Goal: Task Accomplishment & Management: Complete application form

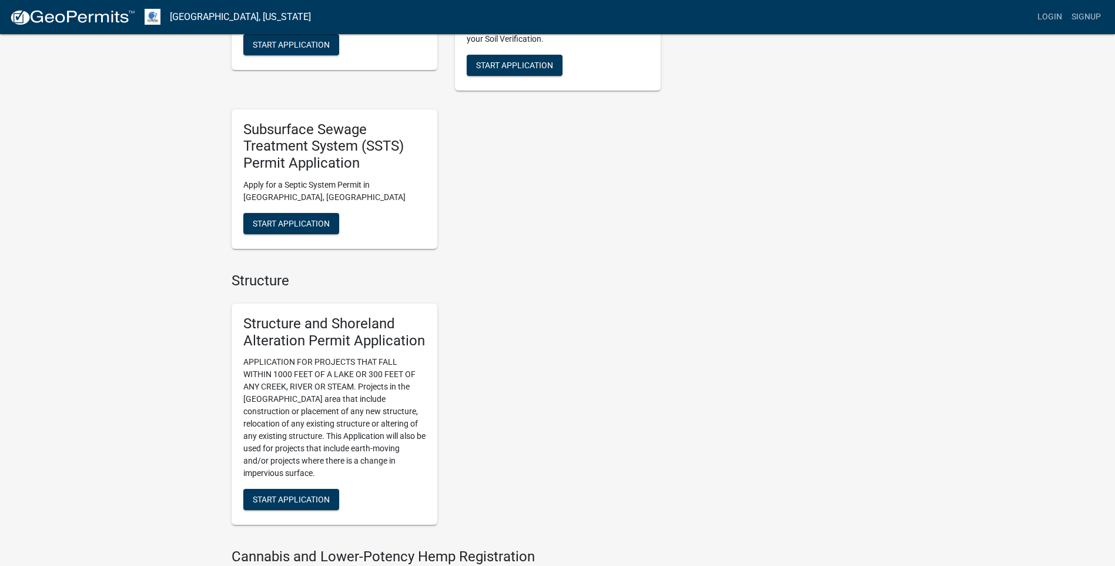
scroll to position [588, 0]
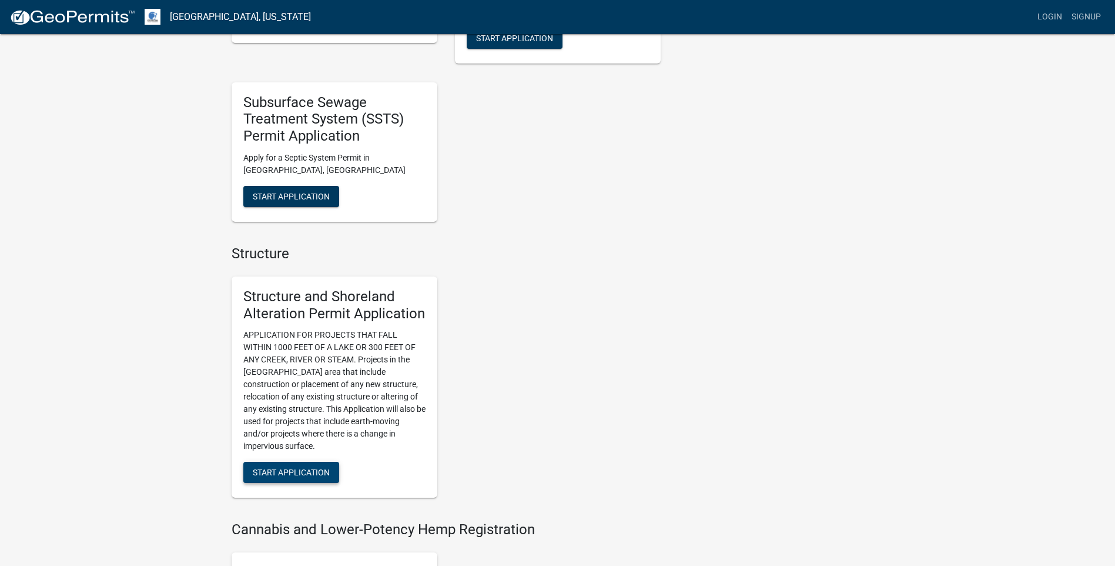
click at [307, 469] on span "Start Application" at bounding box center [291, 471] width 77 height 9
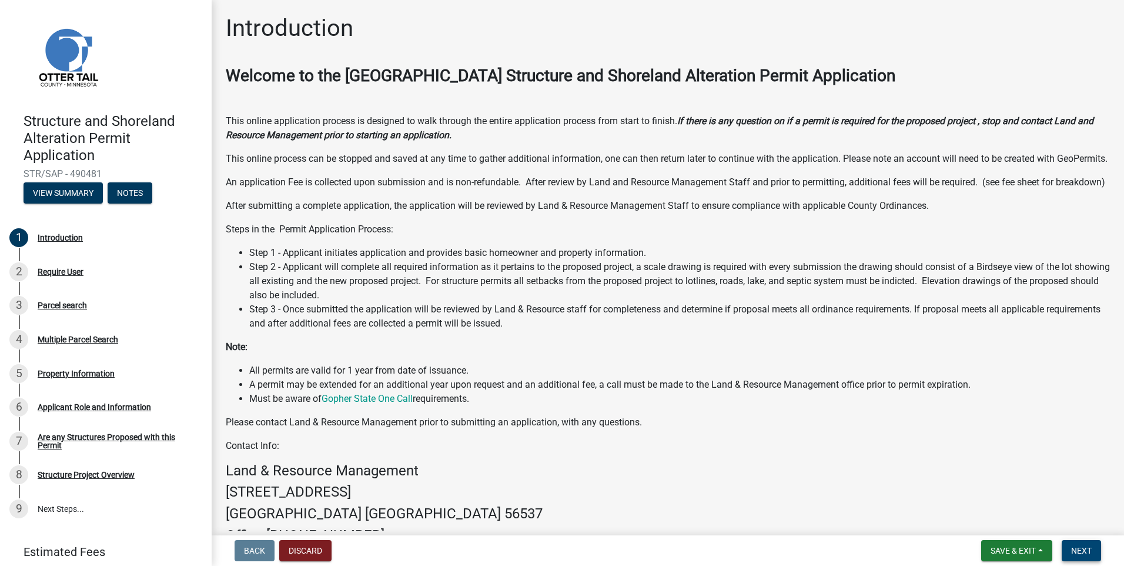
click at [1077, 551] on span "Next" at bounding box center [1081, 550] width 21 height 9
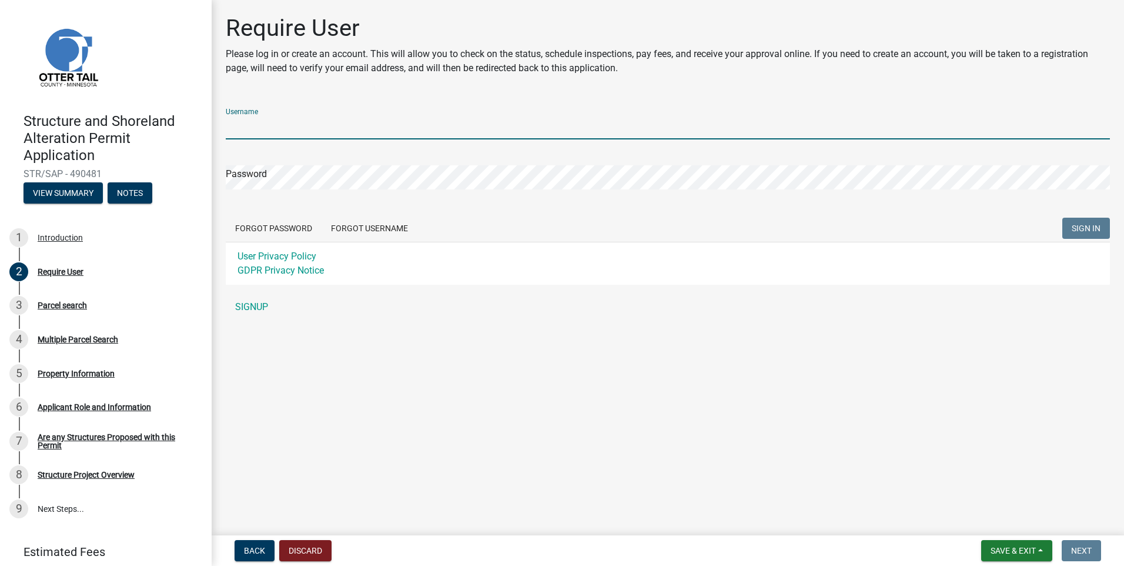
click at [241, 122] on input "Username" at bounding box center [668, 127] width 884 height 24
type input "Larryg"
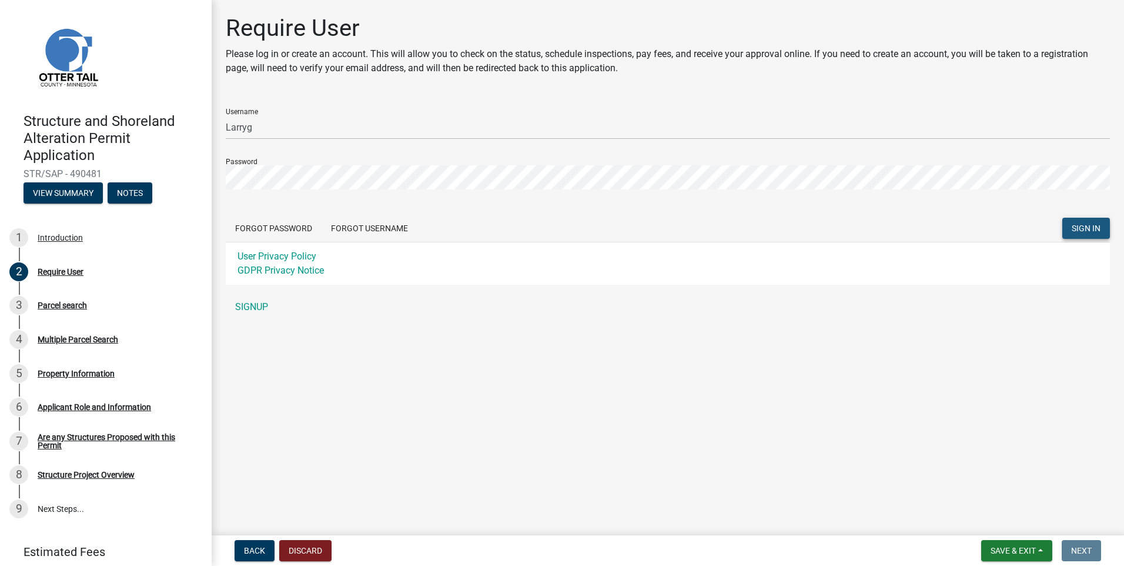
click at [1078, 225] on span "SIGN IN" at bounding box center [1086, 227] width 29 height 9
click at [1062, 218] on button "SIGN IN" at bounding box center [1086, 228] width 48 height 21
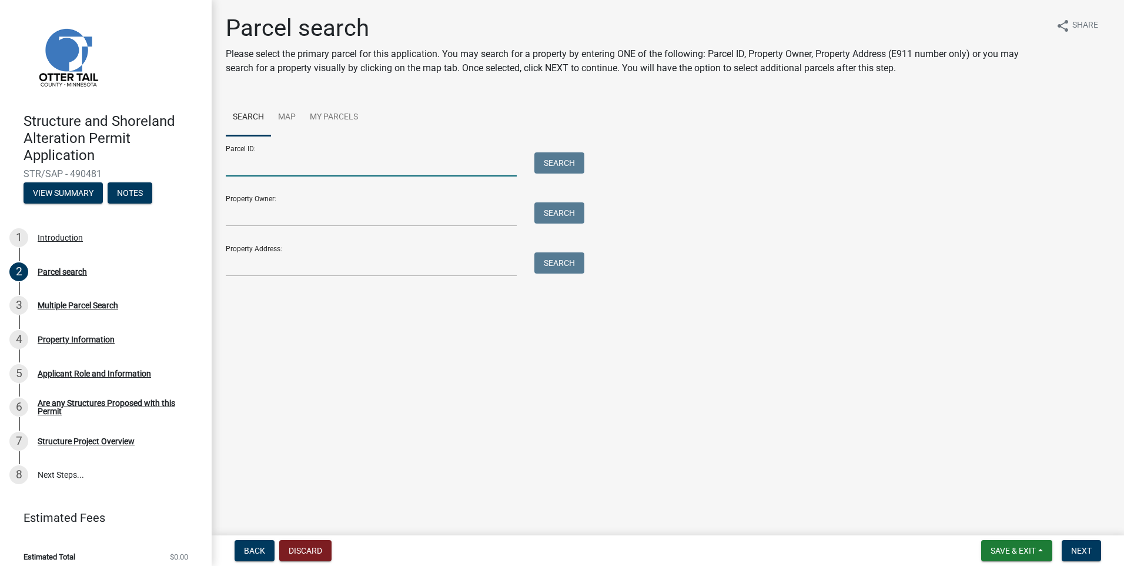
click at [227, 157] on input "Parcel ID:" at bounding box center [371, 164] width 291 height 24
type input "52000990581000"
click at [553, 163] on button "Search" at bounding box center [559, 162] width 50 height 21
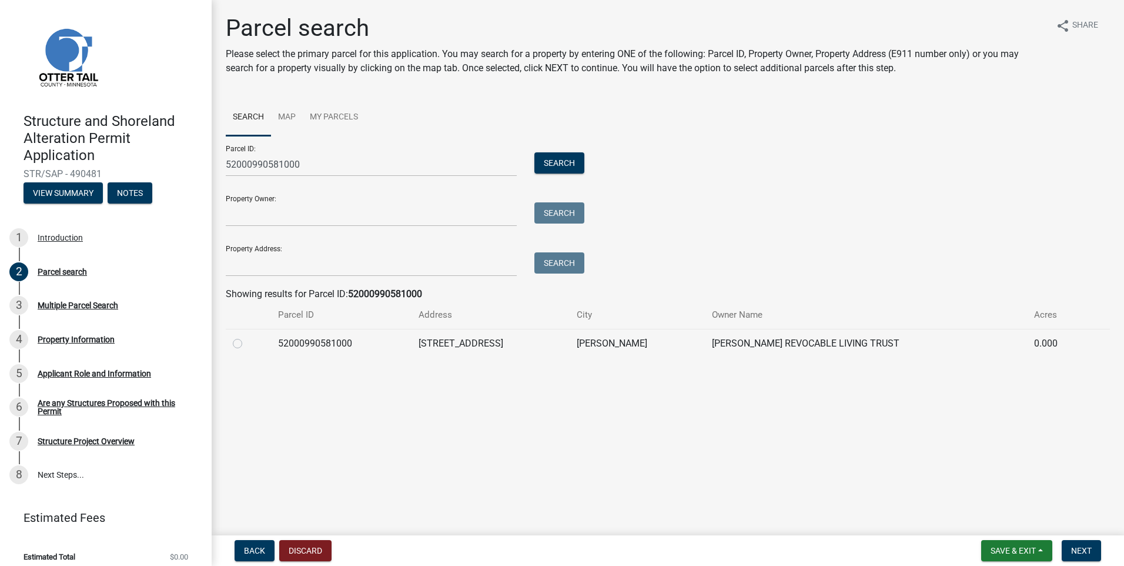
click at [247, 336] on label at bounding box center [247, 336] width 0 height 0
click at [247, 344] on input "radio" at bounding box center [251, 340] width 8 height 8
radio input "true"
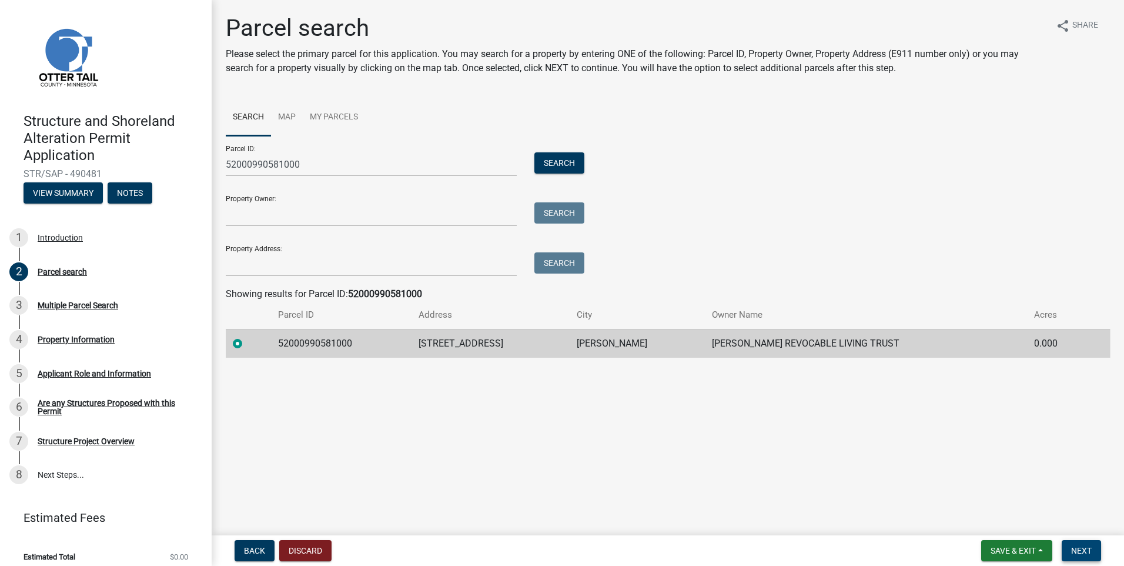
click at [1081, 548] on span "Next" at bounding box center [1081, 550] width 21 height 9
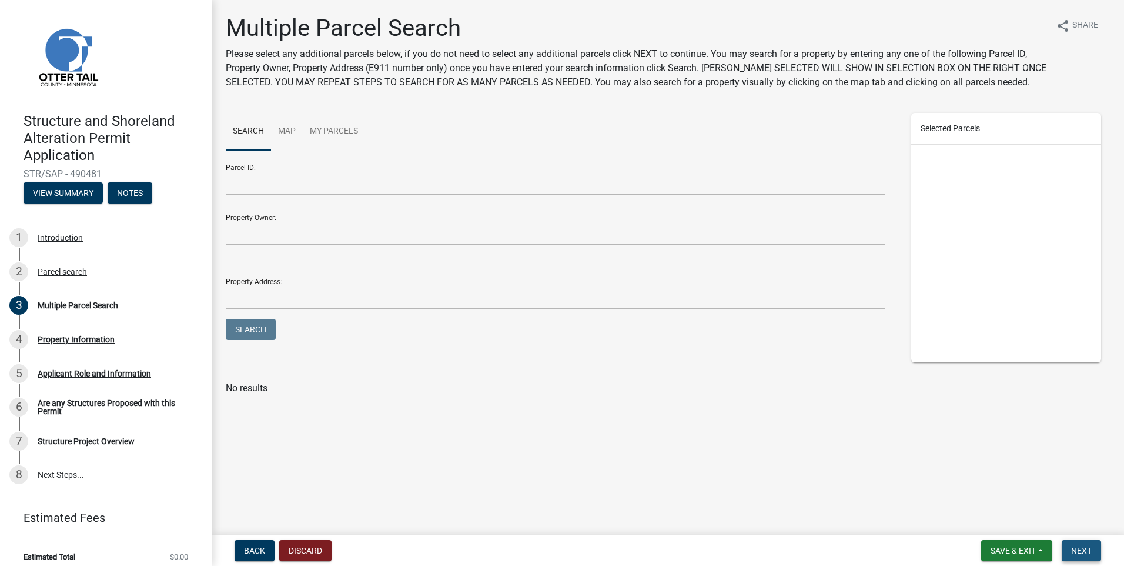
drag, startPoint x: 1085, startPoint y: 553, endPoint x: 1076, endPoint y: 547, distance: 11.1
click at [1085, 552] on span "Next" at bounding box center [1081, 550] width 21 height 9
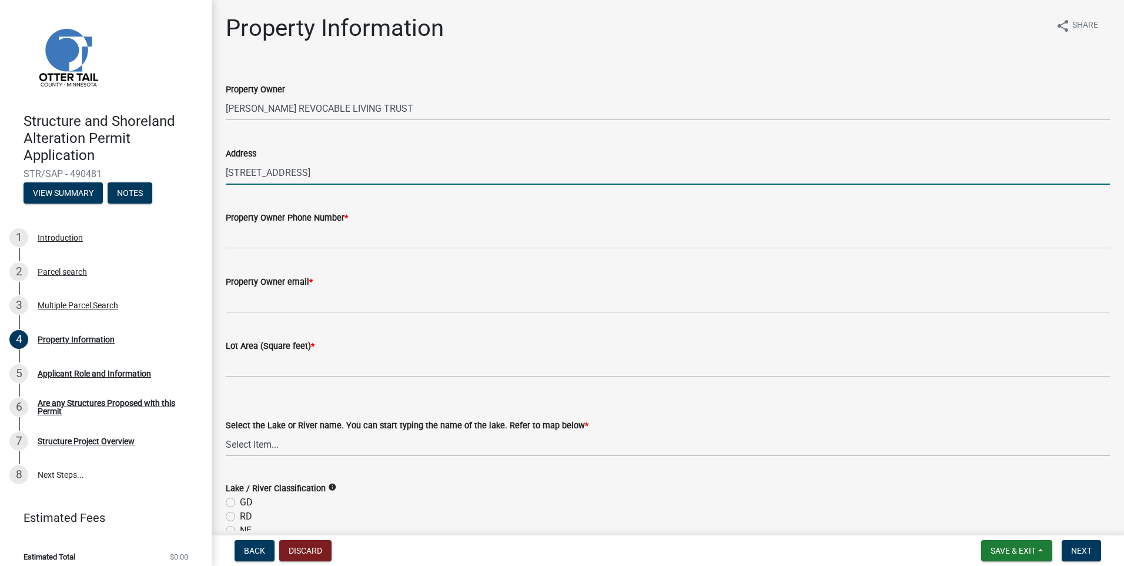
click at [332, 172] on input "[STREET_ADDRESS]" at bounding box center [668, 172] width 884 height 24
type input "4"
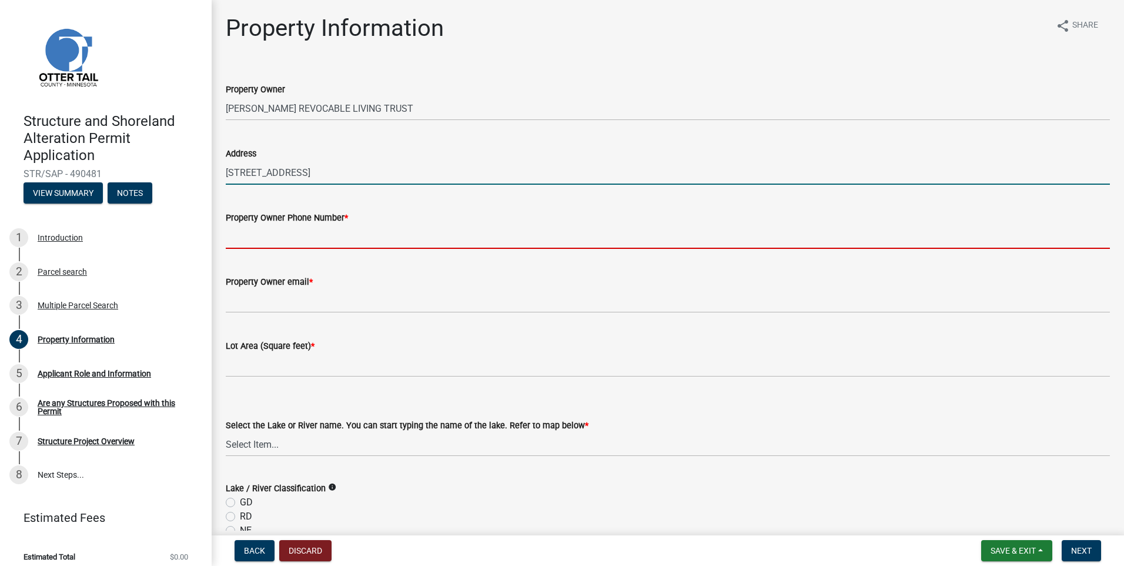
click at [372, 169] on input "[STREET_ADDRESS]" at bounding box center [668, 172] width 884 height 24
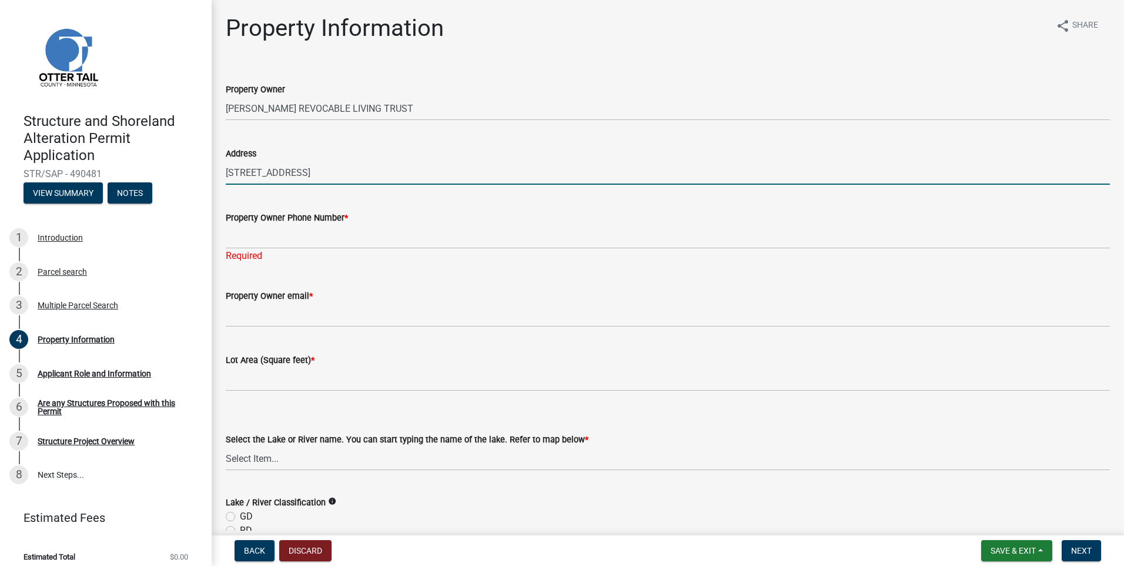
type input "[STREET_ADDRESS]"
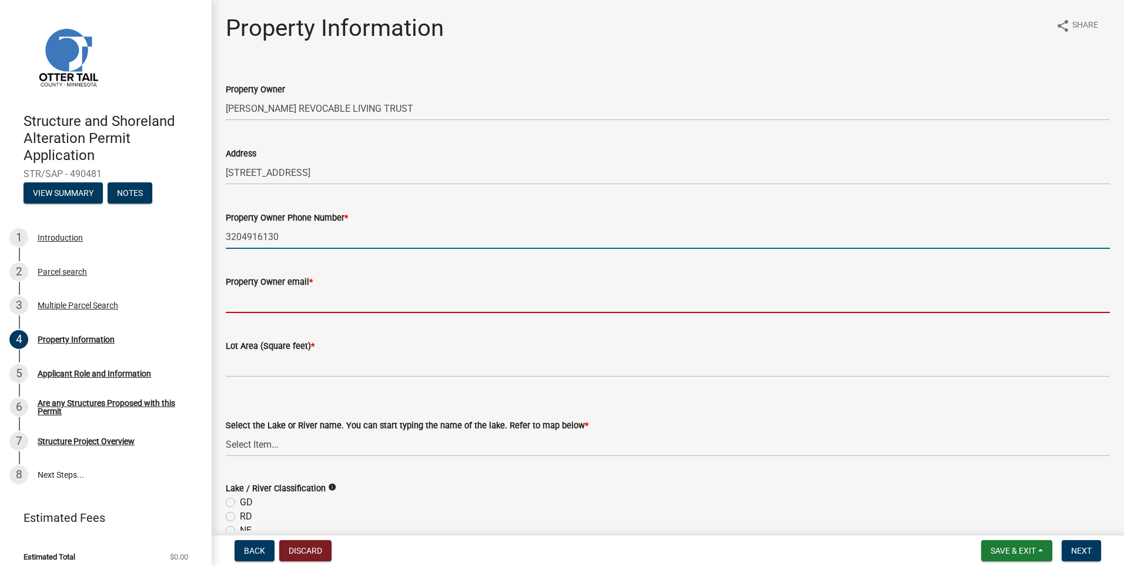
click at [286, 237] on input "3204916130" at bounding box center [668, 237] width 884 height 24
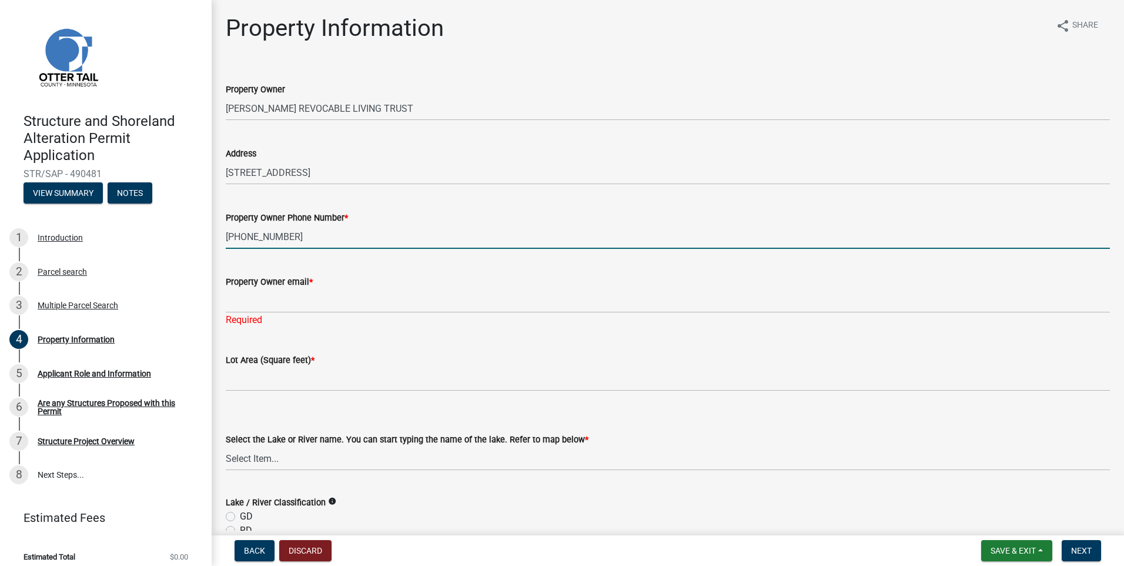
type input "[PHONE_NUMBER]"
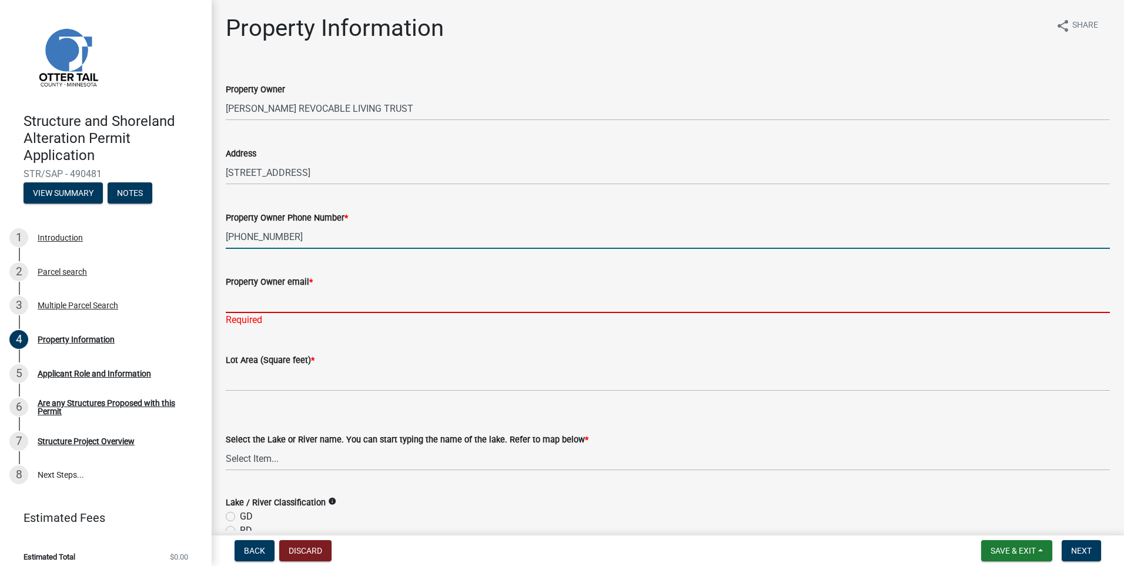
drag, startPoint x: 239, startPoint y: 297, endPoint x: 246, endPoint y: 293, distance: 8.2
click at [240, 296] on input "Property Owner email *" at bounding box center [668, 301] width 884 height 24
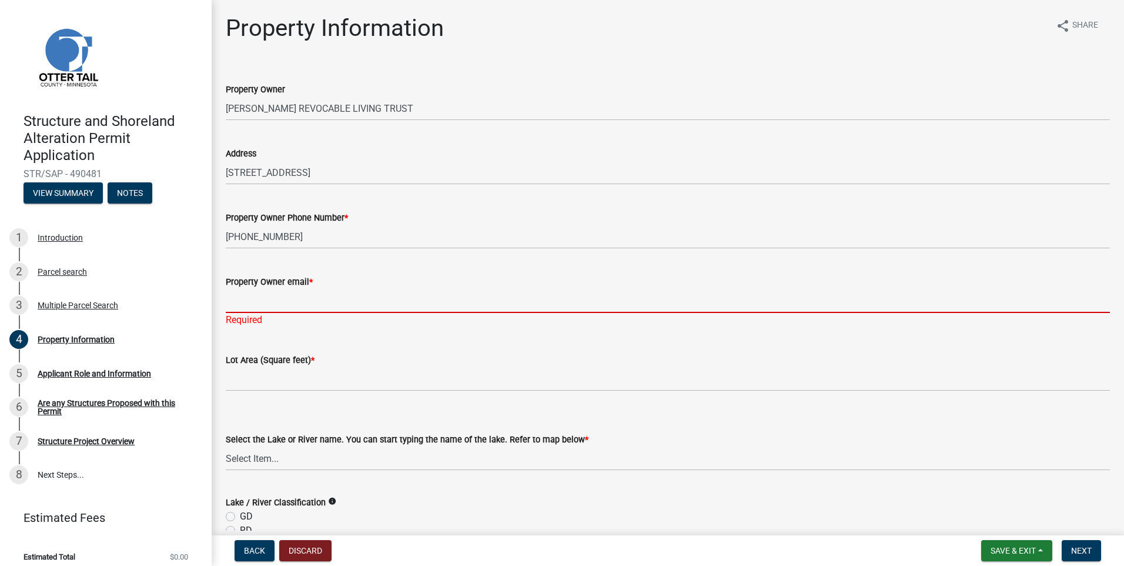
type input "[EMAIL_ADDRESS][DOMAIN_NAME]"
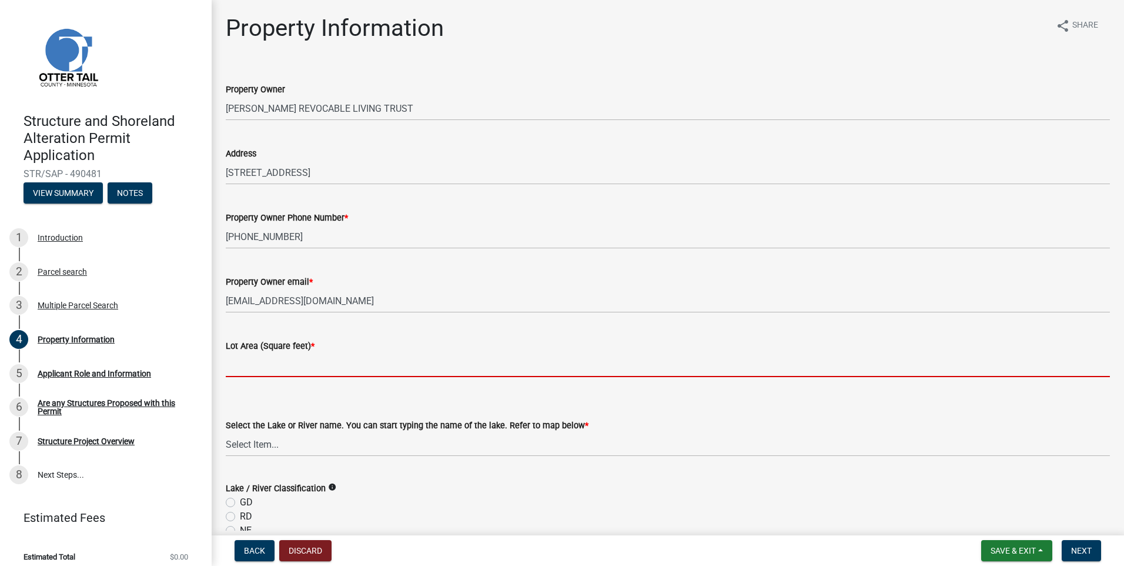
drag, startPoint x: 230, startPoint y: 379, endPoint x: 247, endPoint y: 379, distance: 17.0
click at [230, 379] on wm-data-entity-input "Lot Area (Square feet) *" at bounding box center [668, 354] width 884 height 65
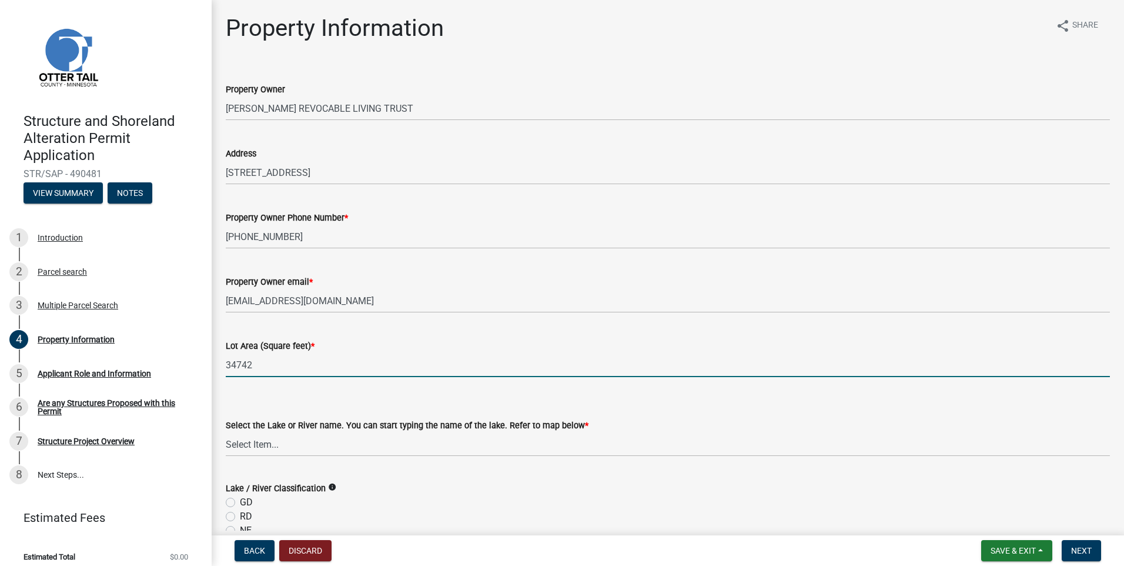
type input "34742"
click at [233, 440] on select "Select Item... None [PERSON_NAME] 56-031 [PERSON_NAME] 56-118 [PERSON_NAME] 56-…" at bounding box center [668, 444] width 884 height 24
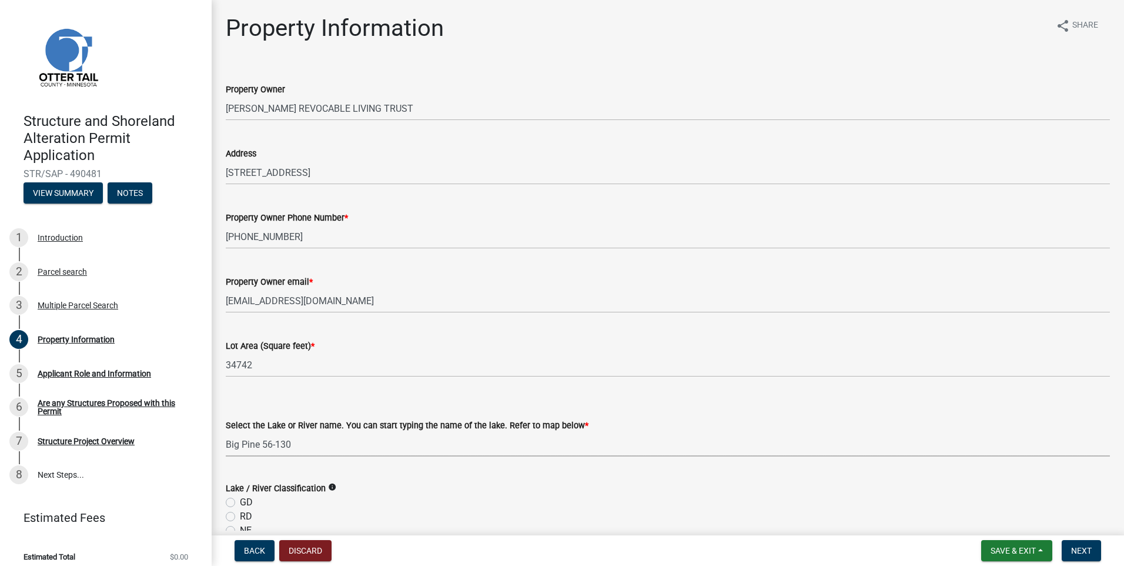
click at [226, 432] on select "Select Item... None [PERSON_NAME] 56-031 [PERSON_NAME] 56-118 [PERSON_NAME] 56-…" at bounding box center [668, 444] width 884 height 24
select select "7a383bc9-1ab3-45d1-a8e2-10abd99d8c01"
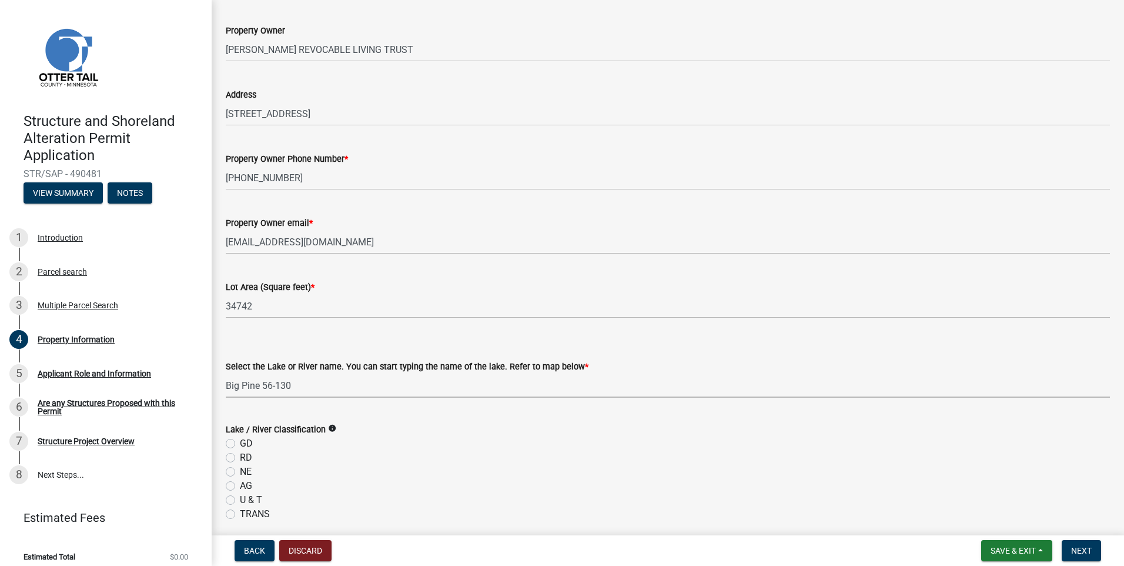
scroll to position [118, 0]
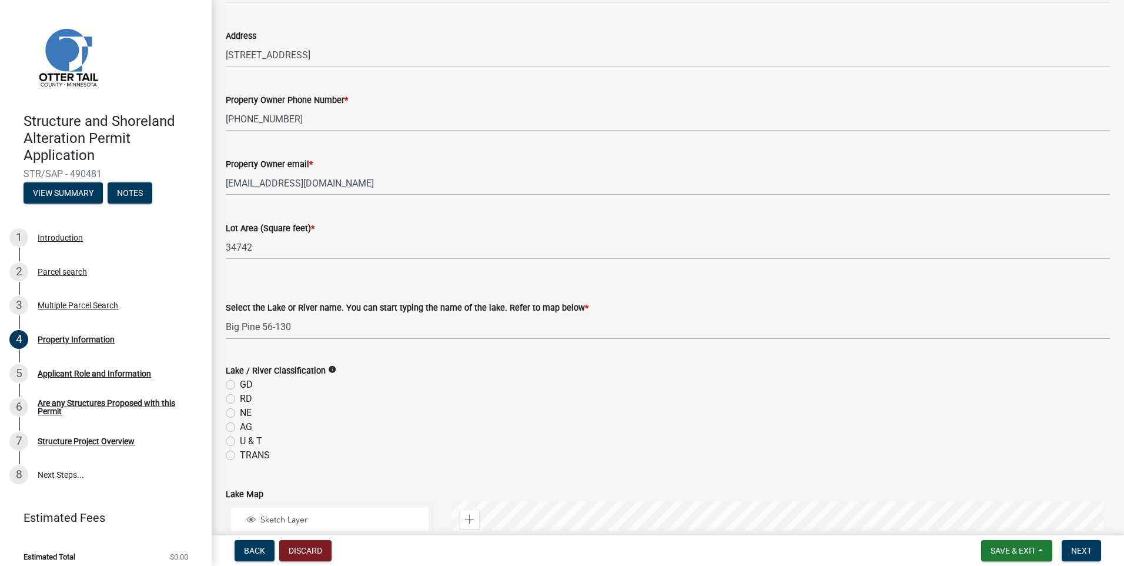
click at [240, 384] on label "GD" at bounding box center [246, 384] width 13 height 14
click at [240, 384] on input "GD" at bounding box center [244, 381] width 8 height 8
radio input "true"
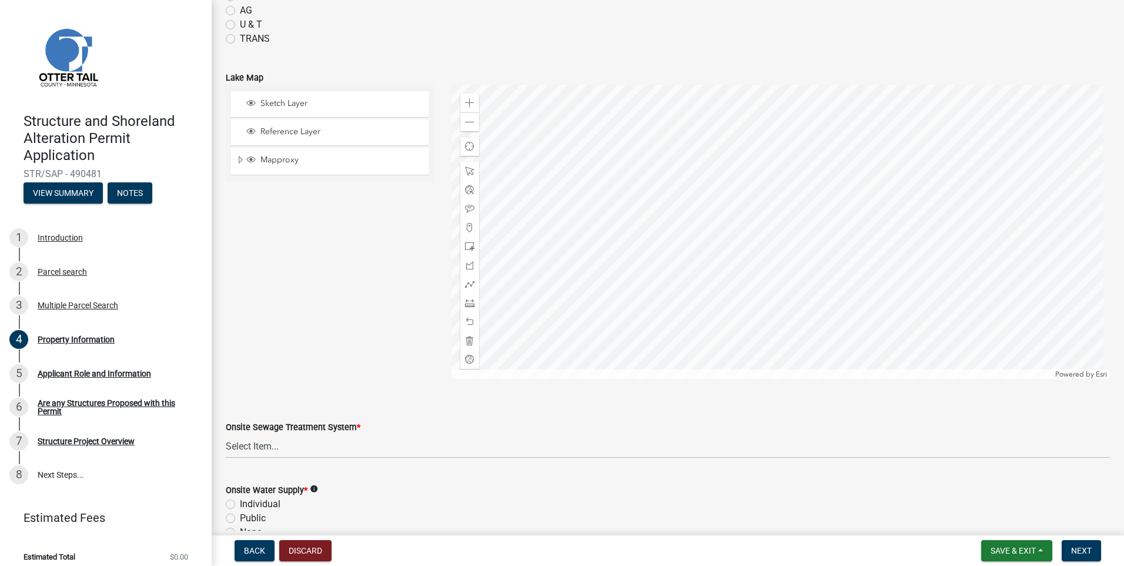
scroll to position [604, 0]
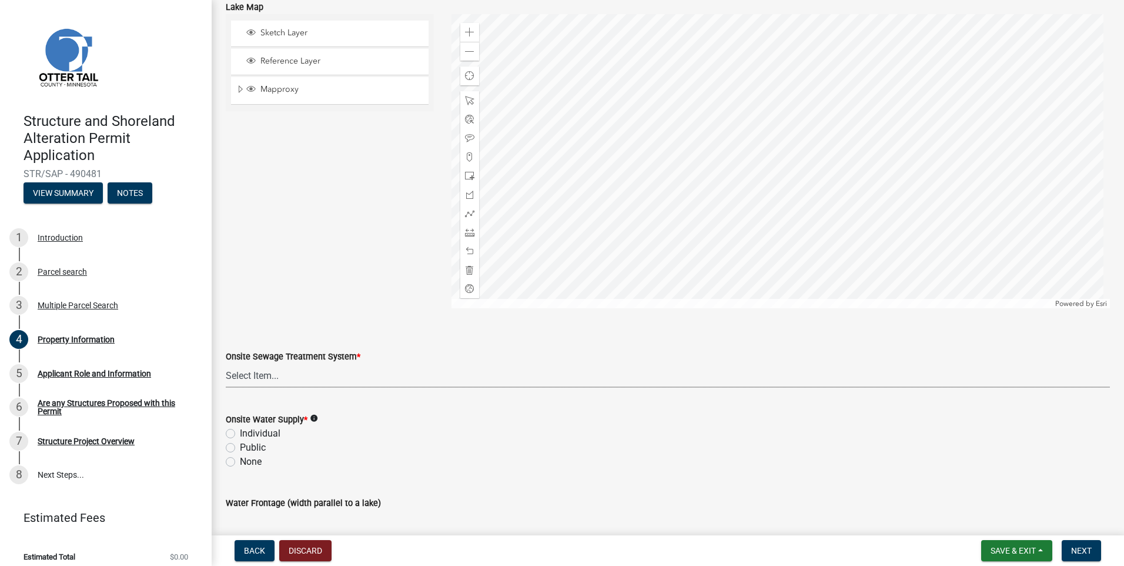
click at [237, 372] on select "Select Item... L&R Certificate of Compliance within 5yrs Compliance Inspection …" at bounding box center [668, 375] width 884 height 24
click at [226, 363] on select "Select Item... L&R Certificate of Compliance within 5yrs Compliance Inspection …" at bounding box center [668, 375] width 884 height 24
select select "91995f90-6606-463b-bec3-c5862f147548"
click at [239, 435] on div "Individual" at bounding box center [668, 433] width 884 height 14
click at [240, 431] on label "Individual" at bounding box center [260, 433] width 41 height 14
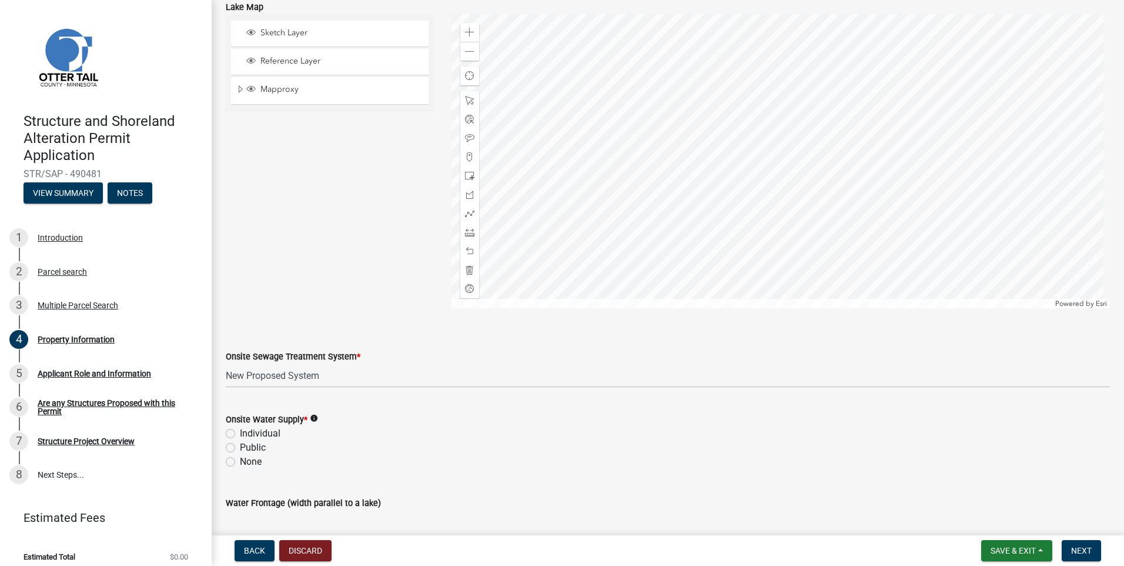
click at [240, 431] on input "Individual" at bounding box center [244, 430] width 8 height 8
radio input "true"
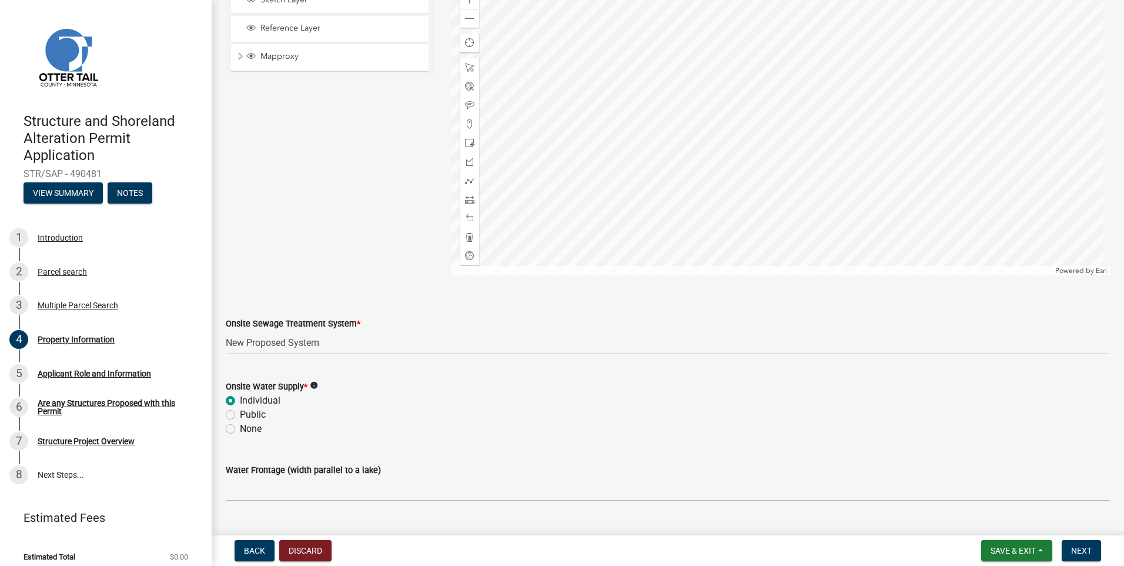
scroll to position [663, 0]
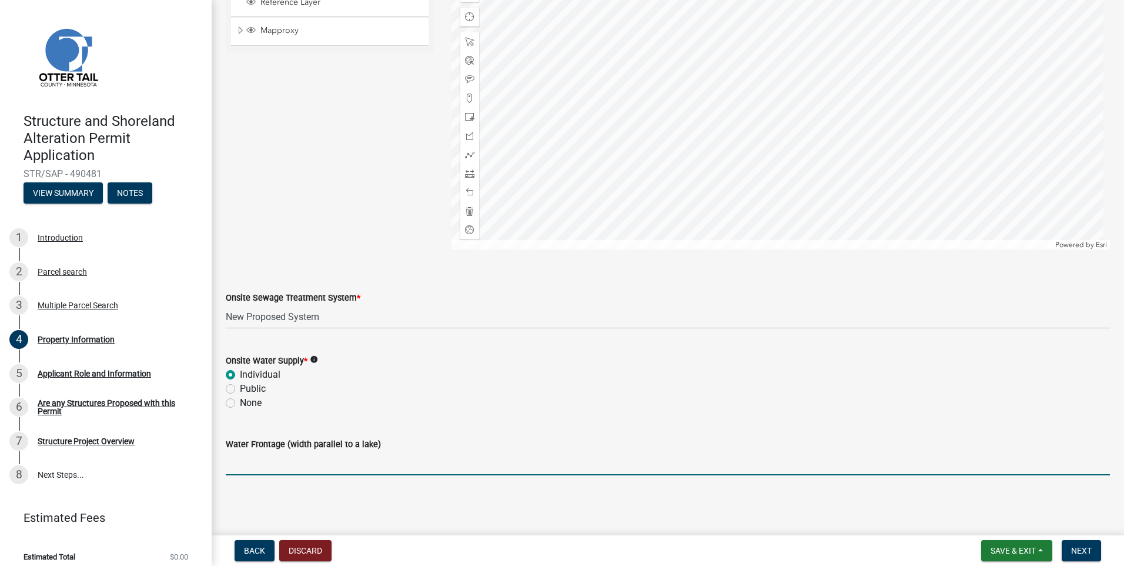
click at [247, 463] on input "Water Frontage (width parallel to a lake)" at bounding box center [668, 463] width 884 height 24
type input "102"
click at [1079, 546] on span "Next" at bounding box center [1081, 550] width 21 height 9
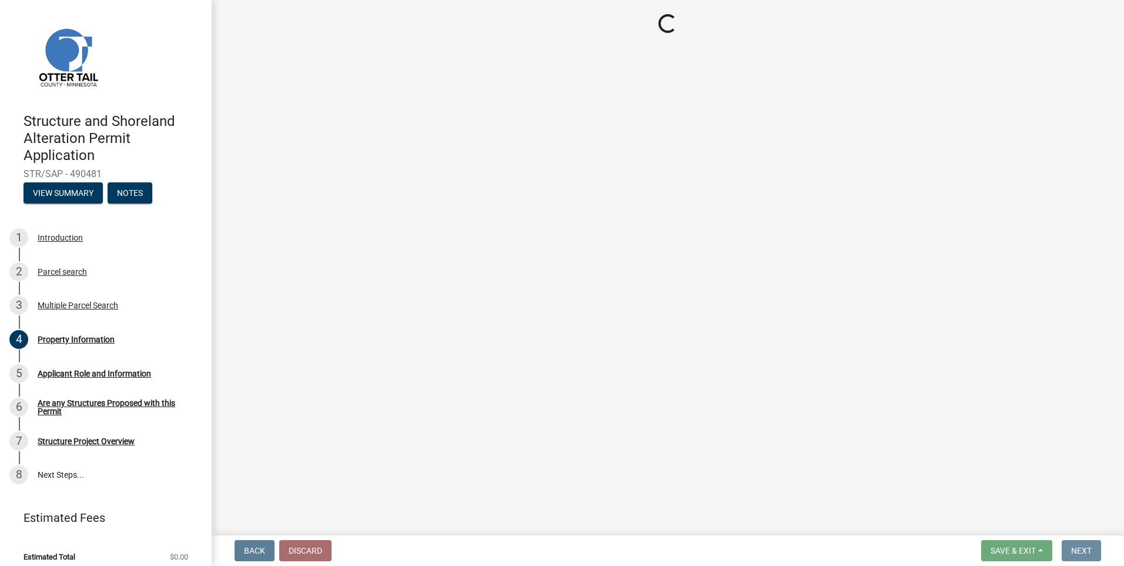
scroll to position [0, 0]
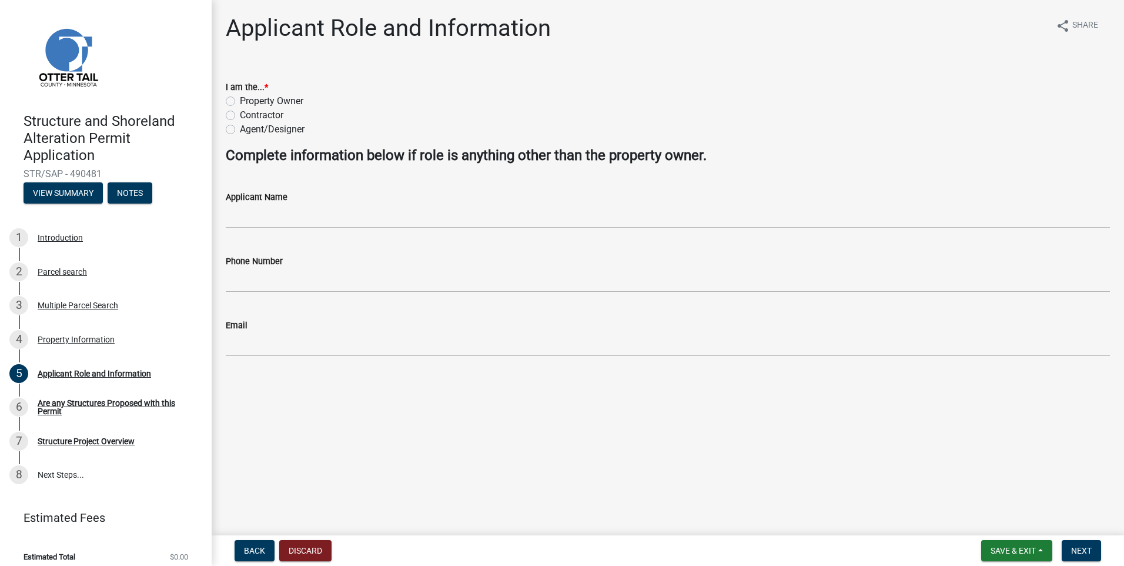
click at [240, 114] on label "Contractor" at bounding box center [262, 115] width 44 height 14
click at [240, 114] on input "Contractor" at bounding box center [244, 112] width 8 height 8
radio input "true"
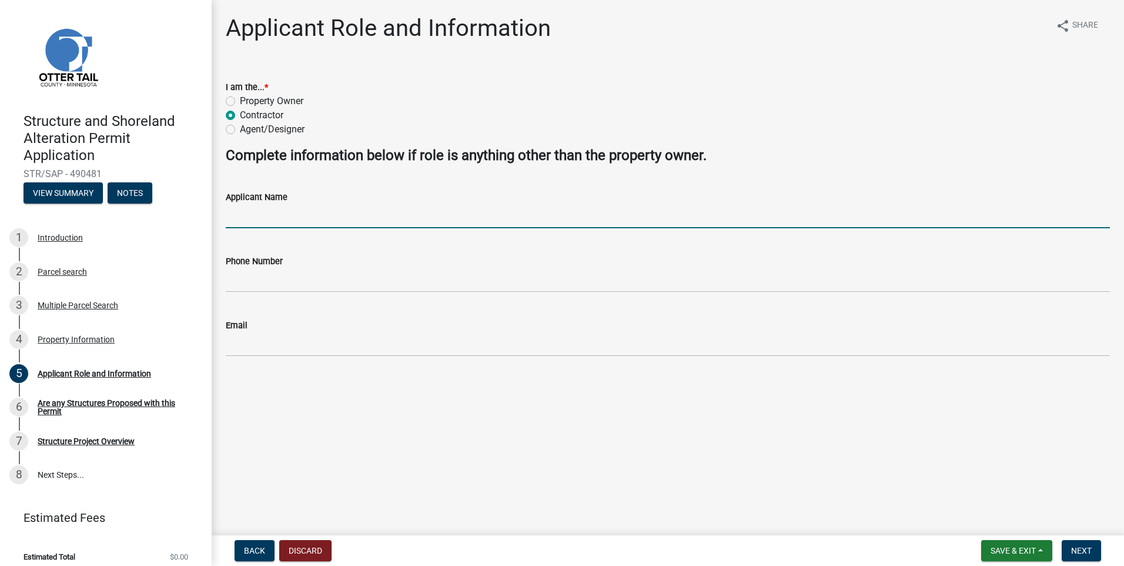
drag, startPoint x: 250, startPoint y: 215, endPoint x: 258, endPoint y: 213, distance: 7.8
click at [250, 214] on input "Applicant Name" at bounding box center [668, 216] width 884 height 24
type input "[PERSON_NAME]"
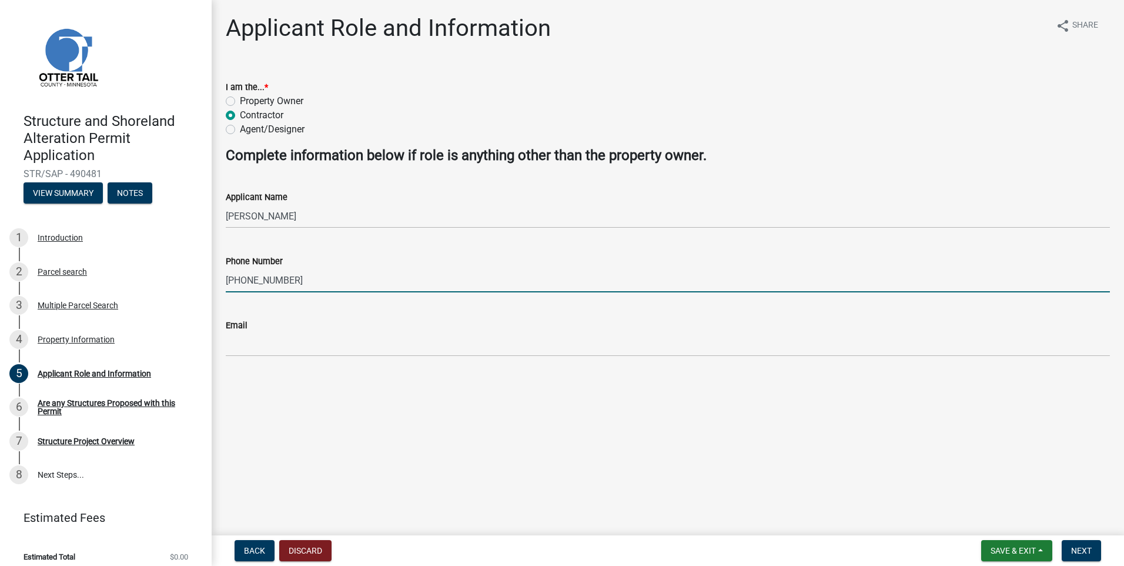
type input "[PHONE_NUMBER]"
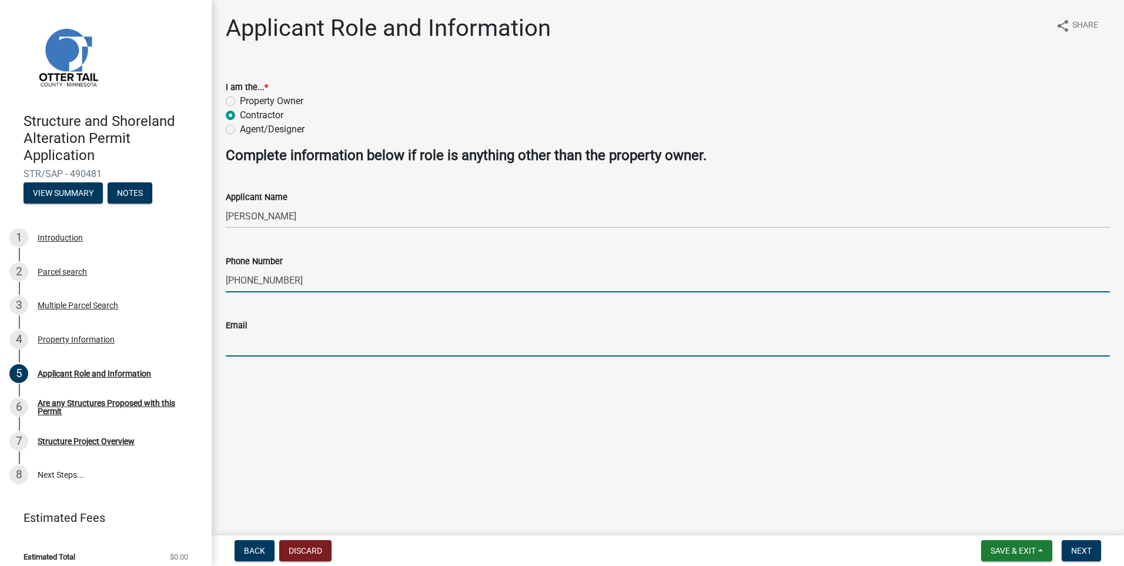
click at [228, 340] on input "Email" at bounding box center [668, 344] width 884 height 24
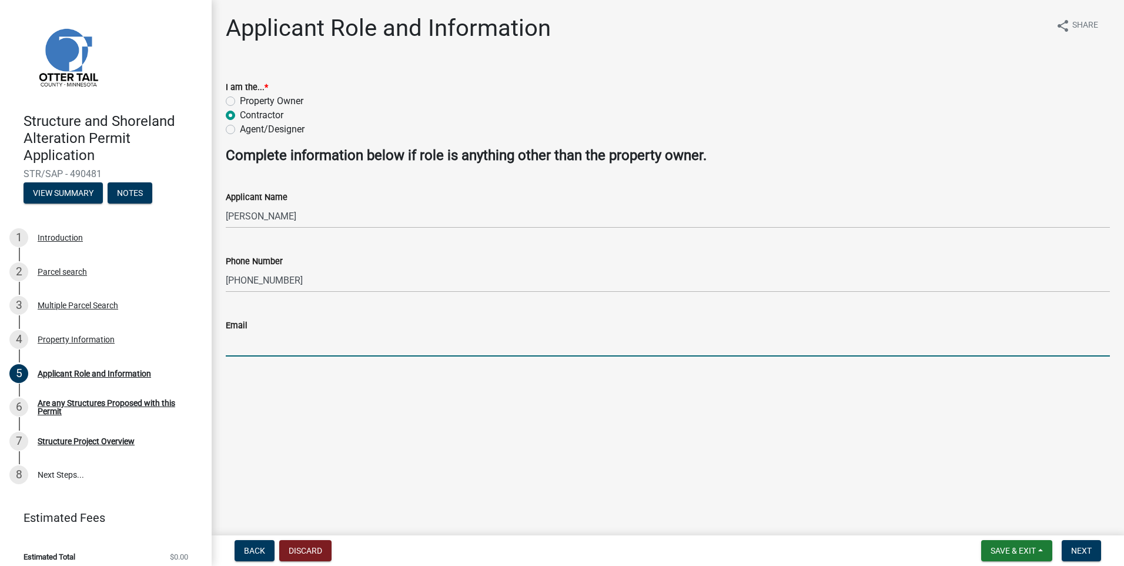
type input "[EMAIL_ADDRESS][DOMAIN_NAME]"
click at [1083, 550] on span "Next" at bounding box center [1081, 550] width 21 height 9
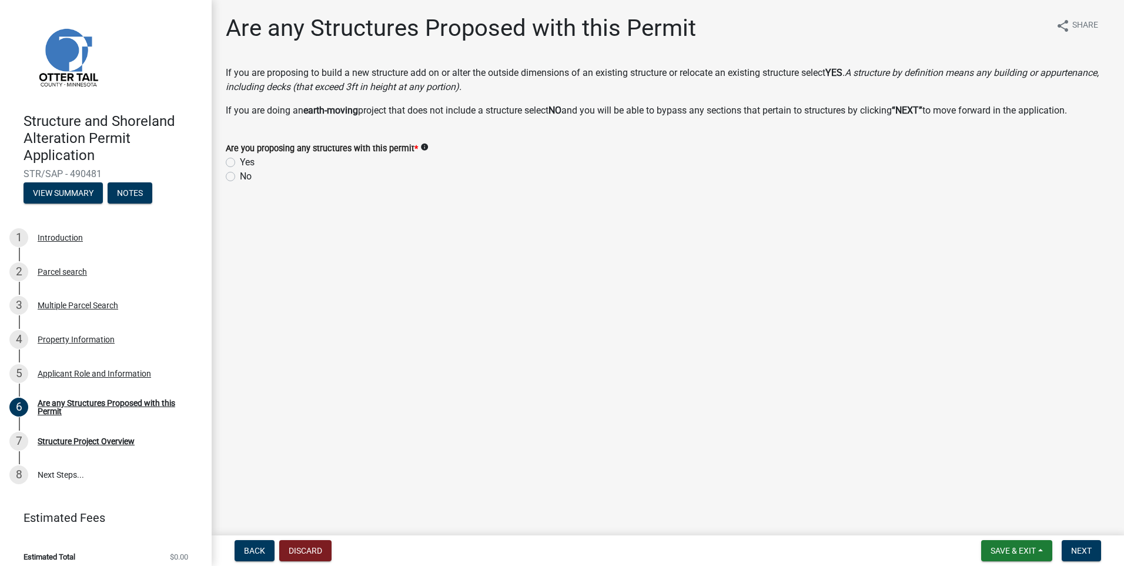
click at [240, 165] on label "Yes" at bounding box center [247, 162] width 15 height 14
click at [240, 163] on input "Yes" at bounding box center [244, 159] width 8 height 8
radio input "true"
click at [1089, 553] on span "Next" at bounding box center [1081, 550] width 21 height 9
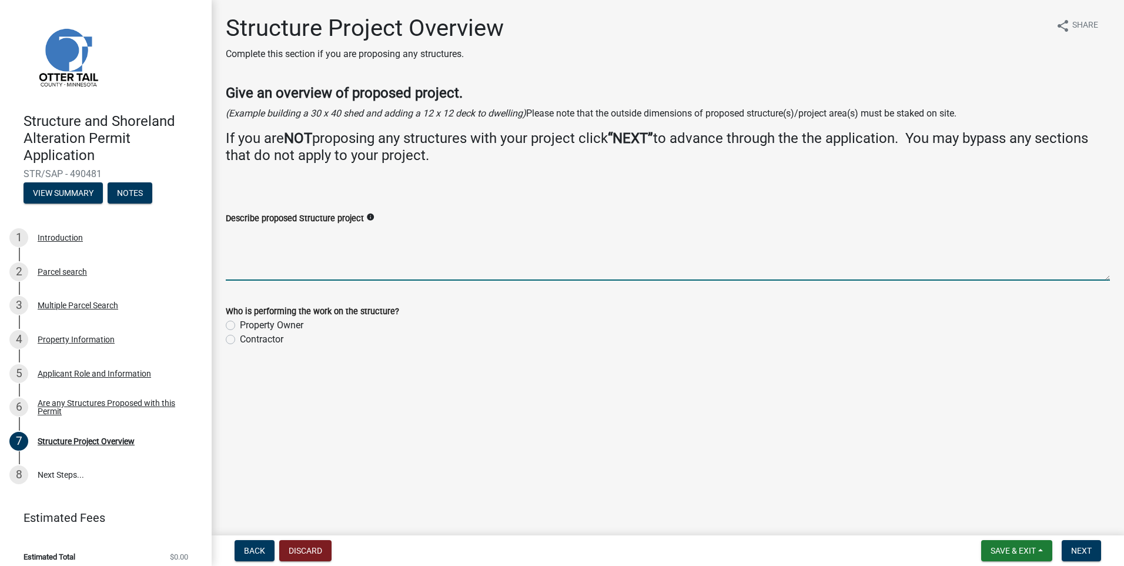
drag, startPoint x: 236, startPoint y: 236, endPoint x: 246, endPoint y: 238, distance: 10.7
click at [238, 236] on textarea "Describe proposed Structure project" at bounding box center [668, 252] width 884 height 55
type textarea "18x36 GARAGE ADDITION WITH 8'x24 BUMP OUT ON IT"
click at [240, 338] on label "Contractor" at bounding box center [262, 339] width 44 height 14
click at [240, 338] on input "Contractor" at bounding box center [244, 336] width 8 height 8
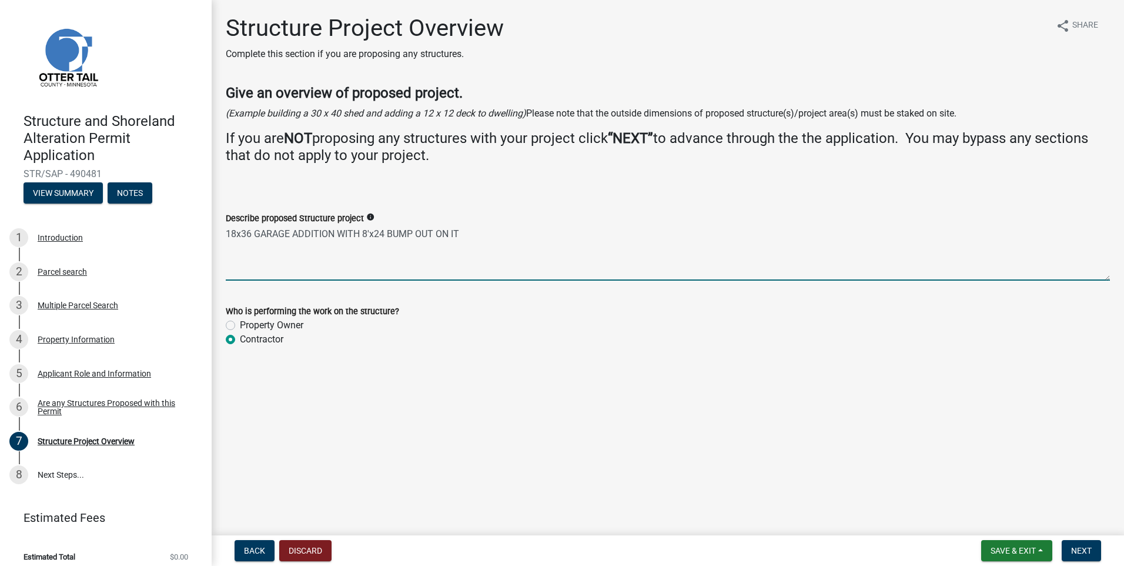
radio input "true"
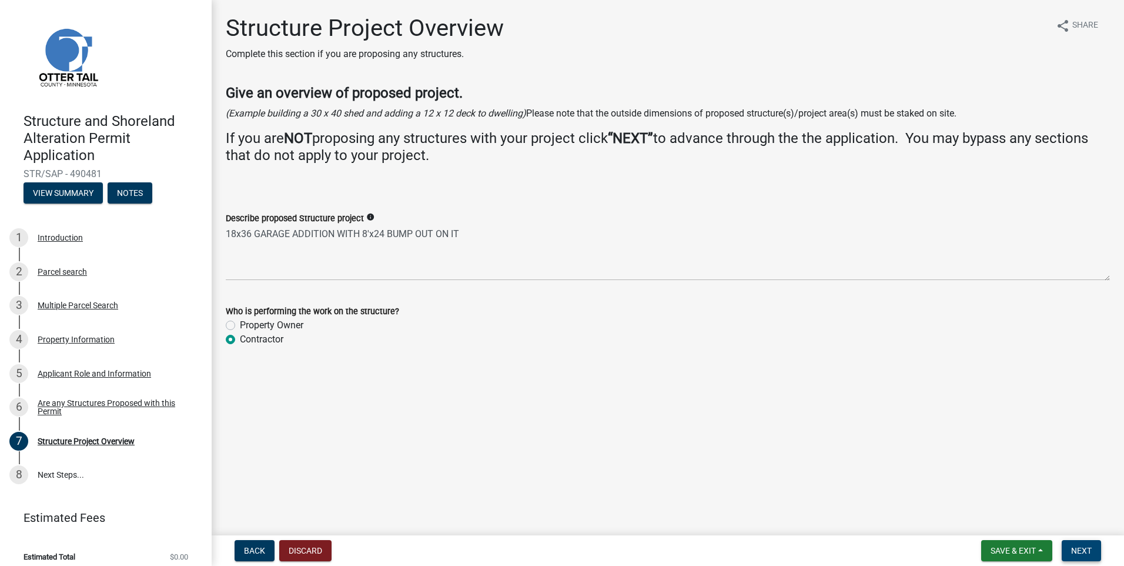
click at [1079, 550] on span "Next" at bounding box center [1081, 550] width 21 height 9
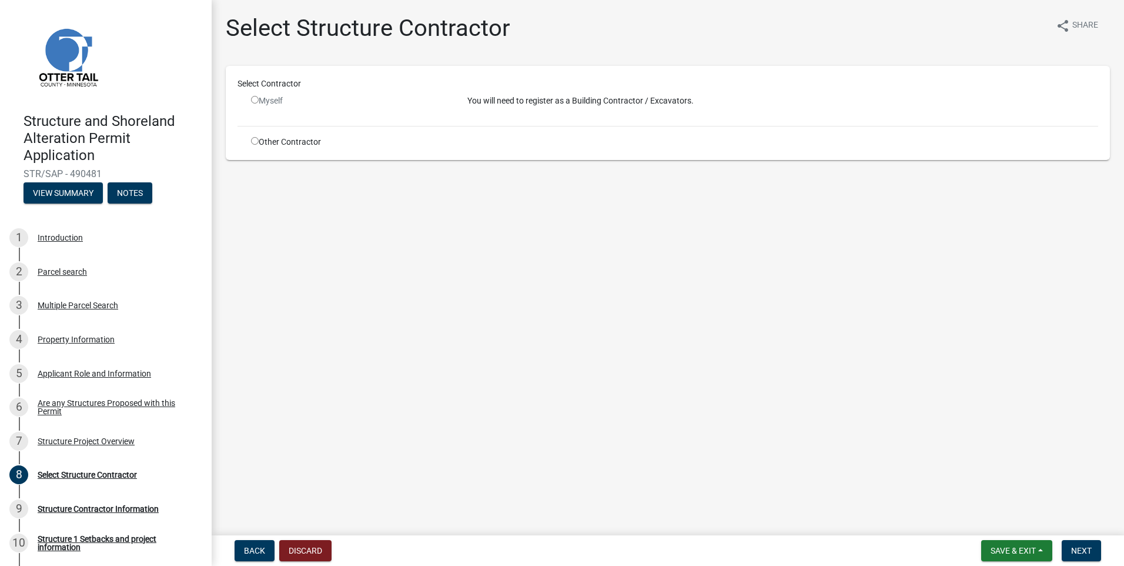
click at [255, 139] on input "radio" at bounding box center [255, 141] width 8 height 8
radio input "true"
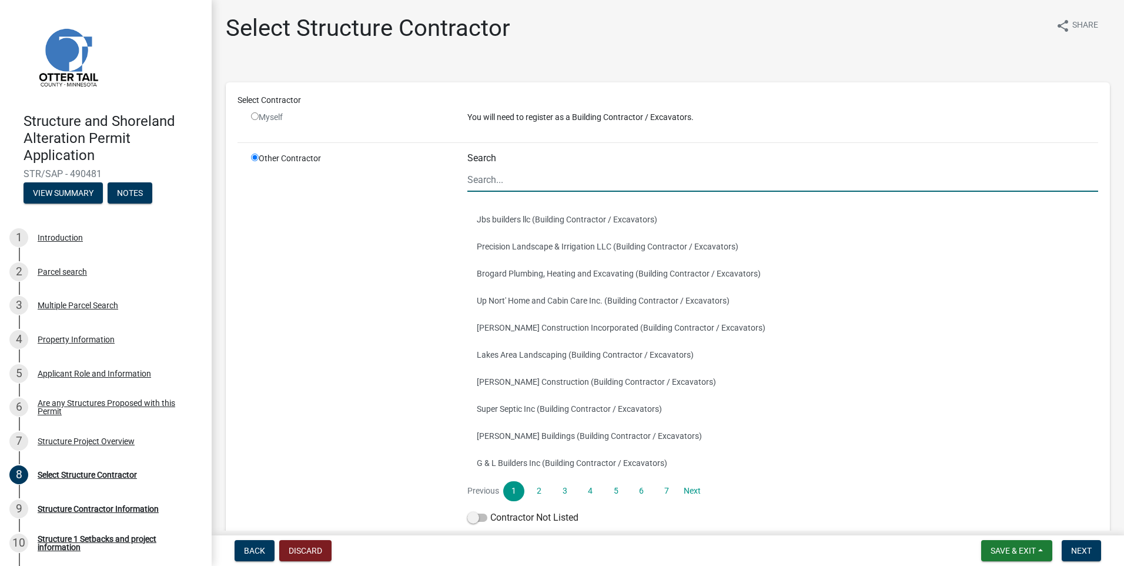
click at [474, 176] on input "Search" at bounding box center [782, 180] width 631 height 24
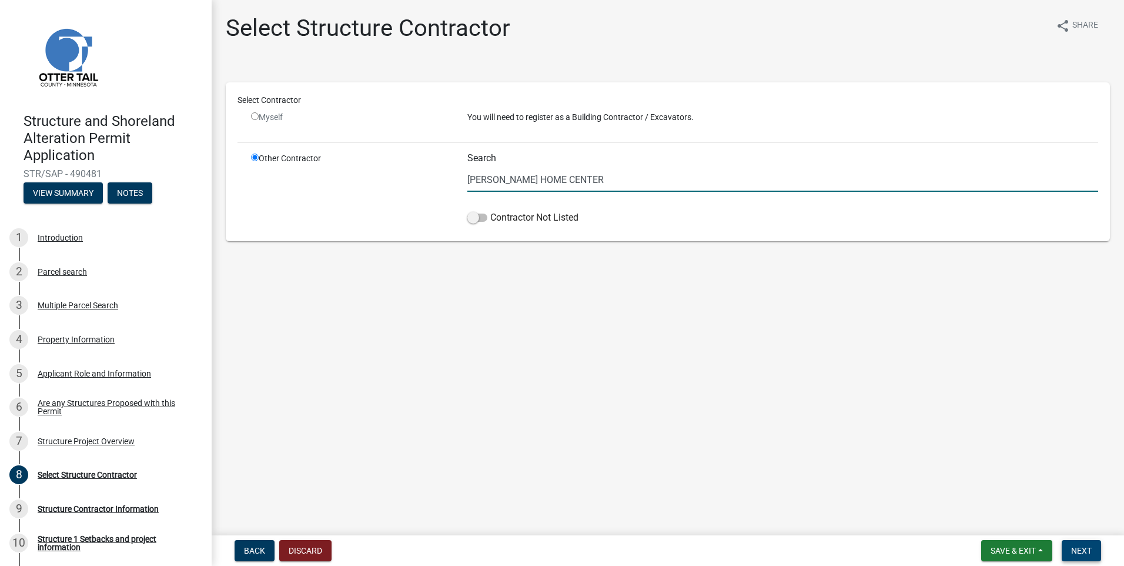
type input "[PERSON_NAME] HOME CENTER"
click at [1078, 552] on span "Next" at bounding box center [1081, 550] width 21 height 9
click at [475, 218] on span at bounding box center [477, 217] width 20 height 8
click at [490, 210] on input "Contractor Not Listed" at bounding box center [490, 210] width 0 height 0
click at [1081, 544] on button "Next" at bounding box center [1081, 550] width 39 height 21
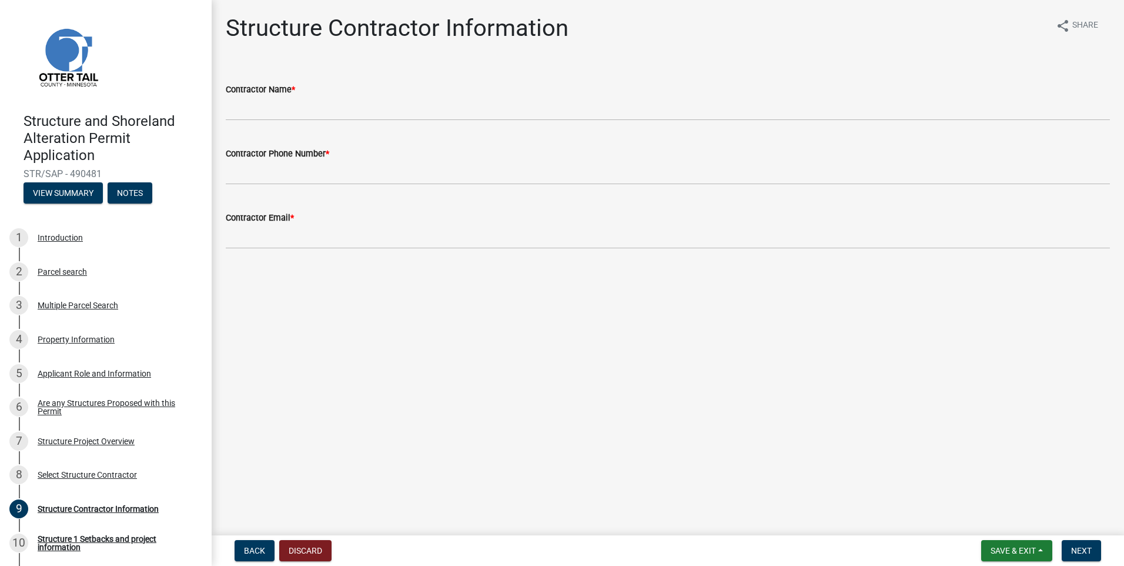
click at [251, 96] on div "Contractor Name *" at bounding box center [668, 89] width 884 height 14
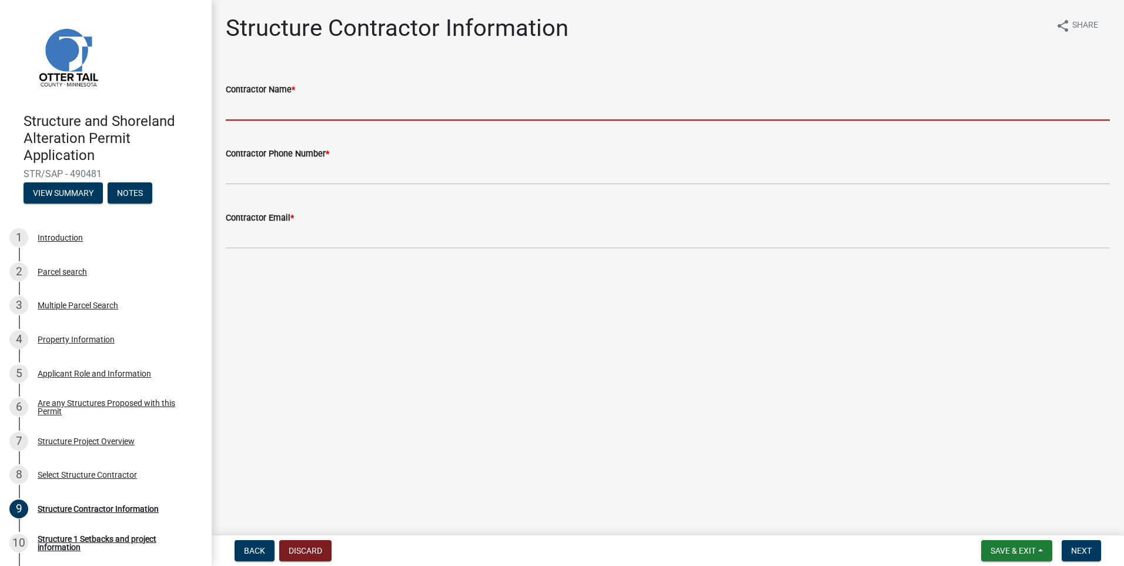
click at [244, 106] on input "Contractor Name *" at bounding box center [668, 108] width 884 height 24
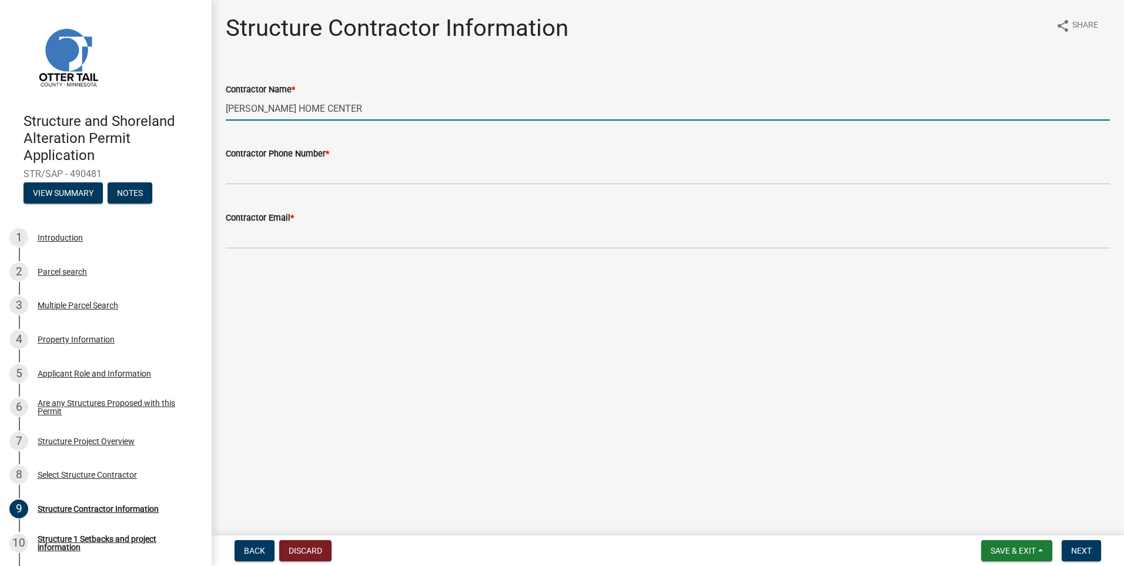
type input "[PERSON_NAME] HOME CENTER"
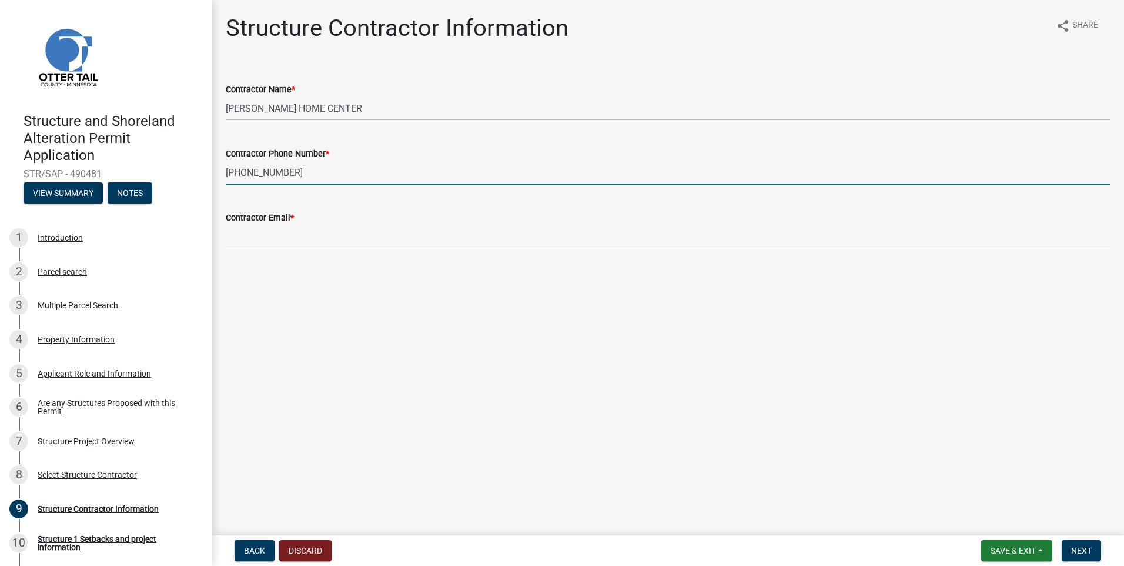
type input "[PHONE_NUMBER]"
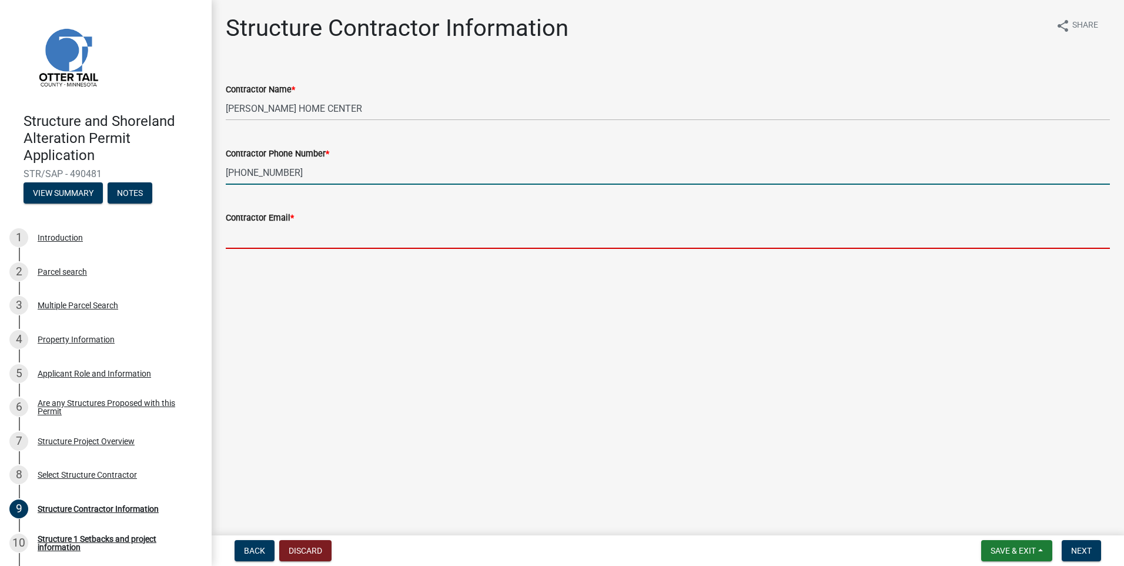
click at [230, 239] on input "Contractor Email *" at bounding box center [668, 237] width 884 height 24
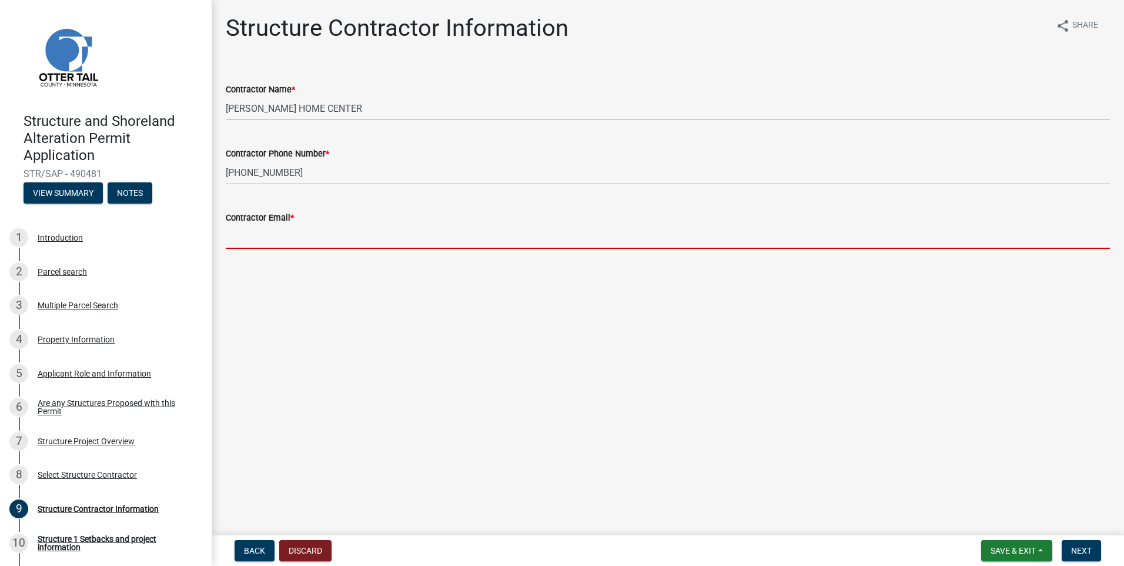
type input "[EMAIL_ADDRESS][DOMAIN_NAME]"
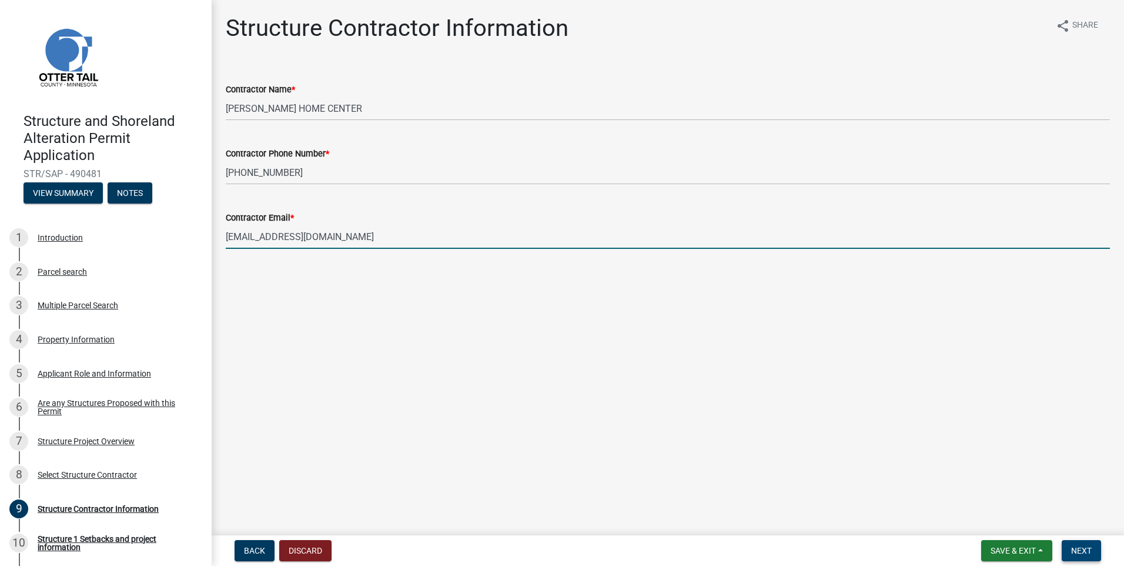
click at [1079, 553] on span "Next" at bounding box center [1081, 550] width 21 height 9
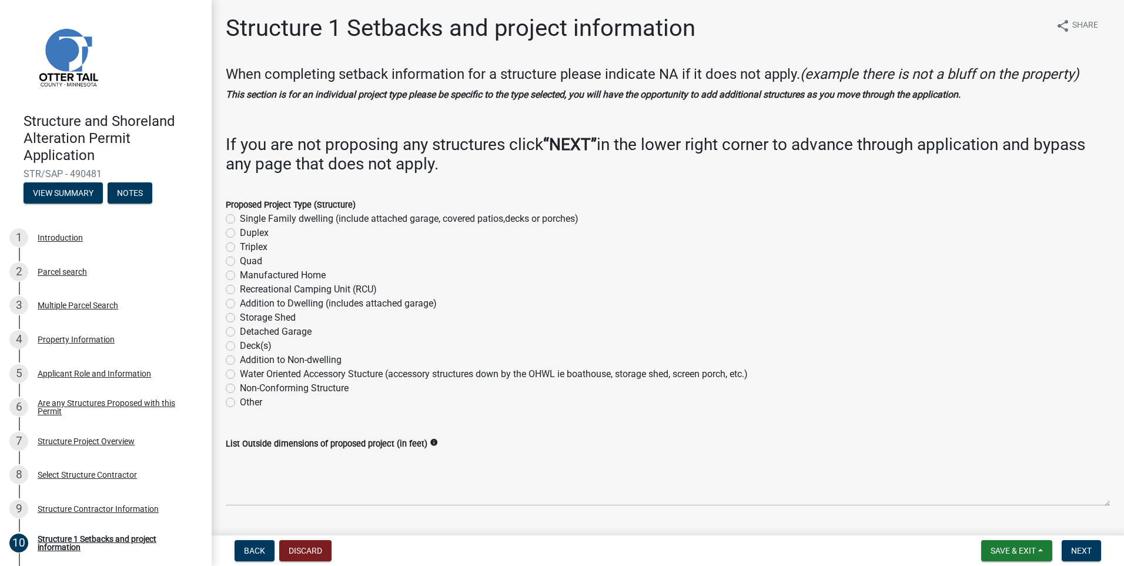
click at [240, 219] on label "Single Family dwelling (include attached garage, covered patios,decks or porche…" at bounding box center [409, 219] width 339 height 14
click at [240, 219] on input "Single Family dwelling (include attached garage, covered patios,decks or porche…" at bounding box center [244, 216] width 8 height 8
radio input "true"
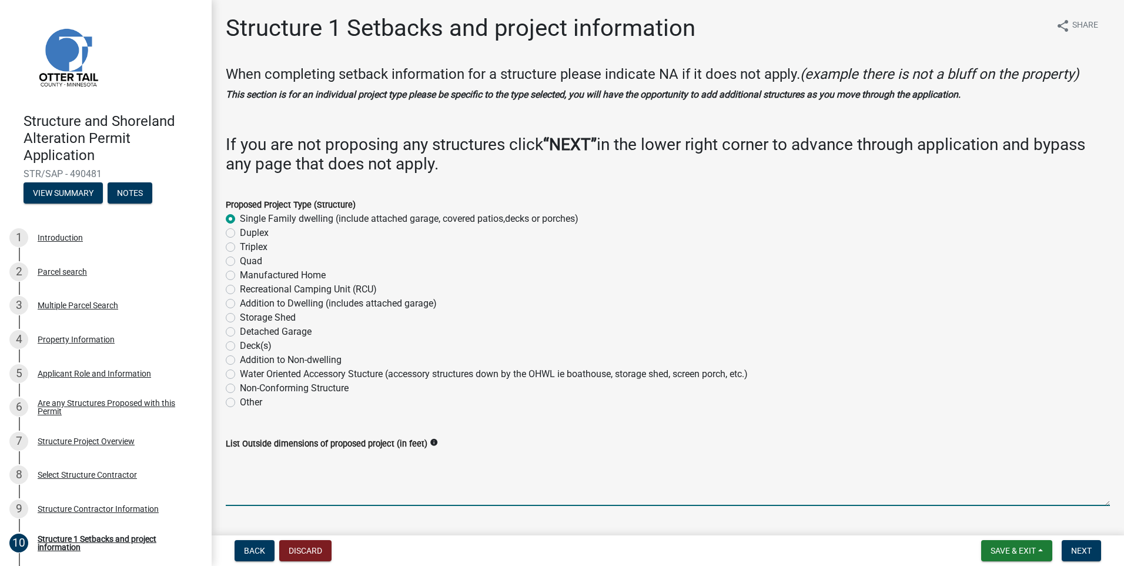
drag, startPoint x: 242, startPoint y: 486, endPoint x: 273, endPoint y: 476, distance: 32.2
click at [243, 486] on textarea "List Outside dimensions of proposed project (in feet)" at bounding box center [668, 477] width 884 height 55
type textarea "16x36 GARAGE ADDITION WITH 8'x24' BUMP OUT"
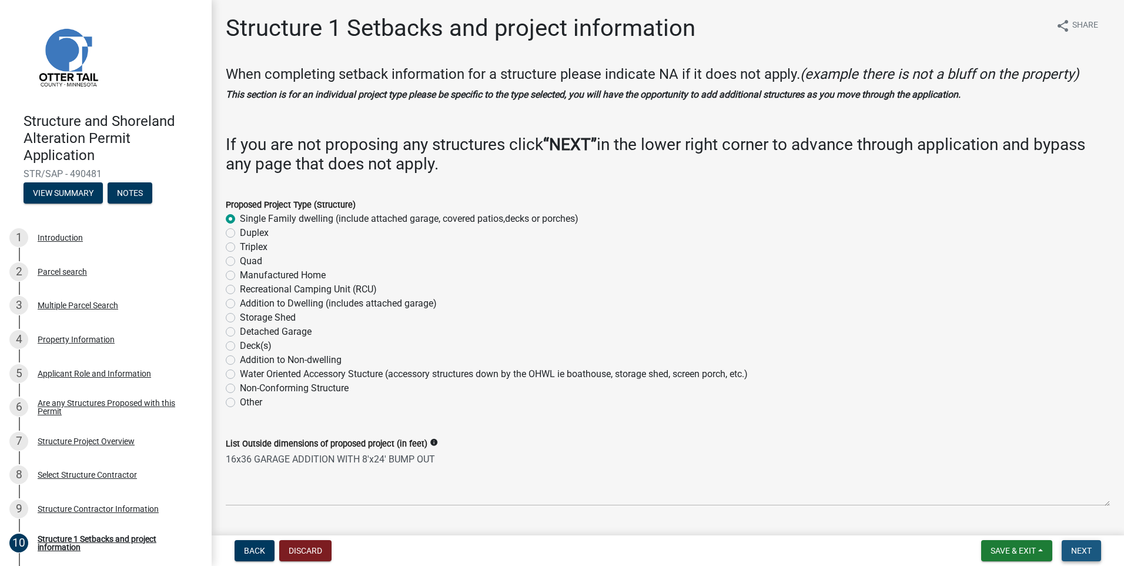
click at [1080, 548] on span "Next" at bounding box center [1081, 550] width 21 height 9
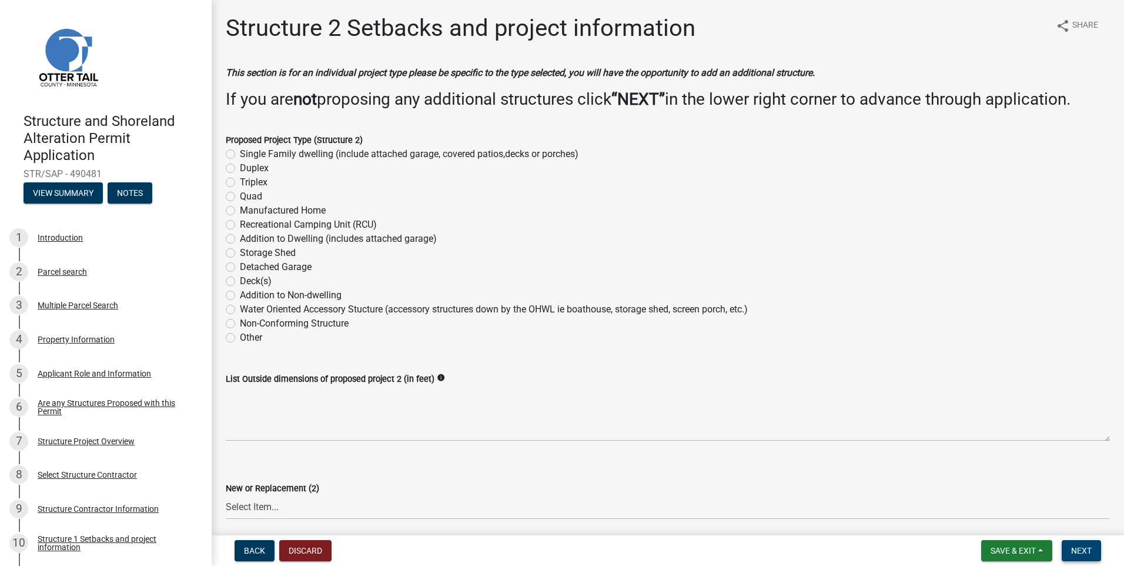
click at [1075, 550] on span "Next" at bounding box center [1081, 550] width 21 height 9
click at [1089, 549] on span "Next" at bounding box center [1081, 550] width 21 height 9
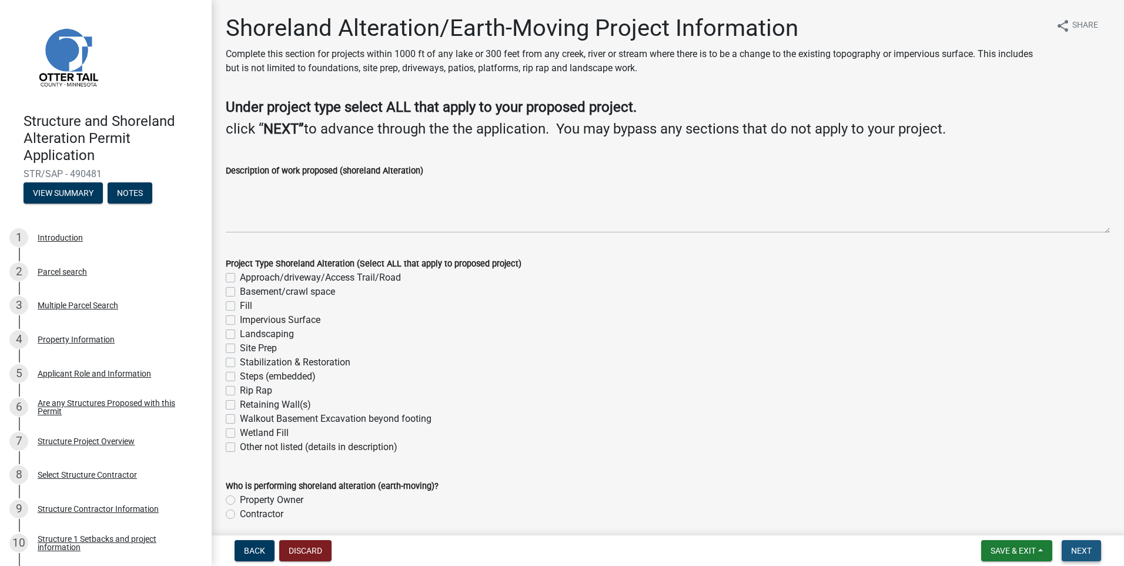
click at [1079, 551] on span "Next" at bounding box center [1081, 550] width 21 height 9
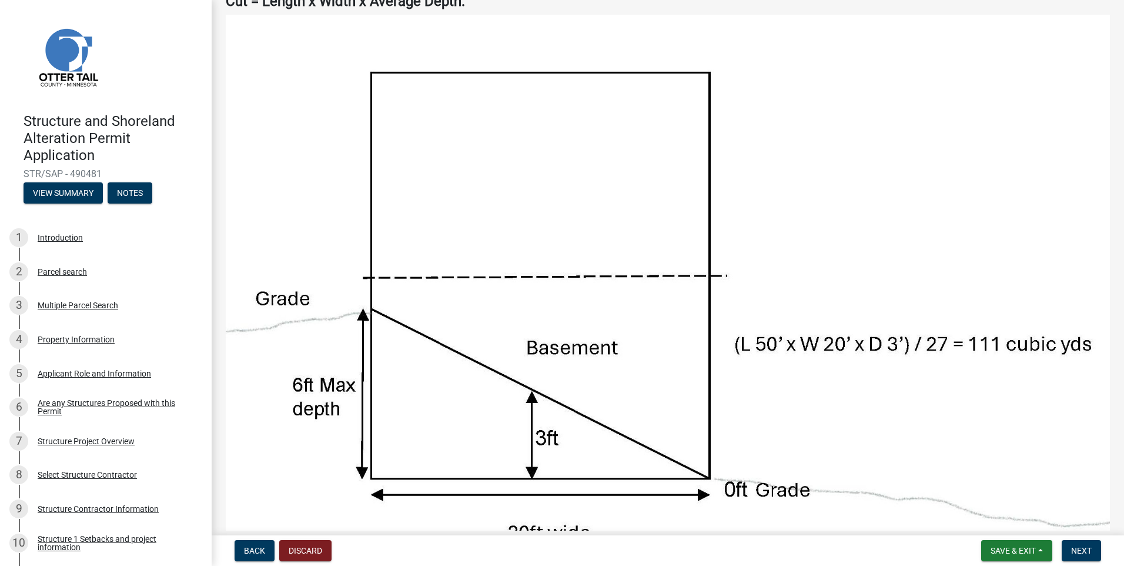
scroll to position [118, 0]
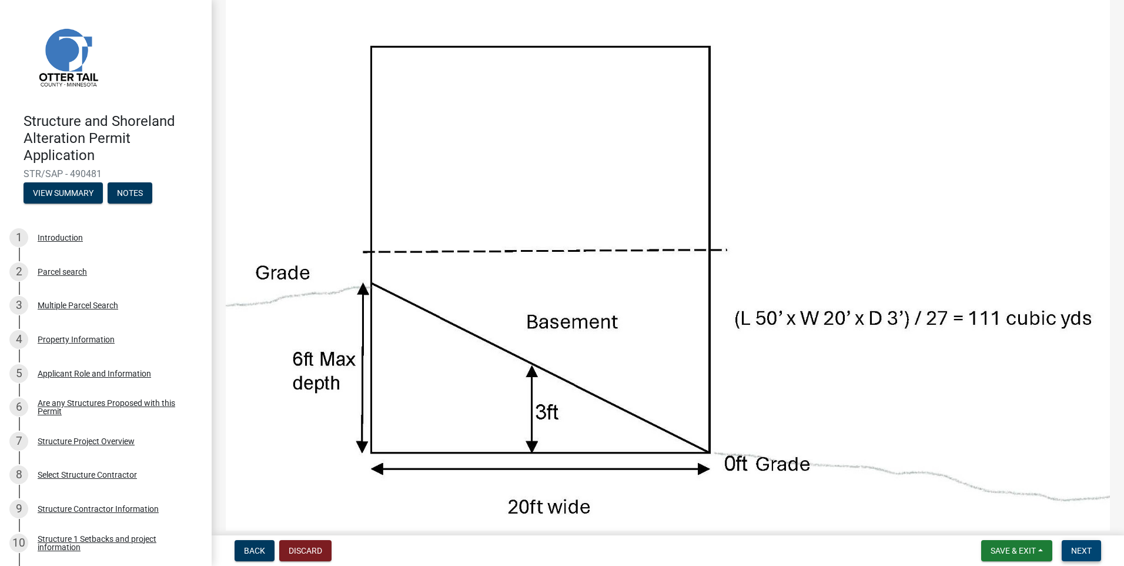
click at [1086, 548] on span "Next" at bounding box center [1081, 550] width 21 height 9
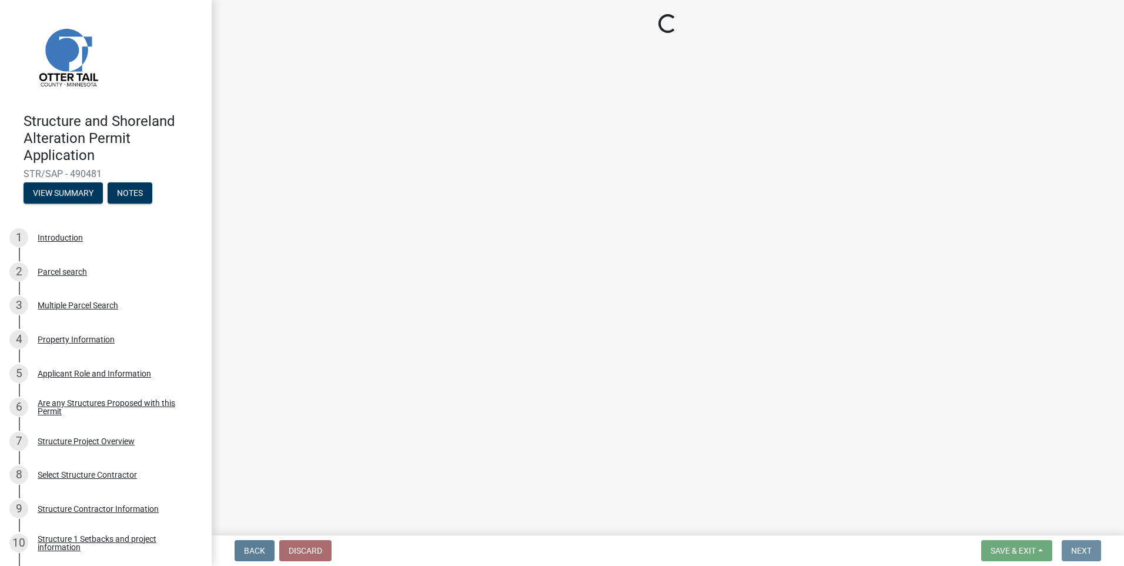
scroll to position [0, 0]
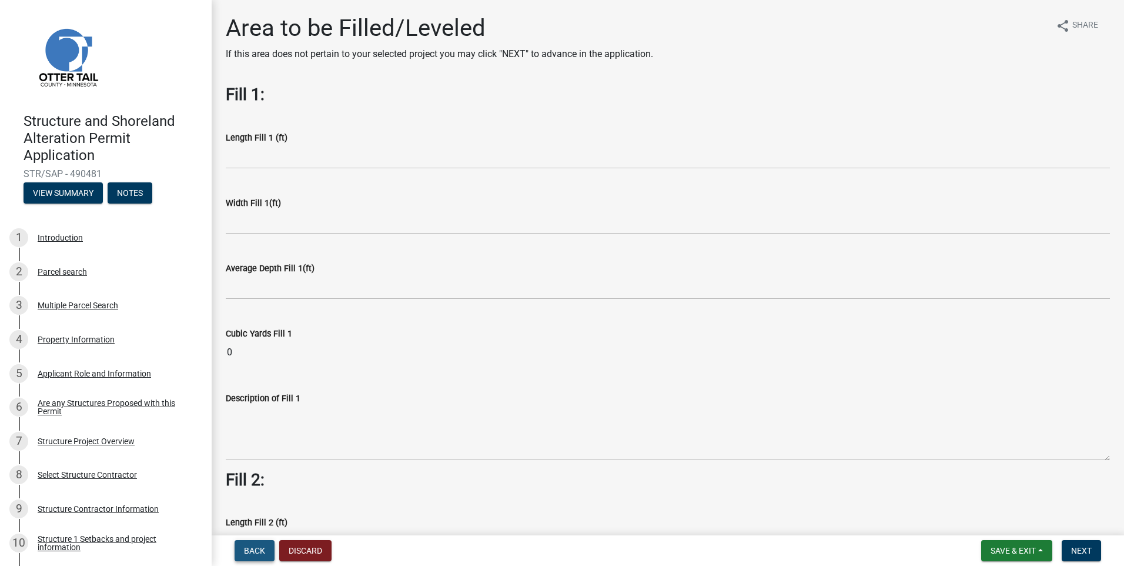
click at [247, 550] on span "Back" at bounding box center [254, 550] width 21 height 9
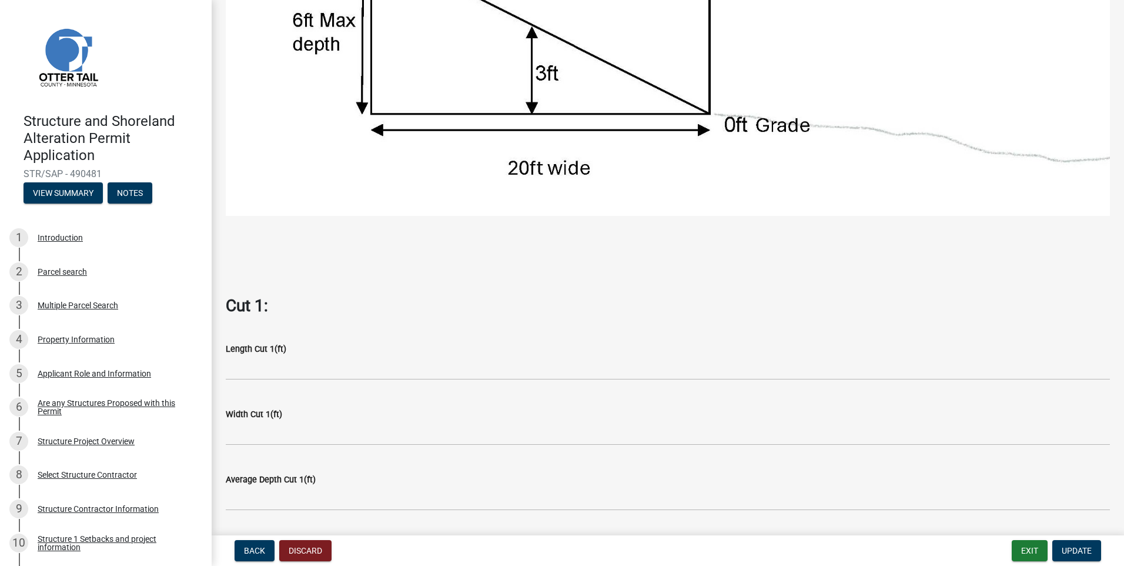
scroll to position [470, 0]
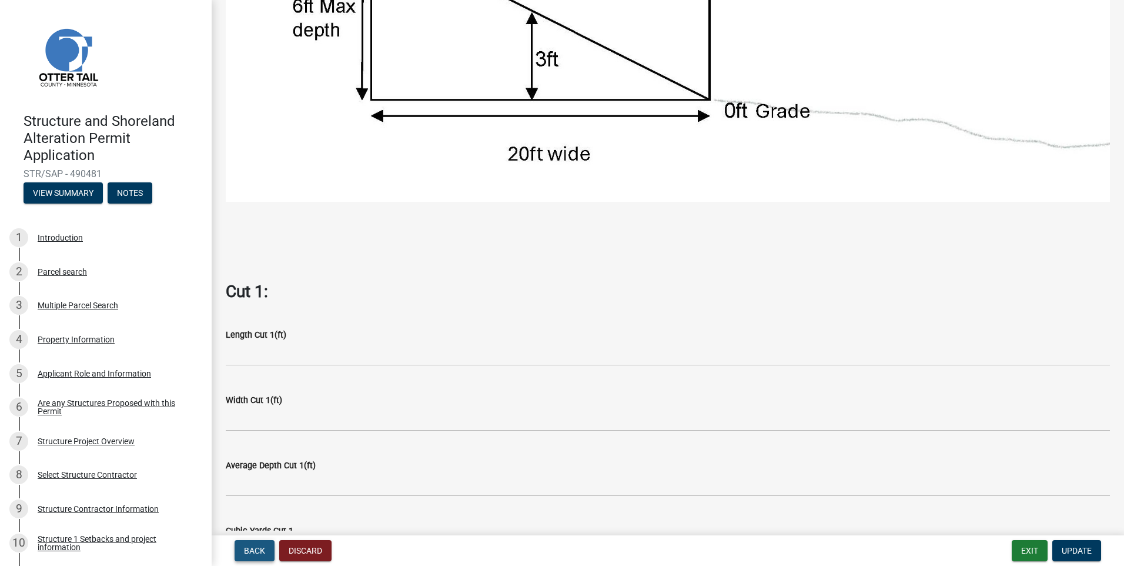
click at [248, 548] on span "Back" at bounding box center [254, 550] width 21 height 9
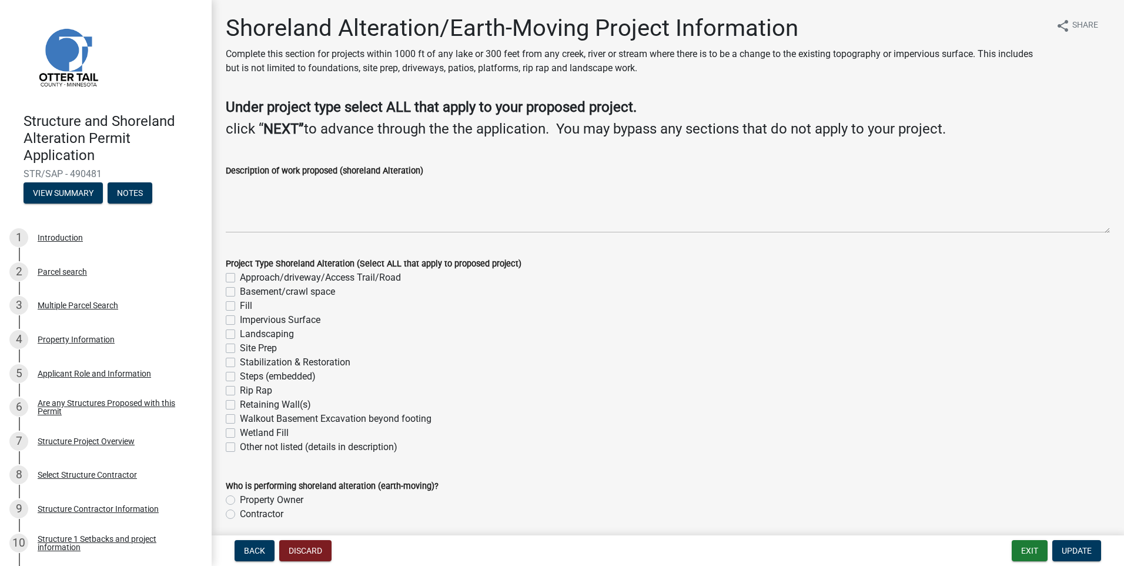
scroll to position [47, 0]
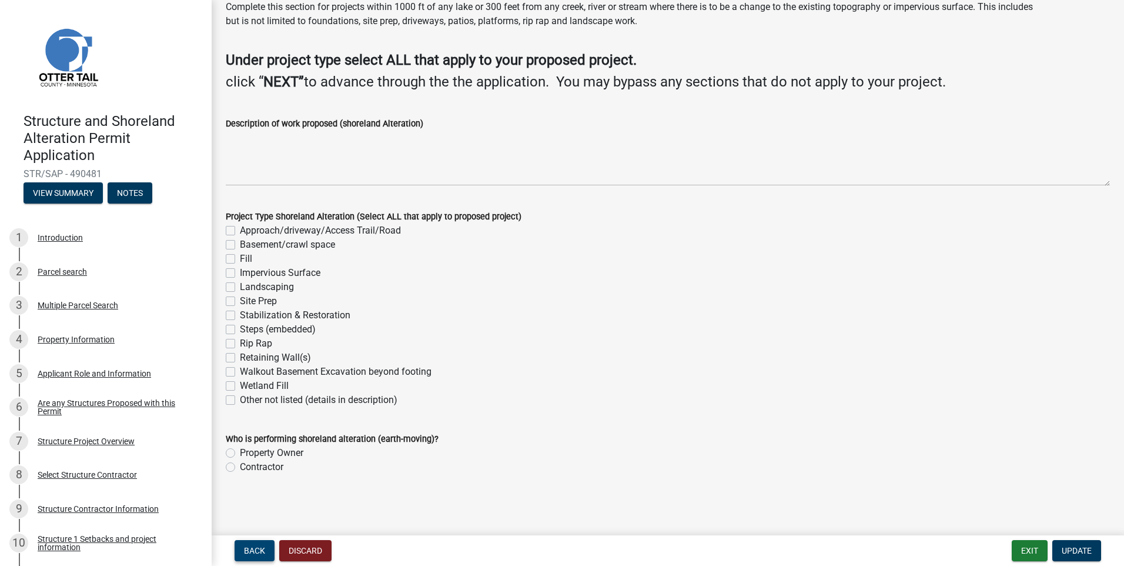
click at [252, 554] on span "Back" at bounding box center [254, 550] width 21 height 9
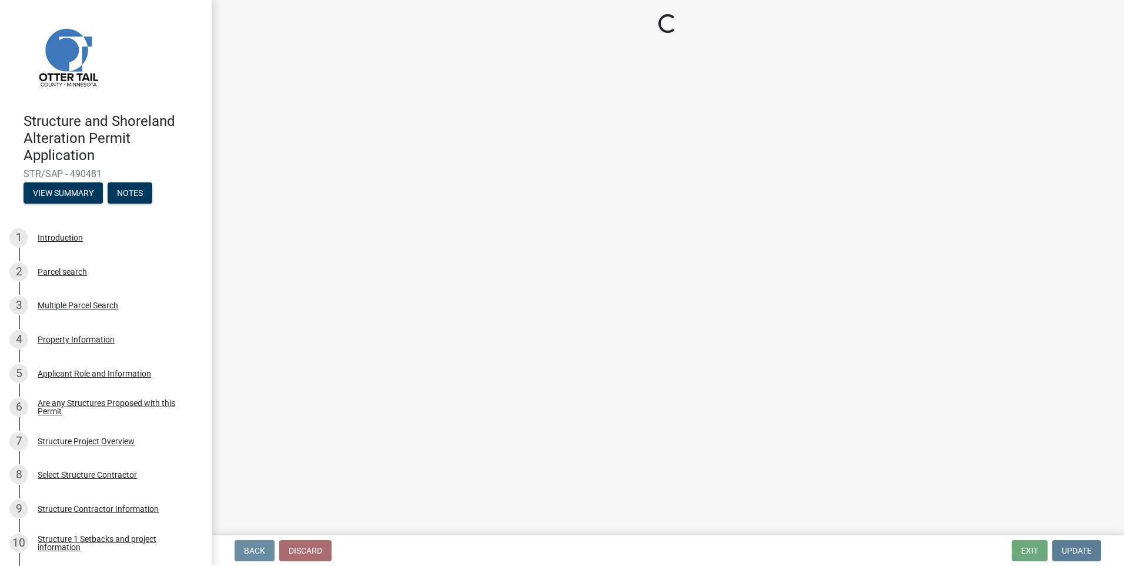
scroll to position [0, 0]
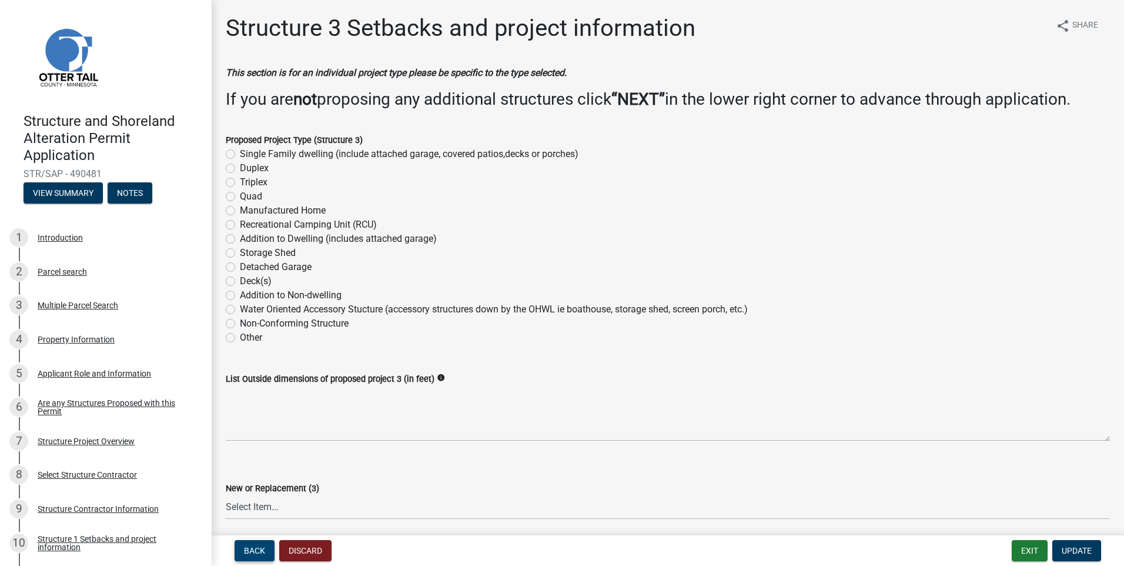
click at [237, 547] on button "Back" at bounding box center [255, 550] width 40 height 21
click at [259, 550] on span "Back" at bounding box center [254, 550] width 21 height 9
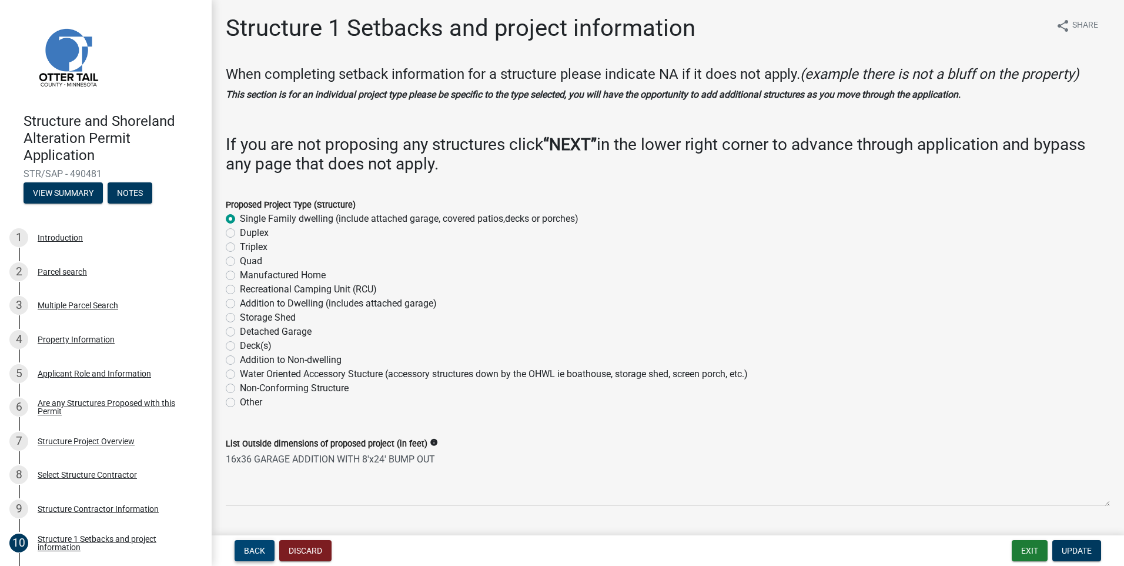
click at [244, 548] on span "Back" at bounding box center [254, 550] width 21 height 9
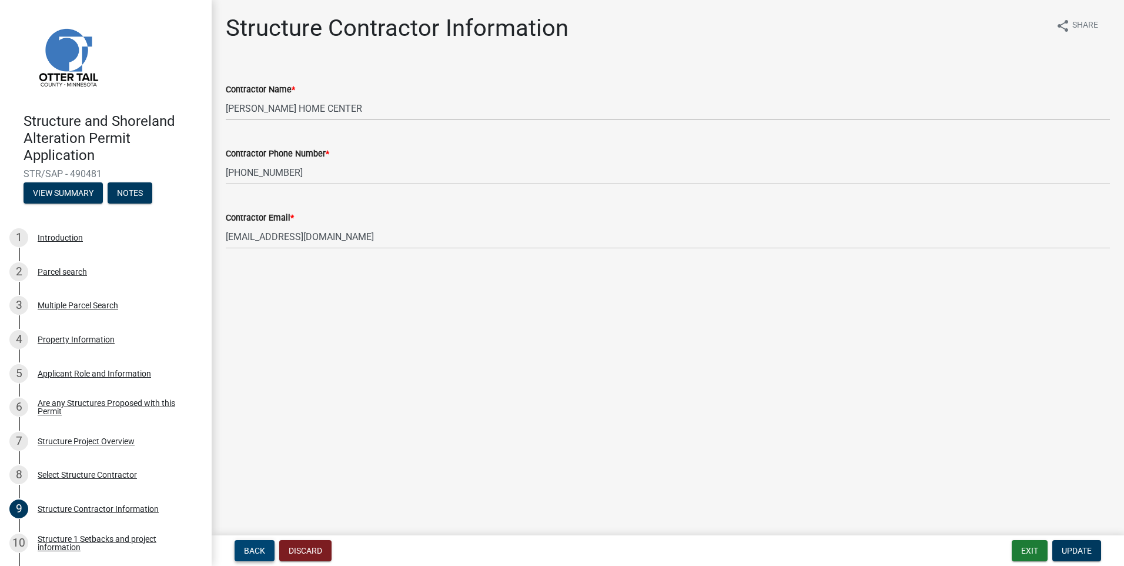
click at [260, 548] on span "Back" at bounding box center [254, 550] width 21 height 9
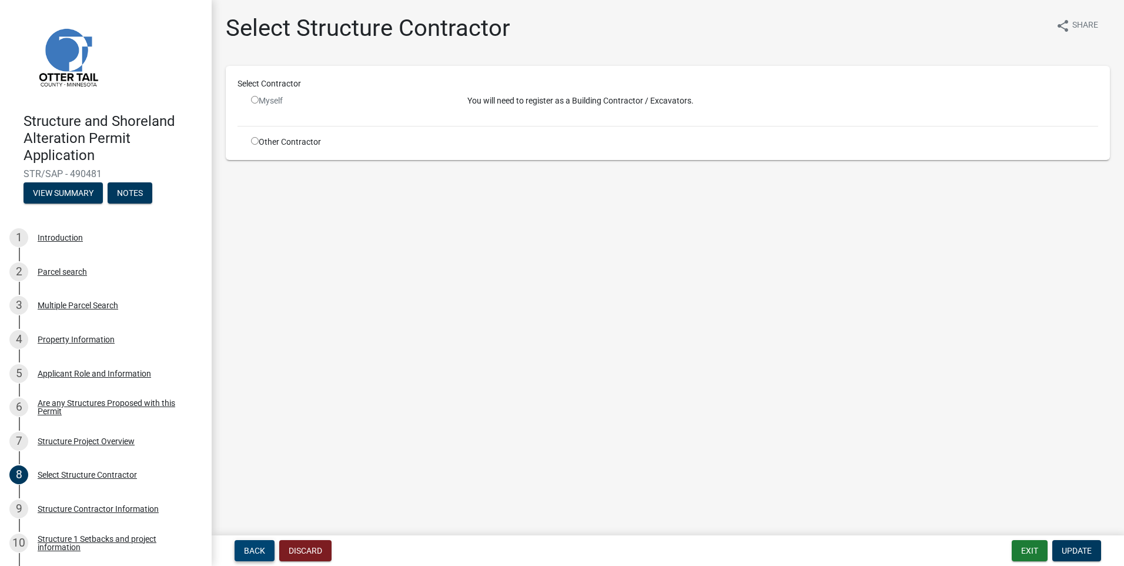
click at [252, 548] on span "Back" at bounding box center [254, 550] width 21 height 9
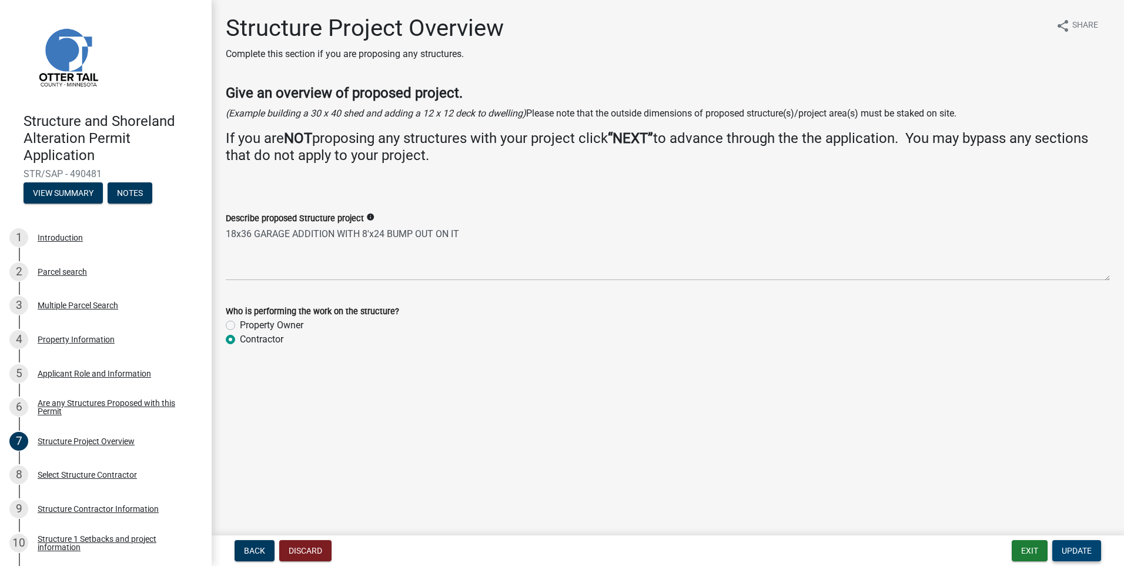
click at [1073, 546] on span "Update" at bounding box center [1077, 550] width 30 height 9
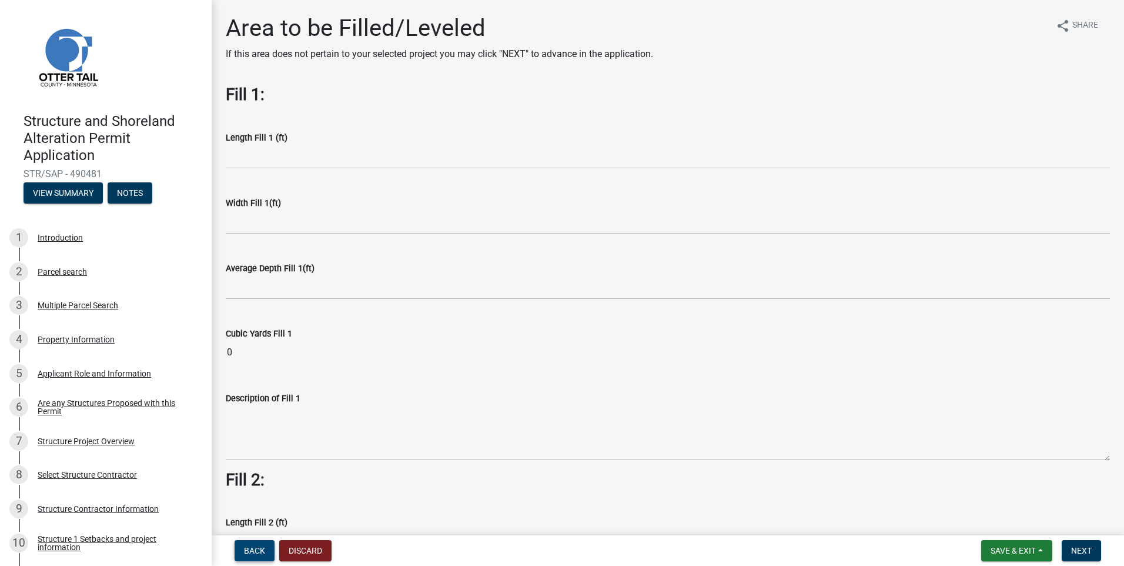
click at [240, 551] on button "Back" at bounding box center [255, 550] width 40 height 21
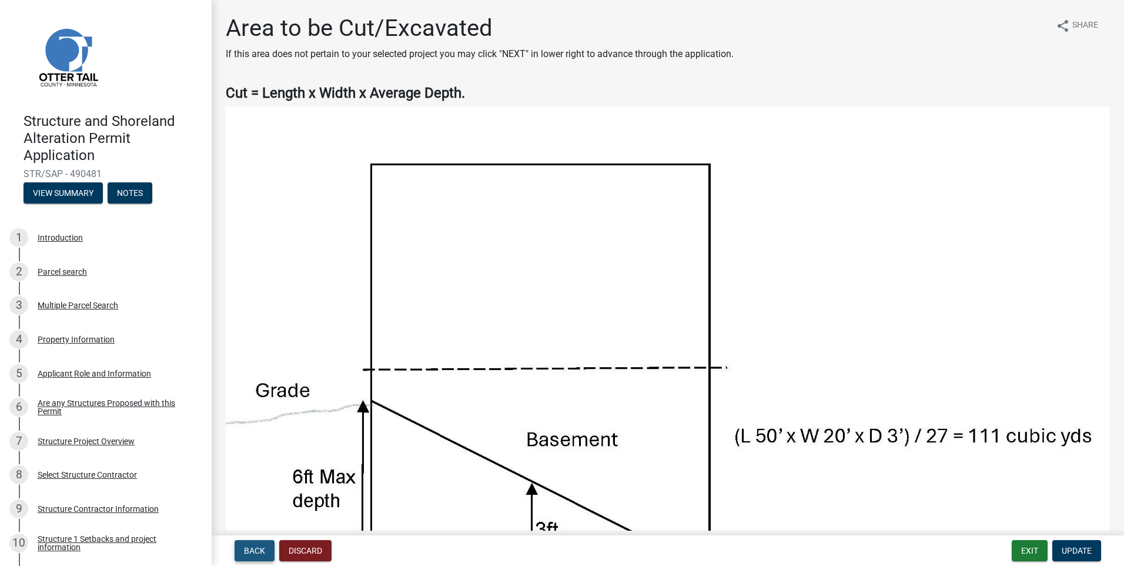
click at [243, 550] on button "Back" at bounding box center [255, 550] width 40 height 21
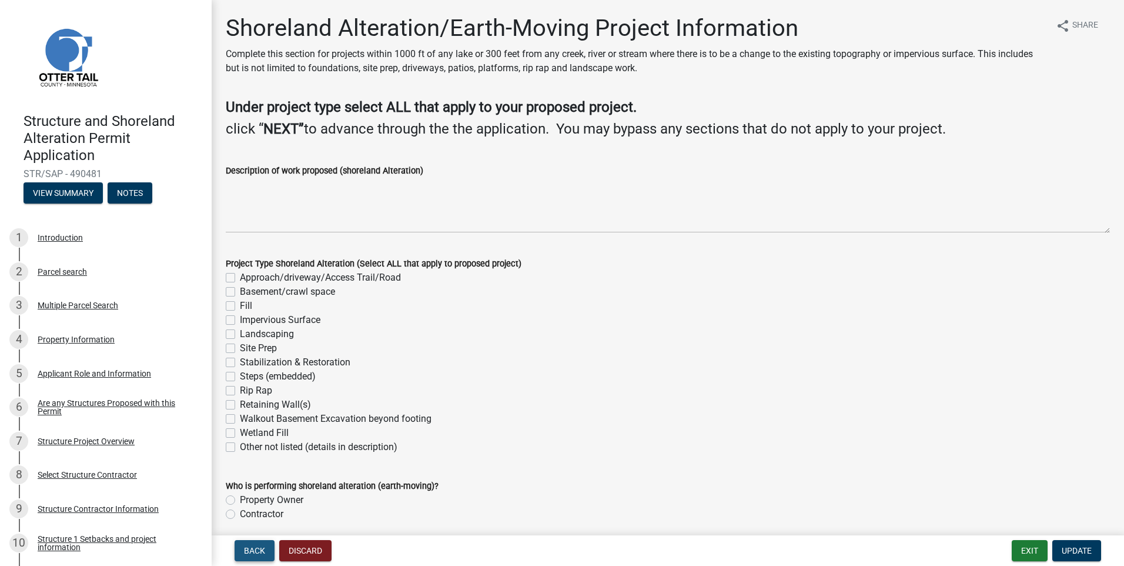
click at [255, 552] on span "Back" at bounding box center [254, 550] width 21 height 9
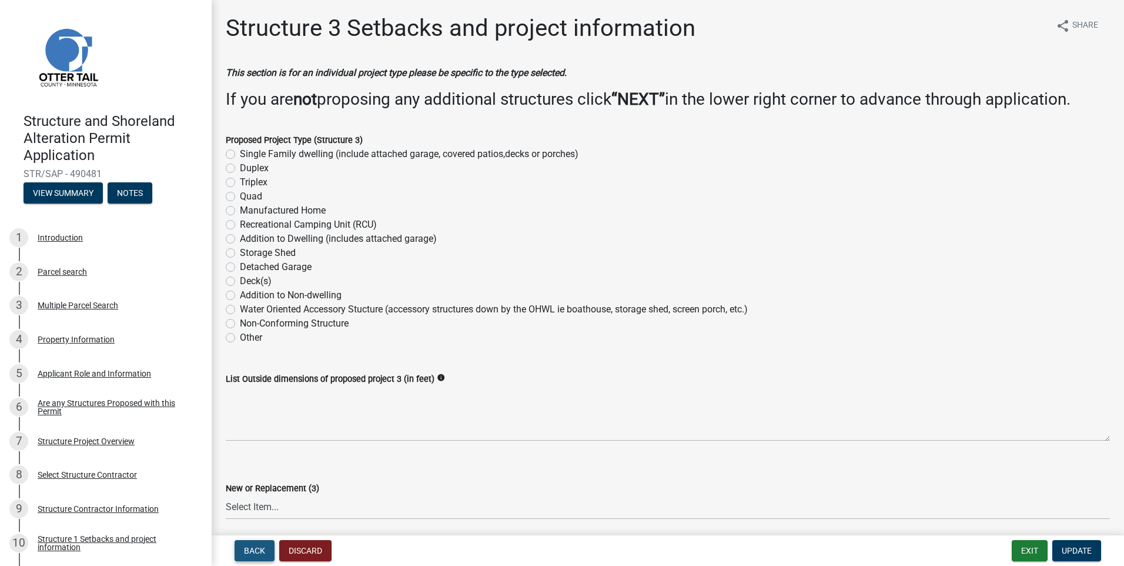
click at [245, 552] on span "Back" at bounding box center [254, 550] width 21 height 9
click at [252, 547] on span "Back" at bounding box center [254, 550] width 21 height 9
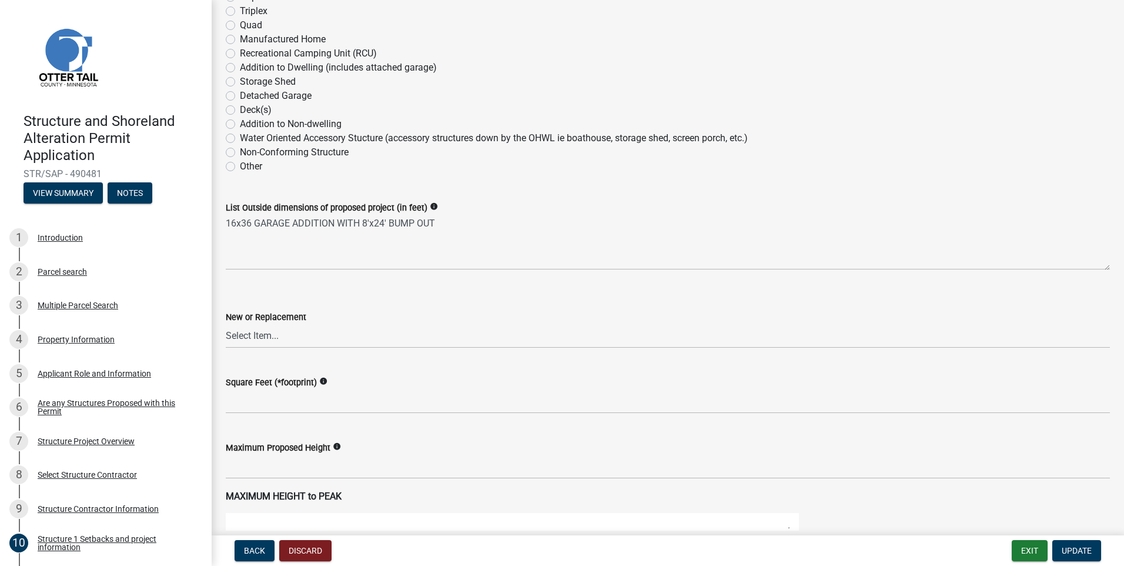
scroll to position [235, 0]
click at [254, 329] on select "Select Item... New Replacement" at bounding box center [668, 337] width 884 height 24
click at [226, 325] on select "Select Item... New Replacement" at bounding box center [668, 337] width 884 height 24
select select "c185e313-3403-4239-bd61-bb563c58a77a"
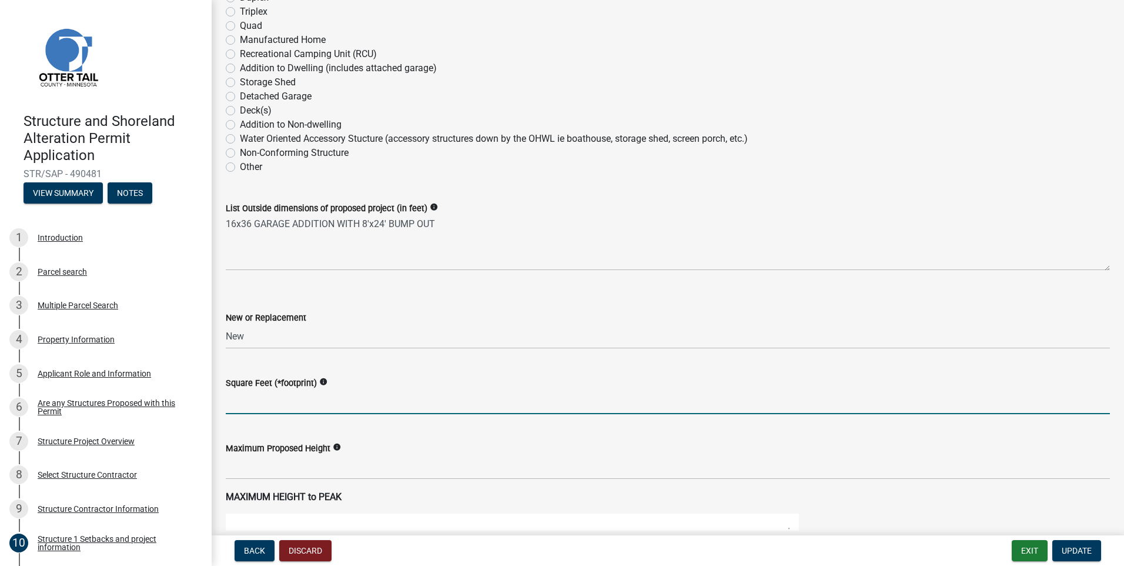
drag, startPoint x: 238, startPoint y: 397, endPoint x: 279, endPoint y: 406, distance: 41.5
click at [239, 397] on input "text" at bounding box center [668, 402] width 884 height 24
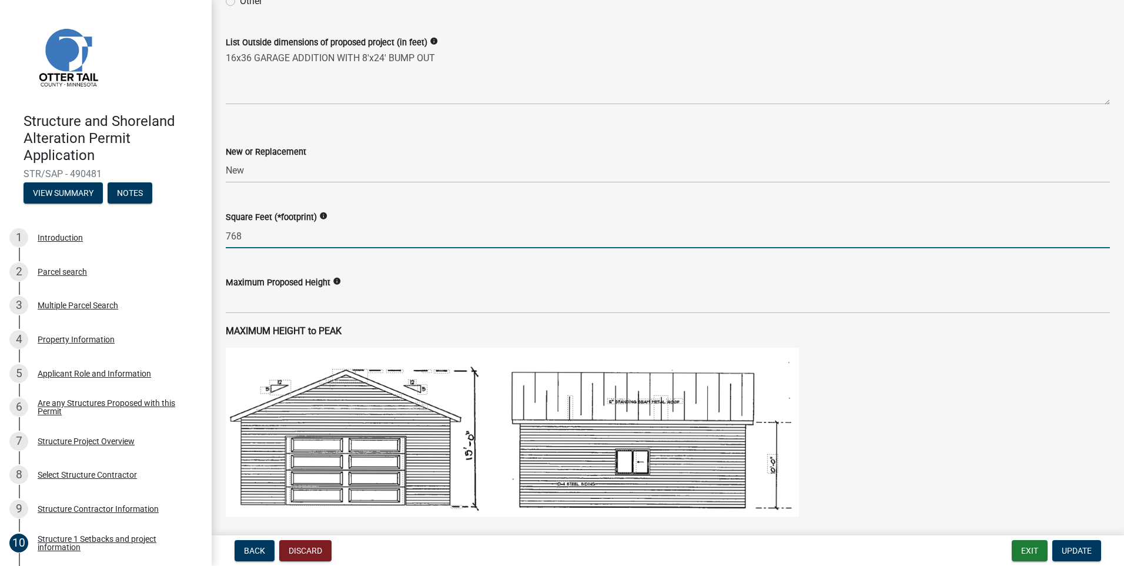
scroll to position [412, 0]
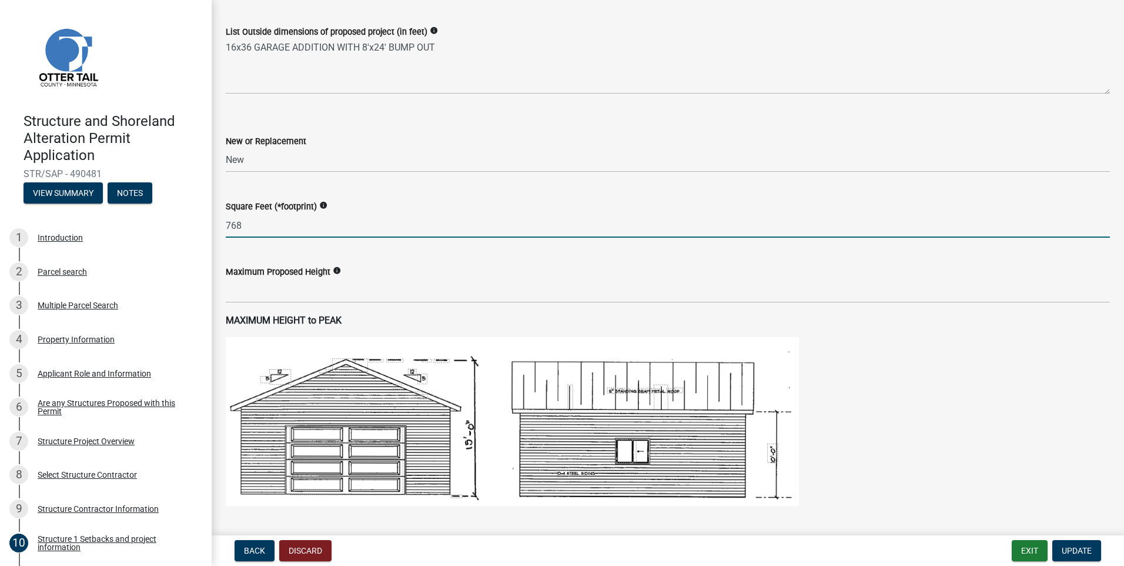
type input "768"
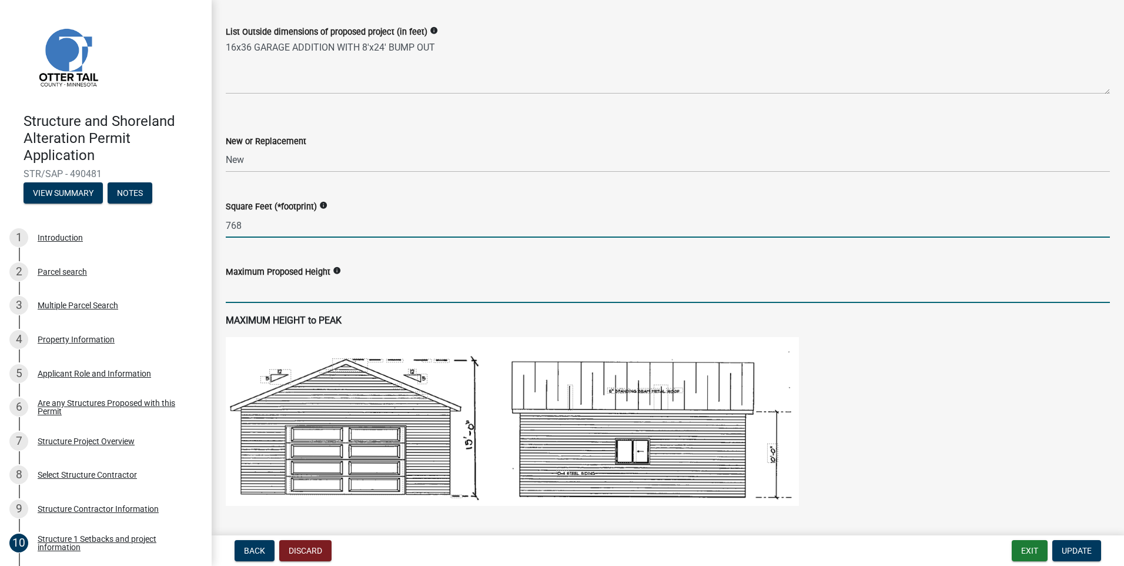
drag, startPoint x: 253, startPoint y: 289, endPoint x: 276, endPoint y: 293, distance: 22.7
click at [257, 287] on input "text" at bounding box center [668, 291] width 884 height 24
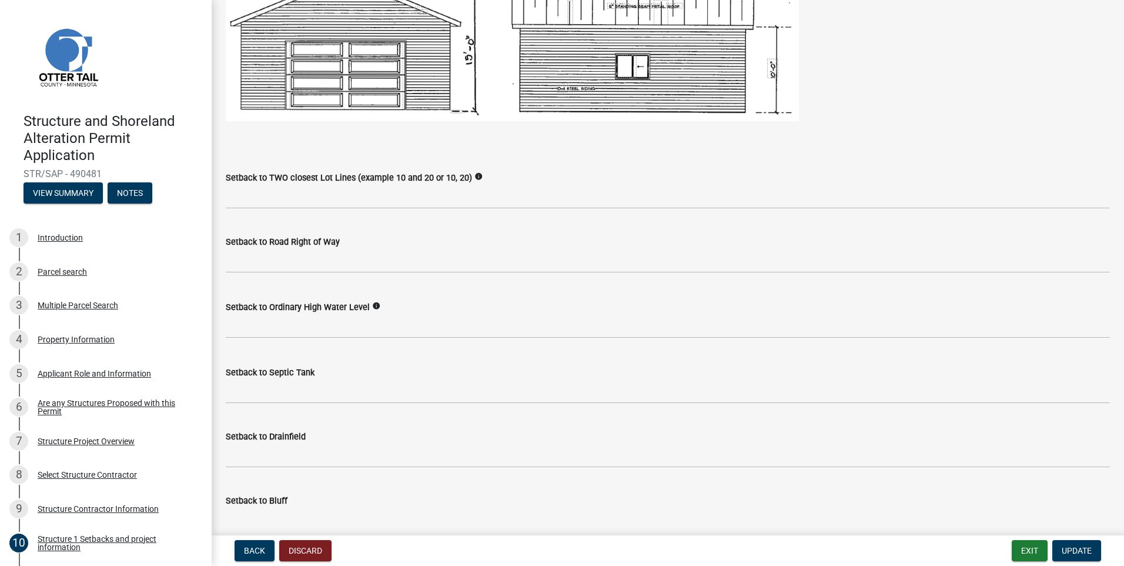
scroll to position [823, 0]
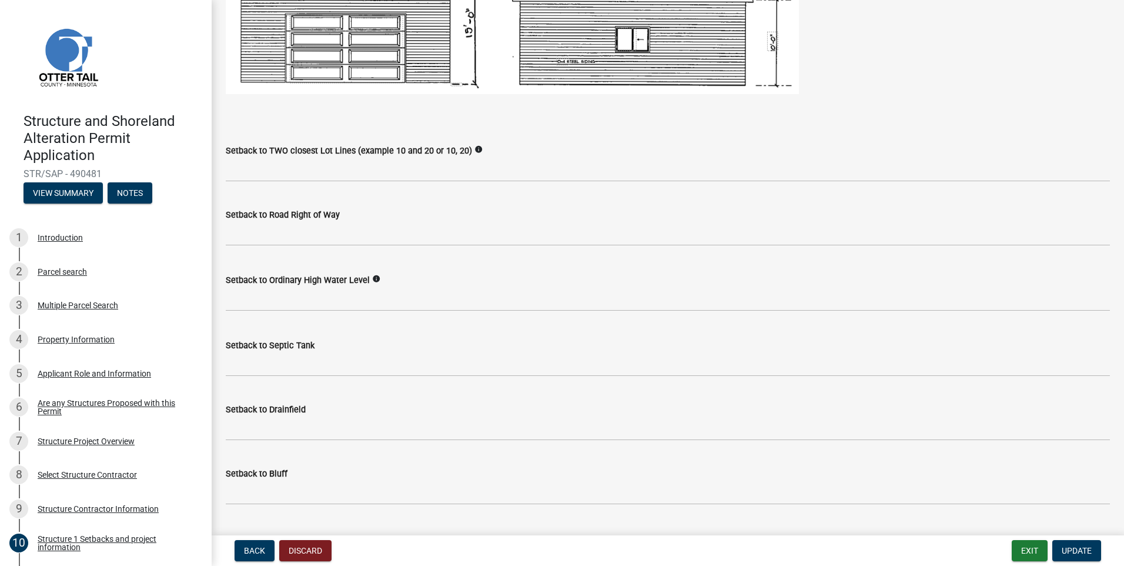
type input "25"
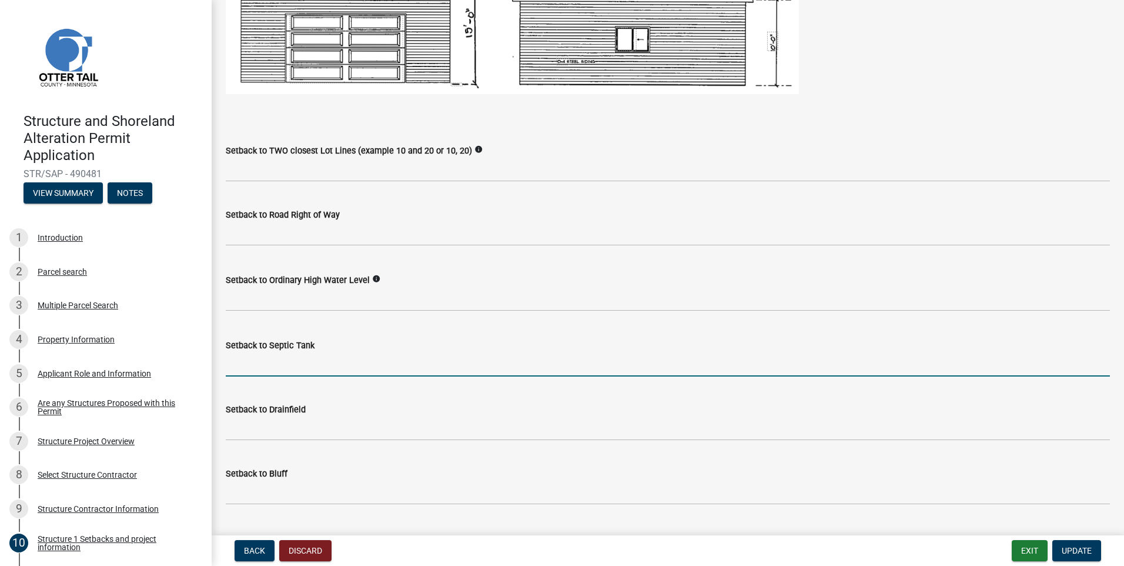
click at [275, 367] on input "Setback to Septic Tank" at bounding box center [668, 364] width 884 height 24
type input "85'"
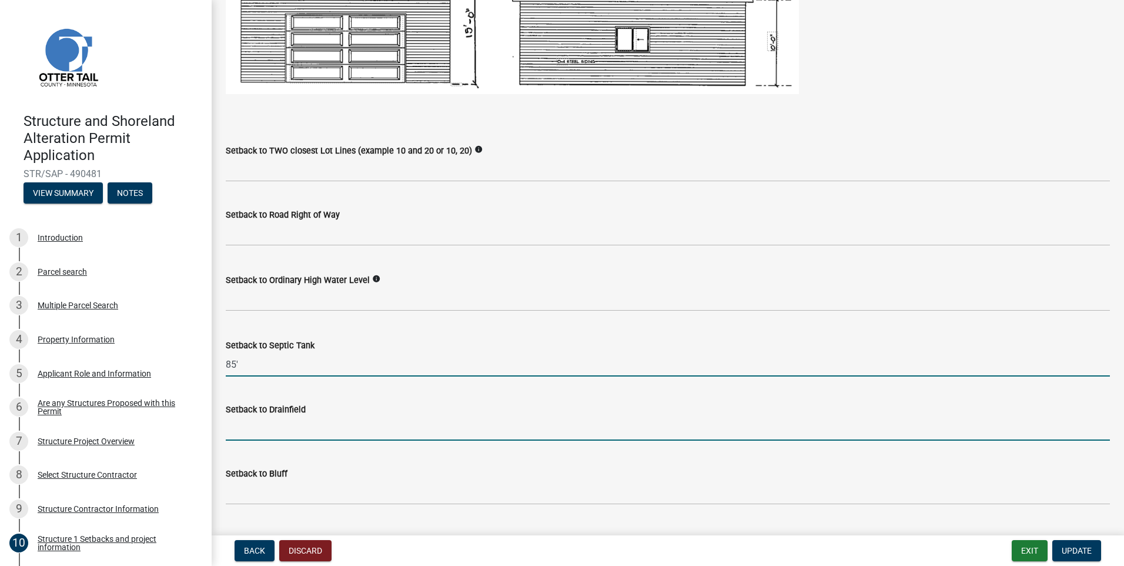
drag, startPoint x: 240, startPoint y: 428, endPoint x: 280, endPoint y: 429, distance: 40.6
click at [249, 426] on input "Setback to Drainfield" at bounding box center [668, 428] width 884 height 24
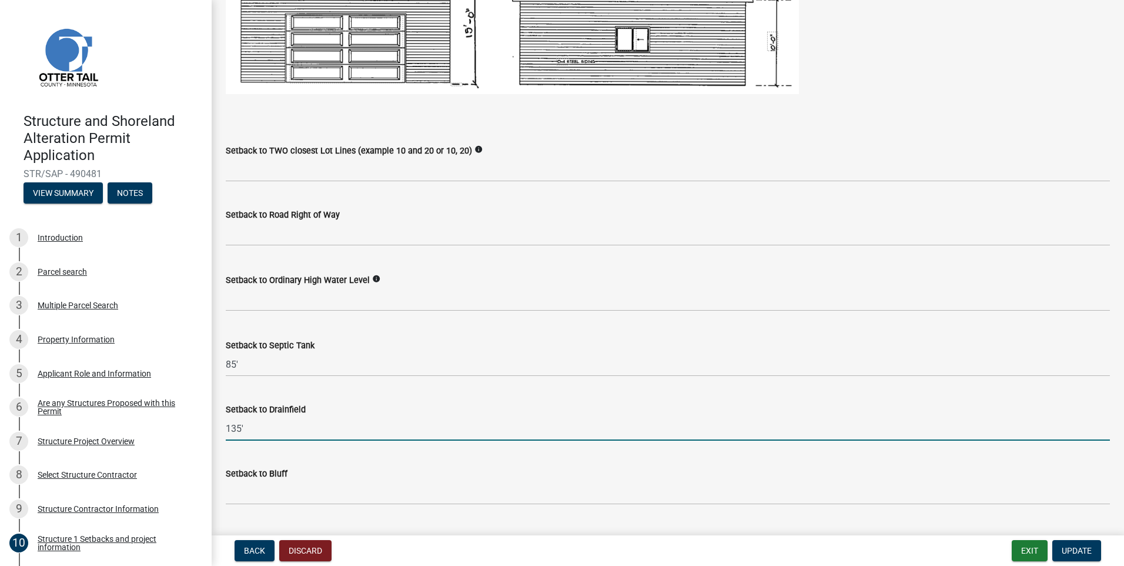
type input "135'"
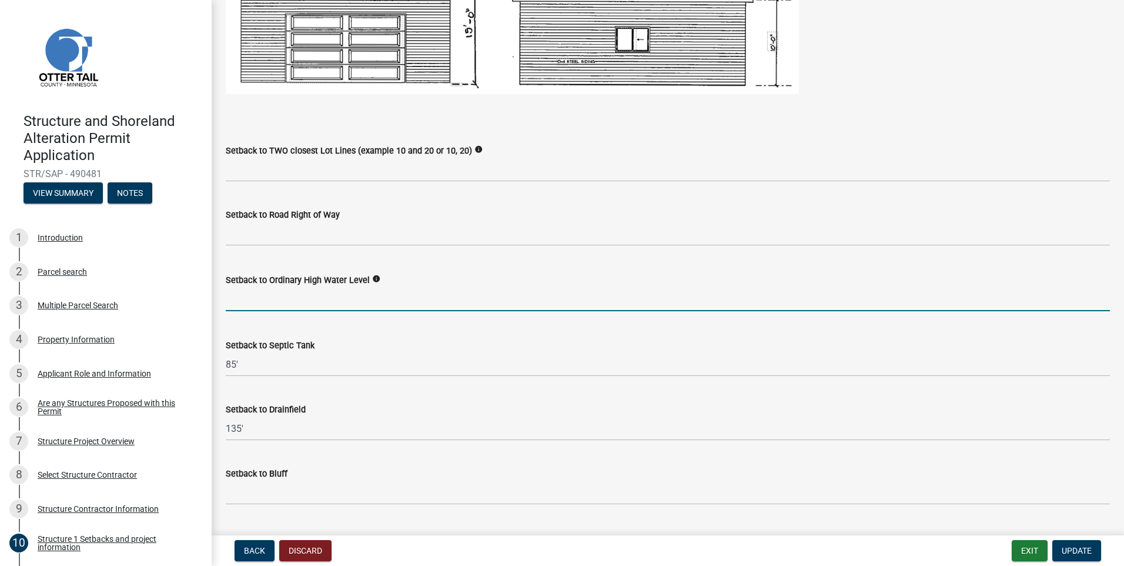
drag, startPoint x: 272, startPoint y: 295, endPoint x: 297, endPoint y: 303, distance: 26.4
click at [273, 296] on input "text" at bounding box center [668, 299] width 884 height 24
type input "90"
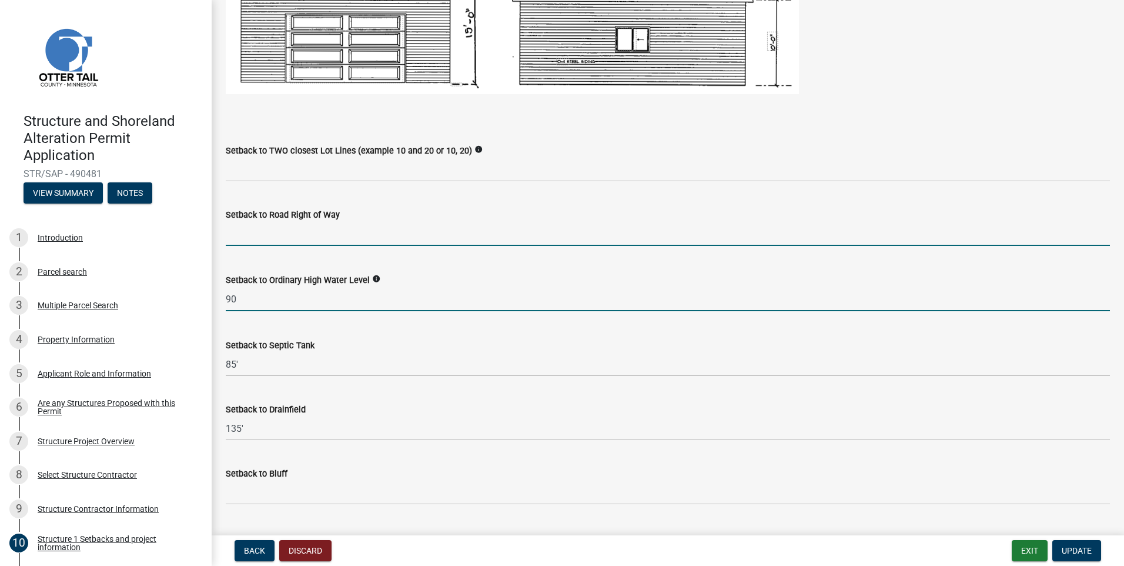
click at [296, 235] on input "text" at bounding box center [668, 234] width 884 height 24
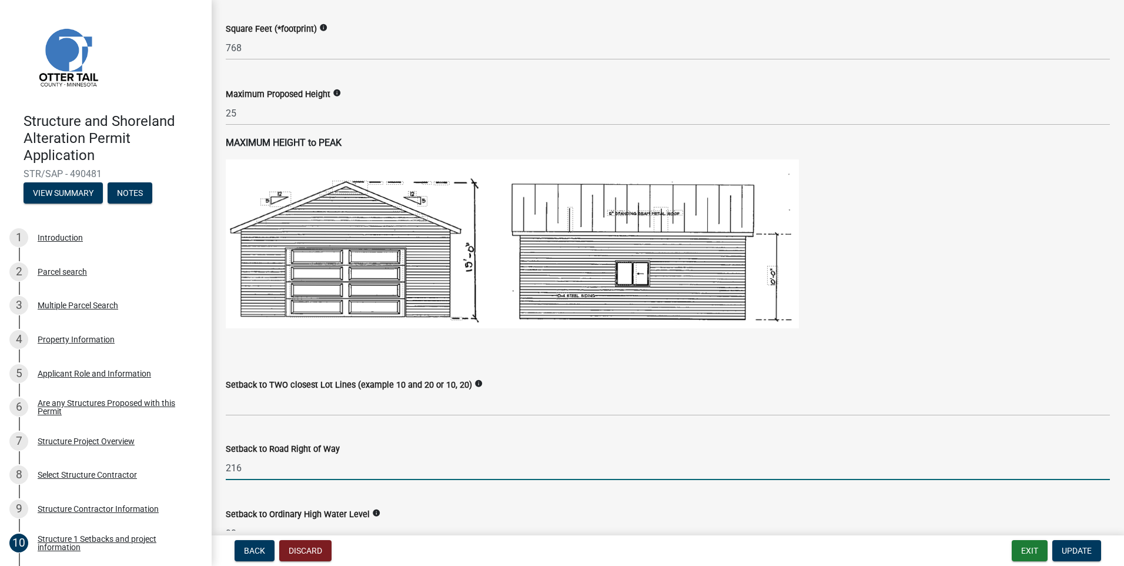
scroll to position [588, 0]
type input "216"
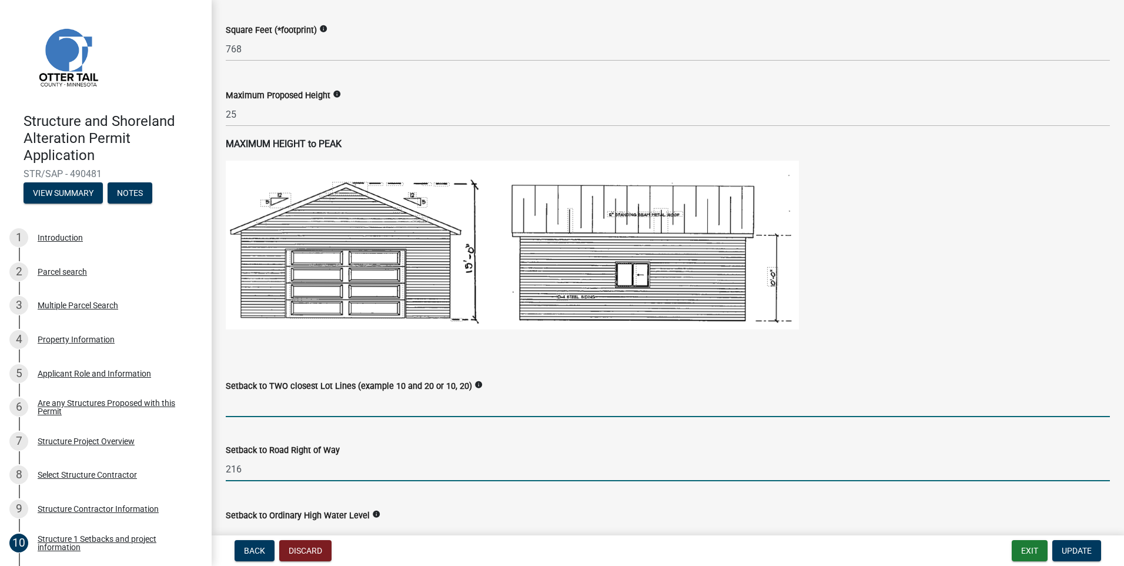
click at [235, 399] on input "Setback to TWO closest Lot Lines (example 10 and 20 or 10, 20)" at bounding box center [668, 405] width 884 height 24
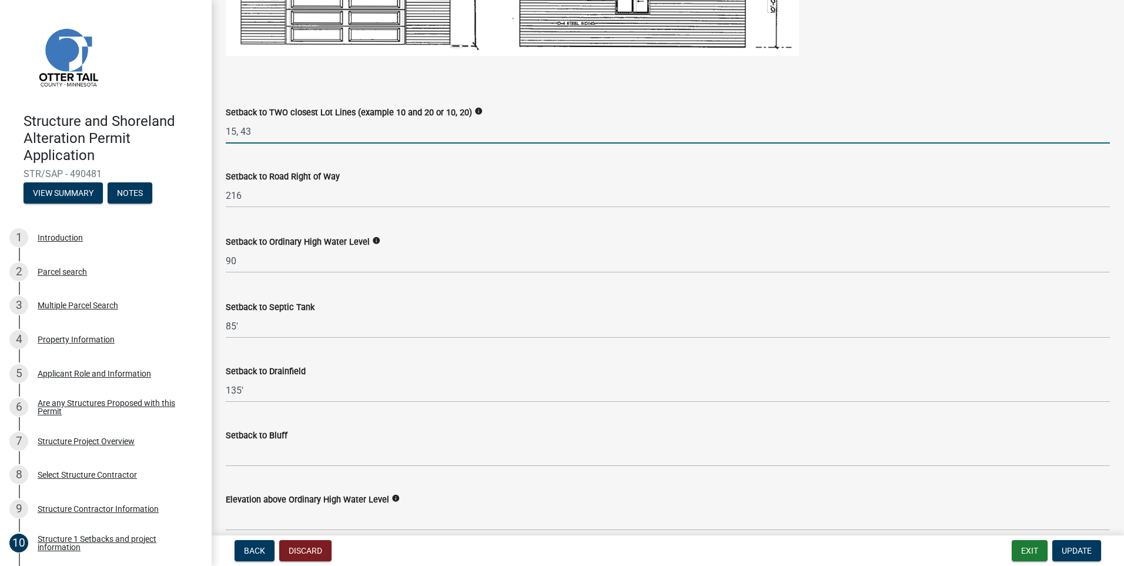
scroll to position [882, 0]
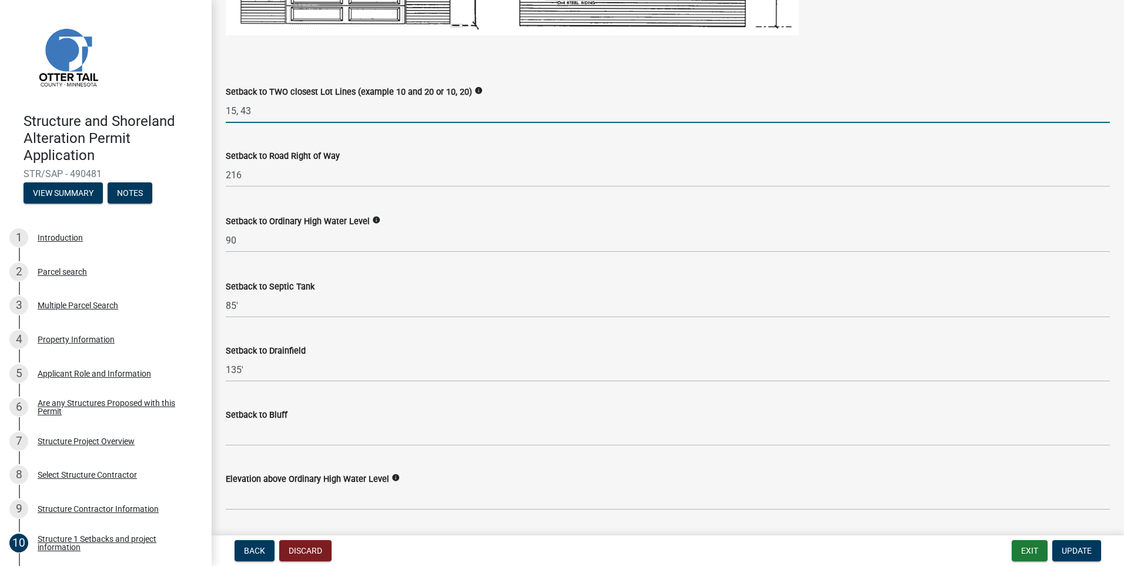
type input "15, 43"
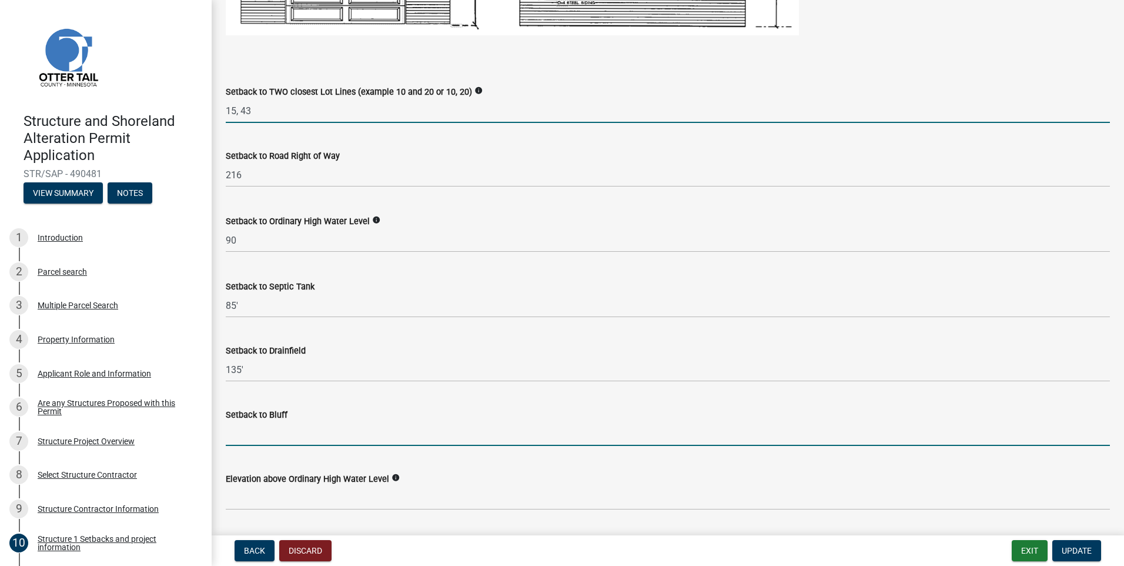
drag, startPoint x: 282, startPoint y: 436, endPoint x: 328, endPoint y: 423, distance: 47.6
click at [297, 429] on input "Setback to Bluff" at bounding box center [668, 434] width 884 height 24
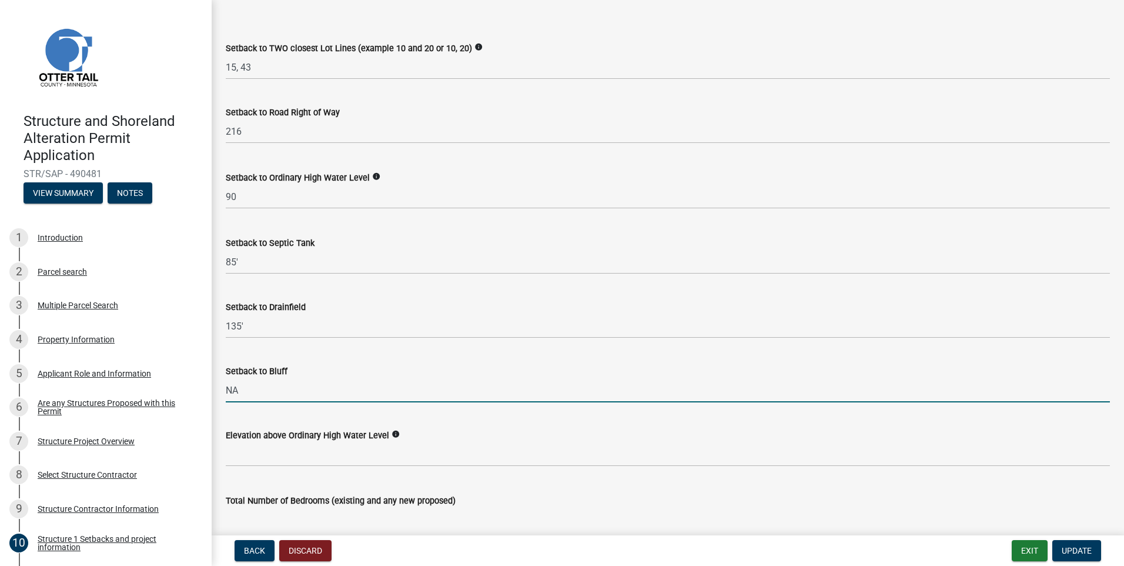
scroll to position [1058, 0]
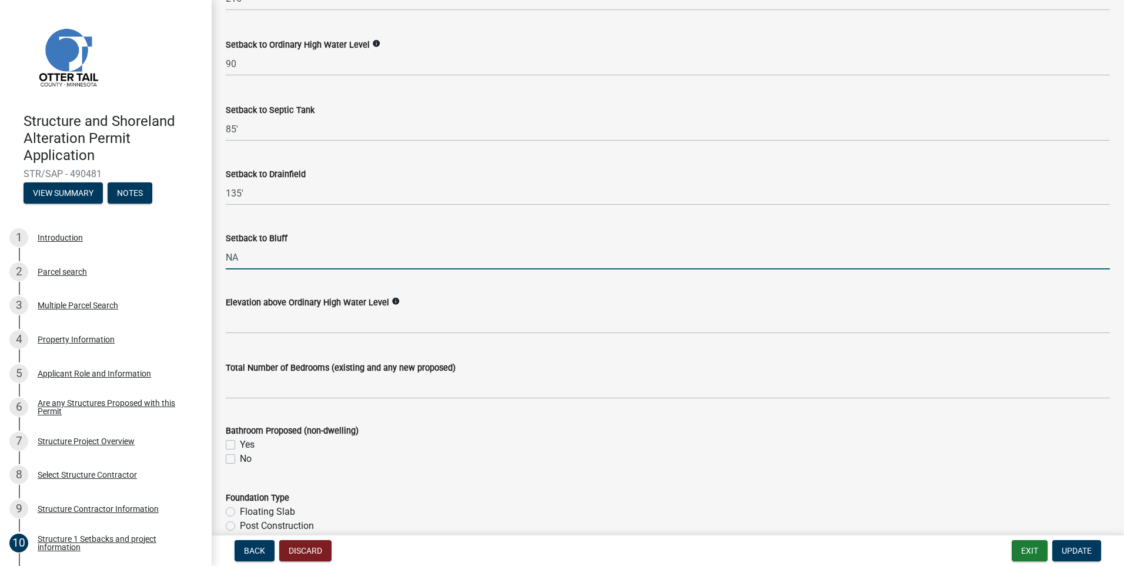
type input "NA"
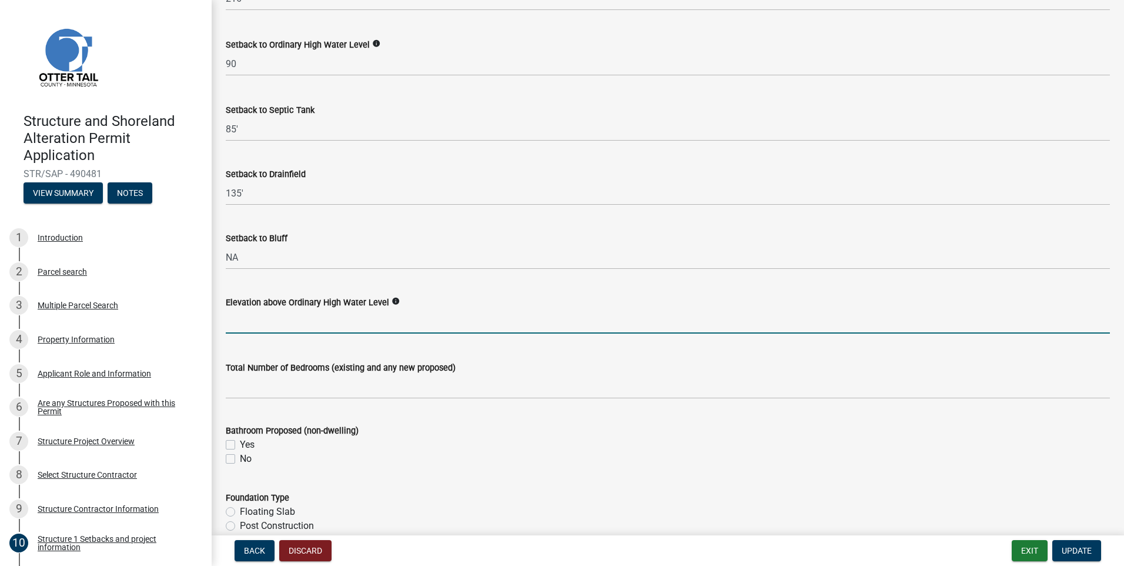
click at [267, 323] on input "text" at bounding box center [668, 321] width 884 height 24
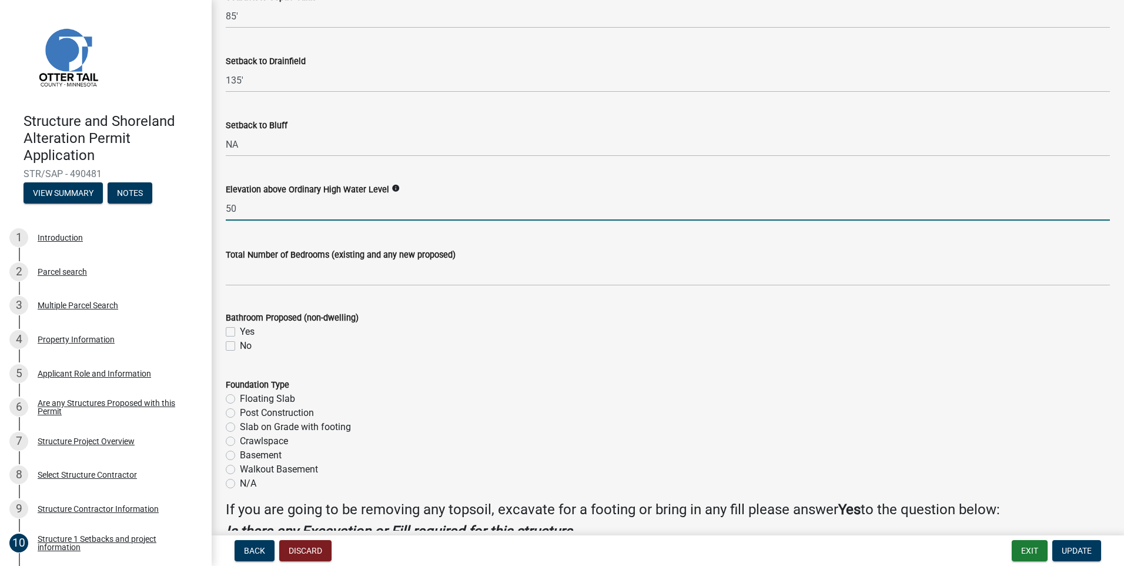
scroll to position [1176, 0]
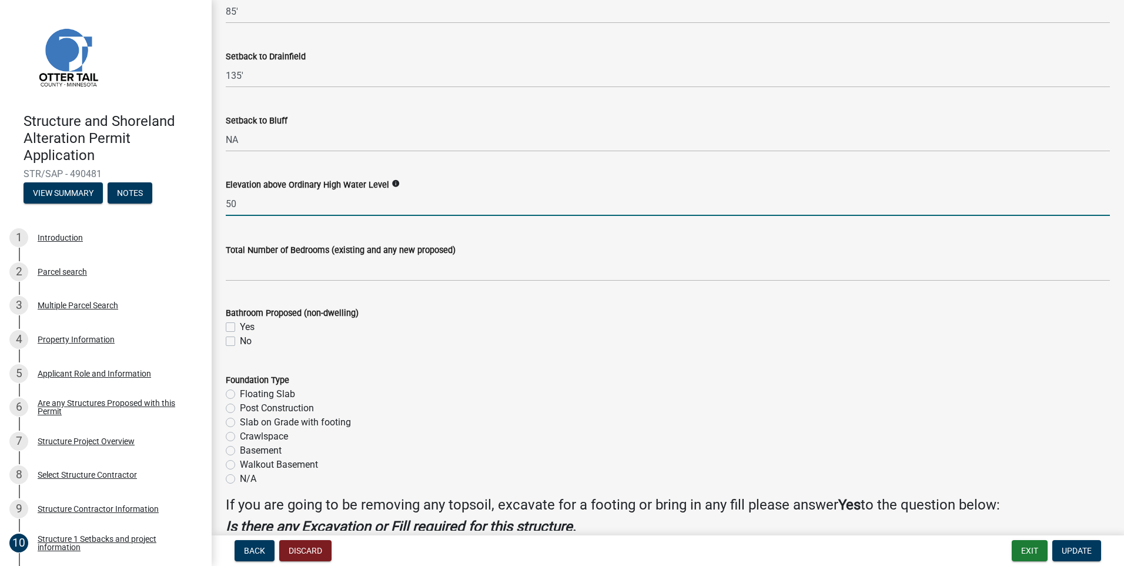
type input "50"
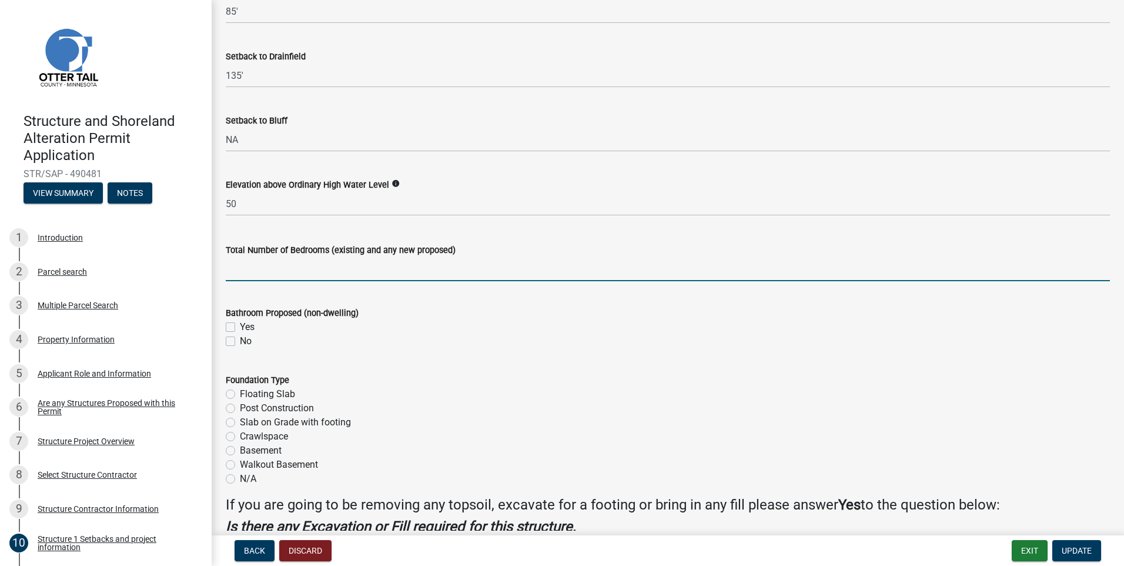
click at [257, 269] on input "text" at bounding box center [668, 269] width 884 height 24
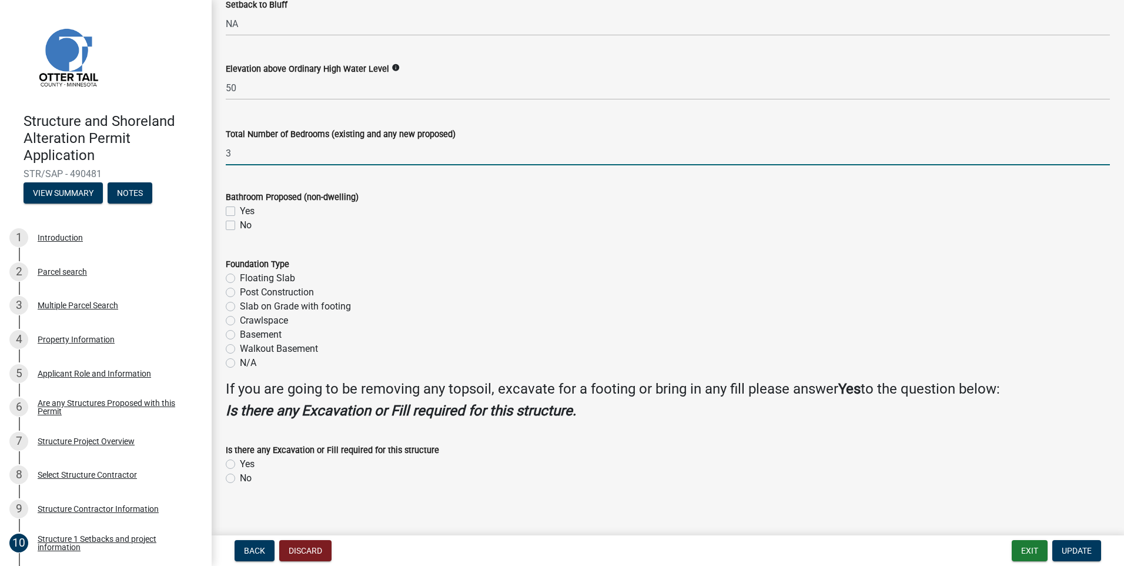
scroll to position [1303, 0]
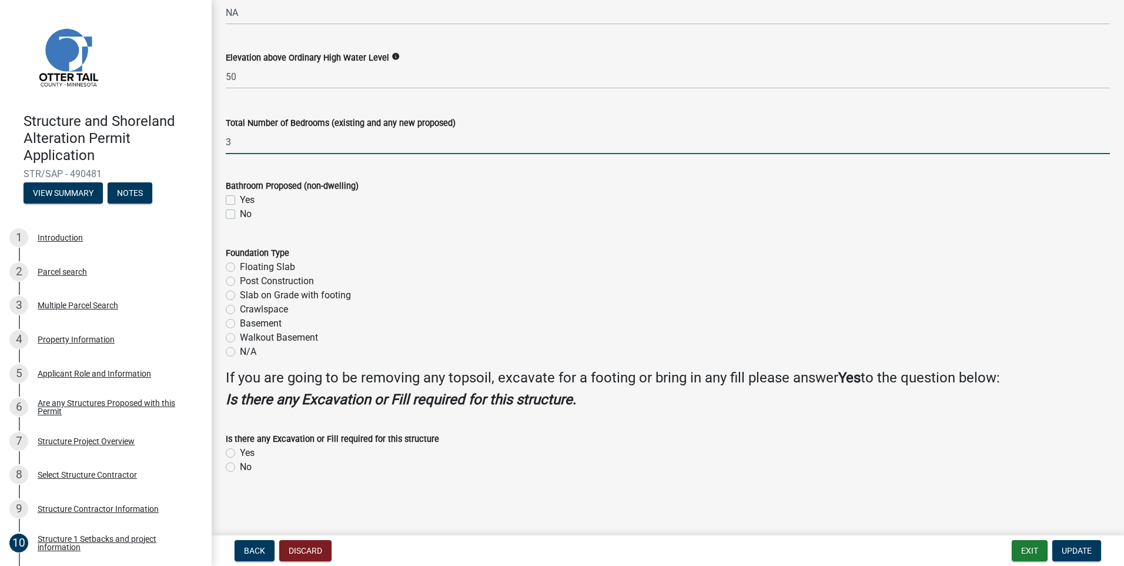
type input "3"
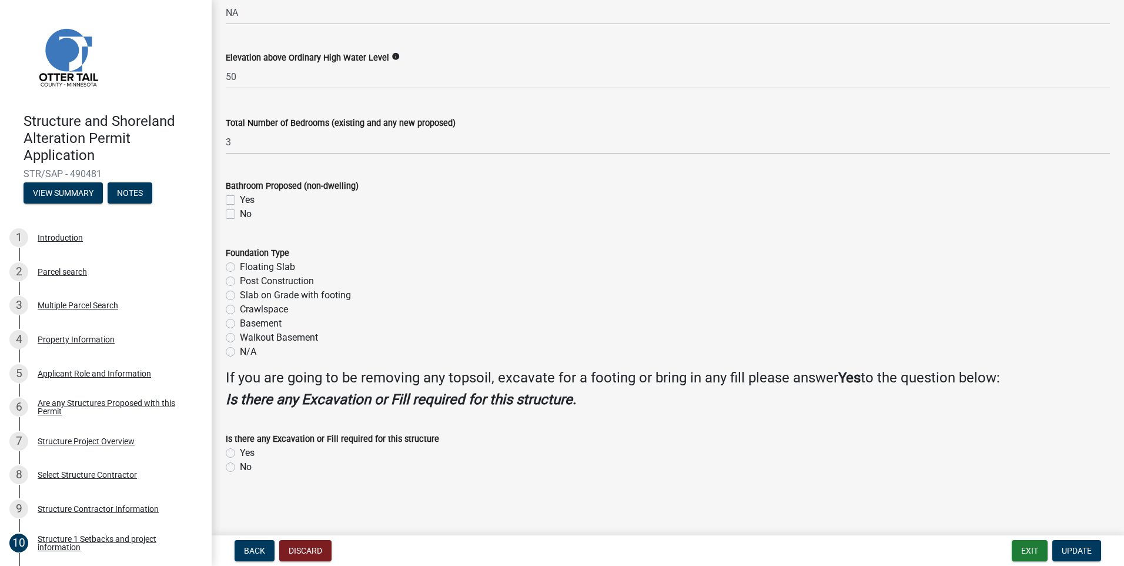
click at [236, 212] on div "No" at bounding box center [668, 214] width 884 height 14
click at [240, 213] on label "No" at bounding box center [246, 214] width 12 height 14
click at [240, 213] on input "No" at bounding box center [244, 211] width 8 height 8
checkbox input "true"
checkbox input "false"
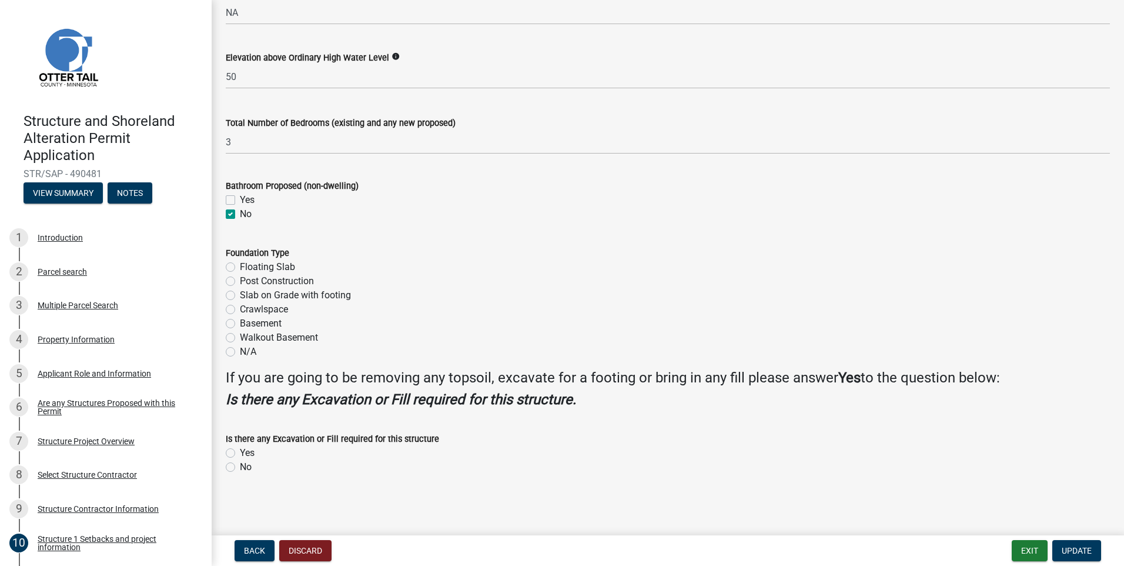
checkbox input "true"
click at [240, 451] on label "Yes" at bounding box center [247, 453] width 15 height 14
click at [240, 451] on input "Yes" at bounding box center [244, 450] width 8 height 8
radio input "true"
click at [1066, 547] on span "Update" at bounding box center [1077, 550] width 30 height 9
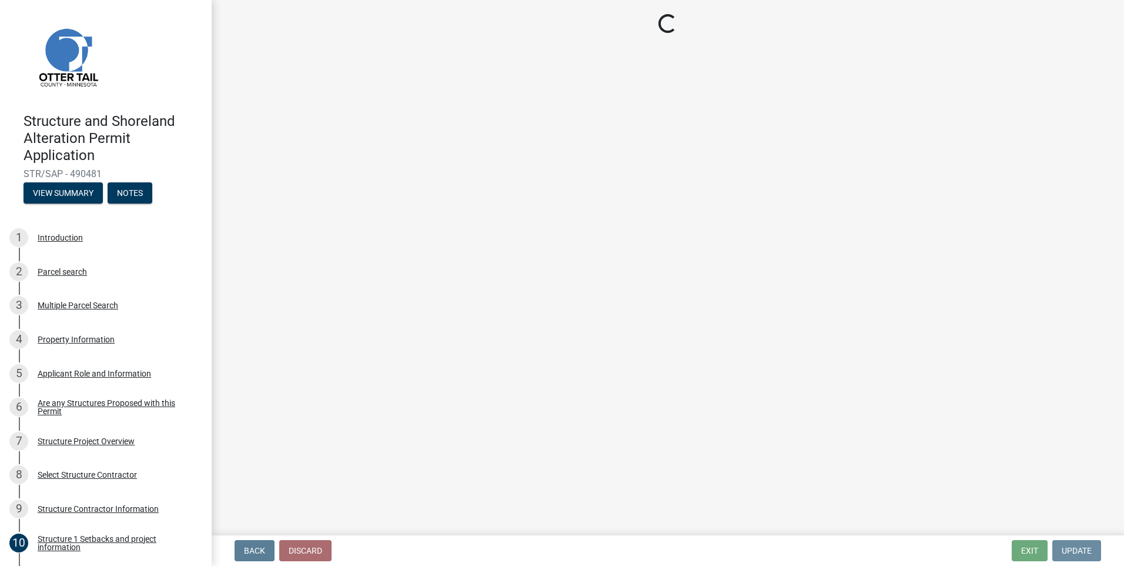
scroll to position [0, 0]
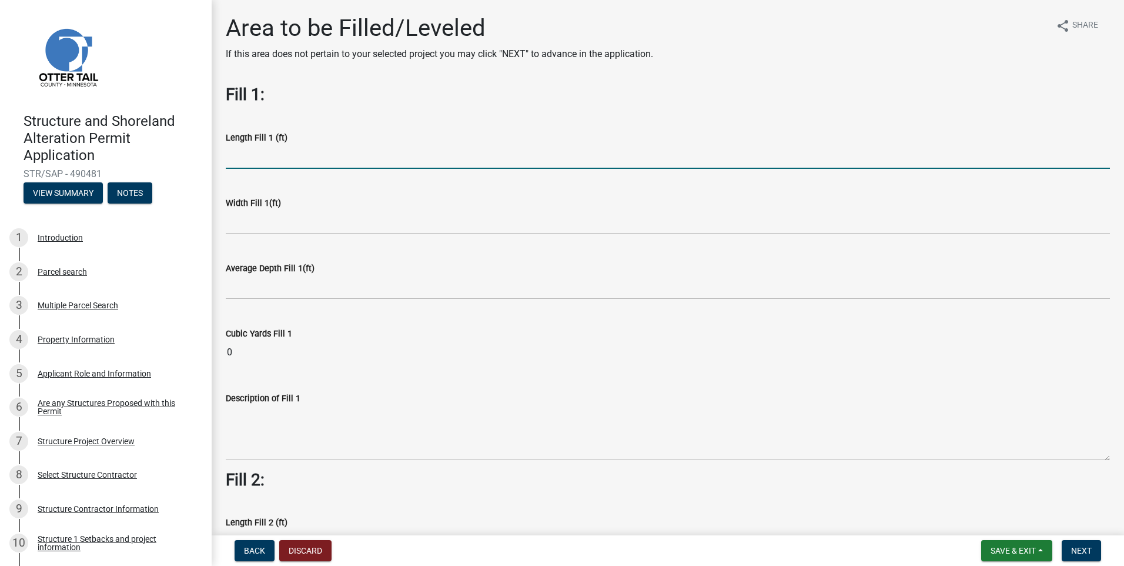
click at [236, 154] on input "text" at bounding box center [668, 157] width 884 height 24
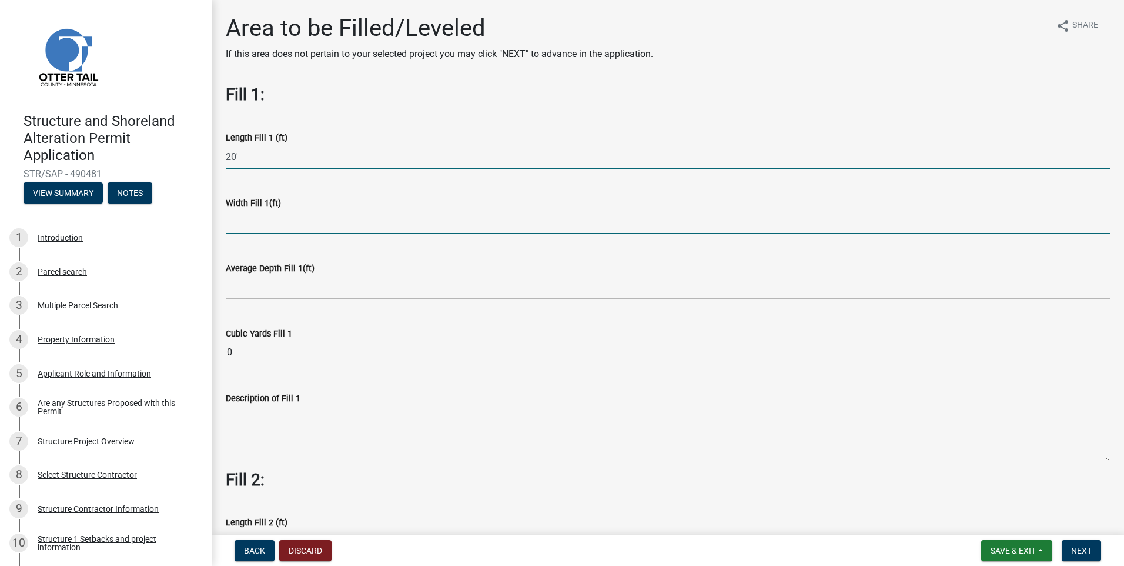
type input "20"
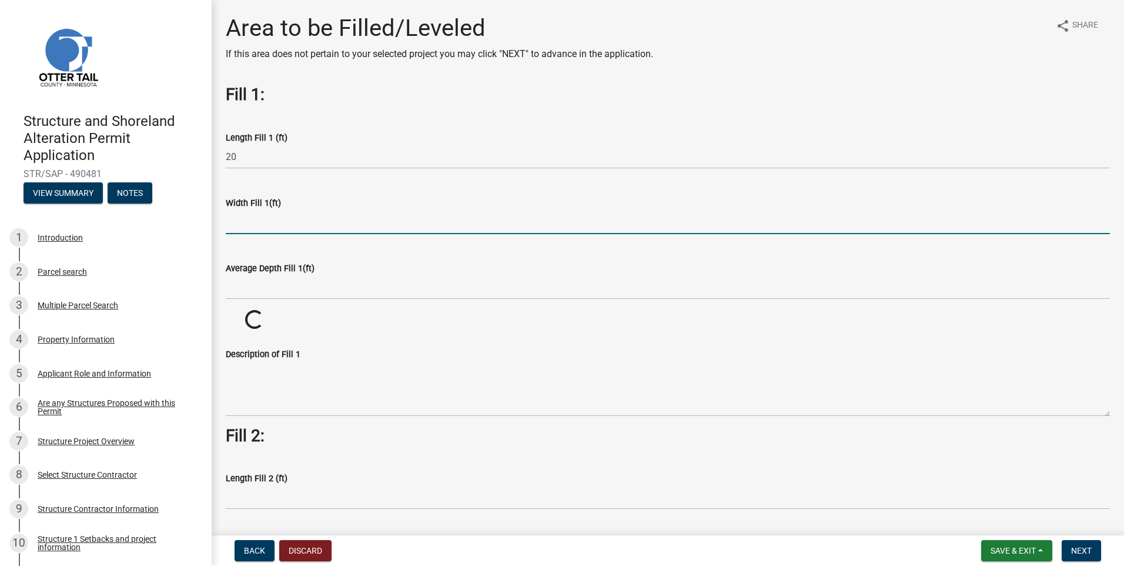
drag, startPoint x: 228, startPoint y: 224, endPoint x: 263, endPoint y: 217, distance: 36.0
click at [237, 221] on input "text" at bounding box center [668, 222] width 884 height 24
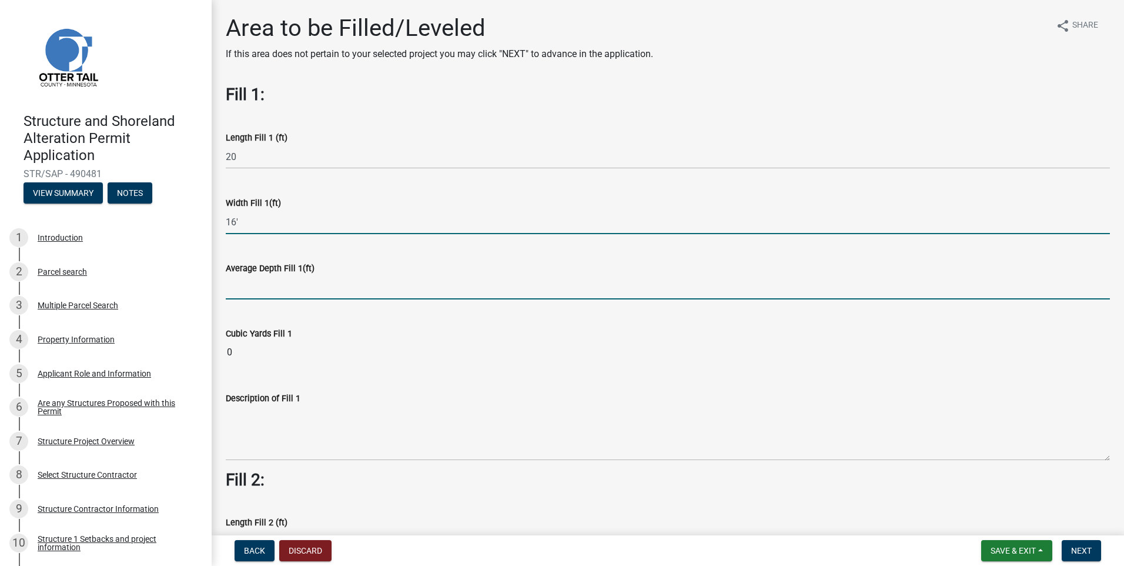
type input "16"
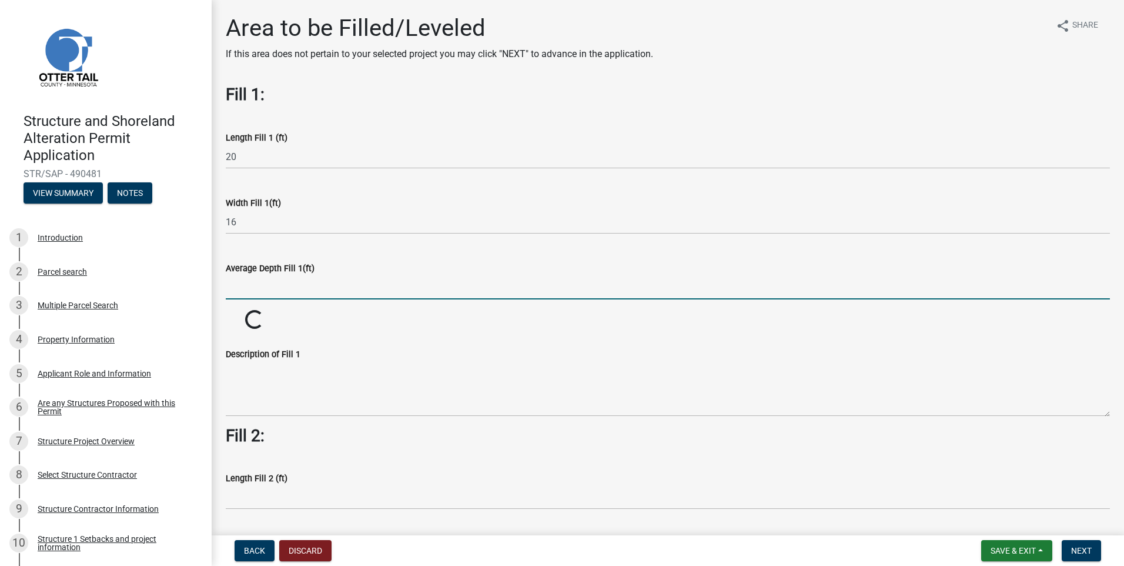
drag, startPoint x: 249, startPoint y: 287, endPoint x: 419, endPoint y: 286, distance: 170.5
click at [256, 285] on input "text" at bounding box center [668, 287] width 884 height 24
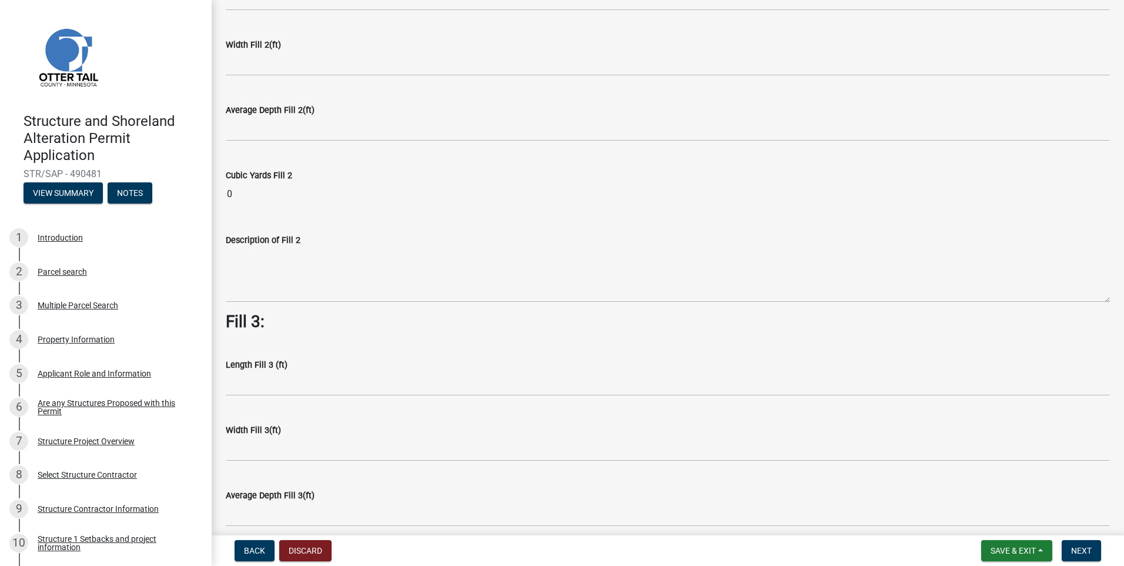
scroll to position [526, 0]
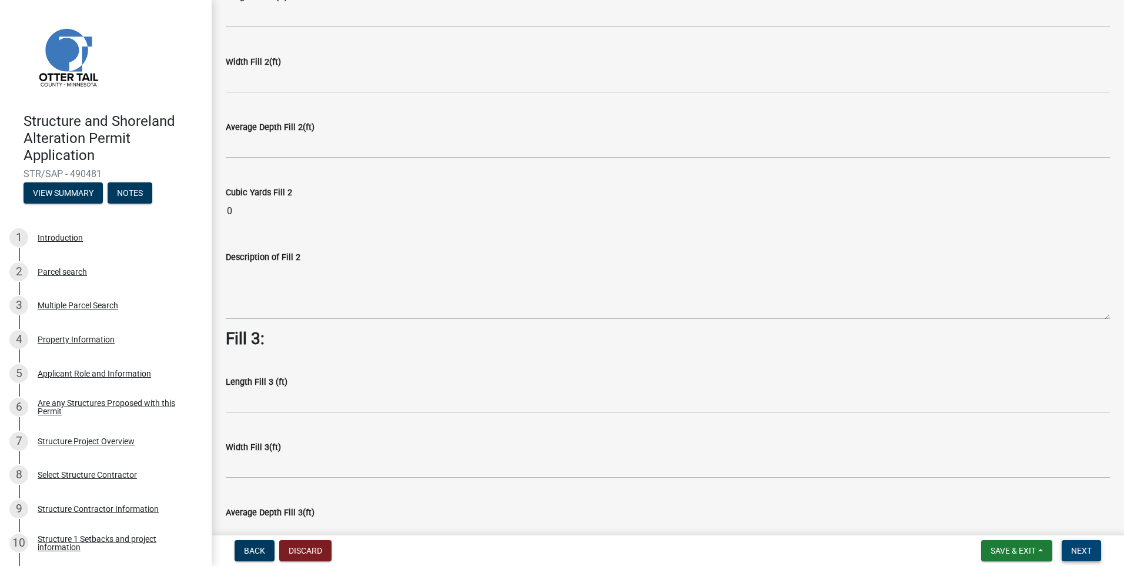
type input "41636"
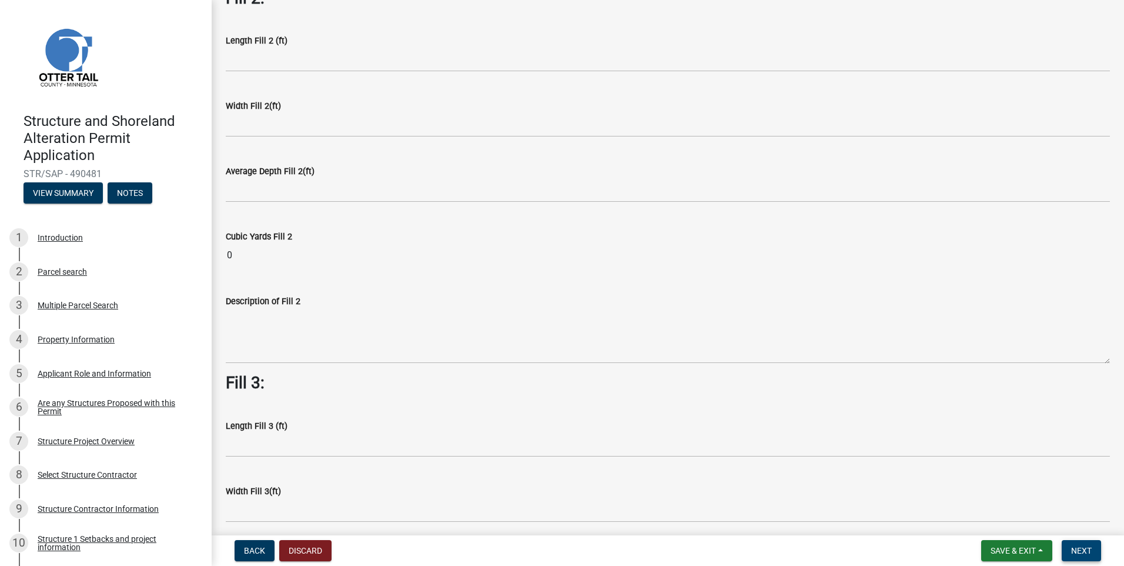
click at [1082, 546] on span "Next" at bounding box center [1081, 550] width 21 height 9
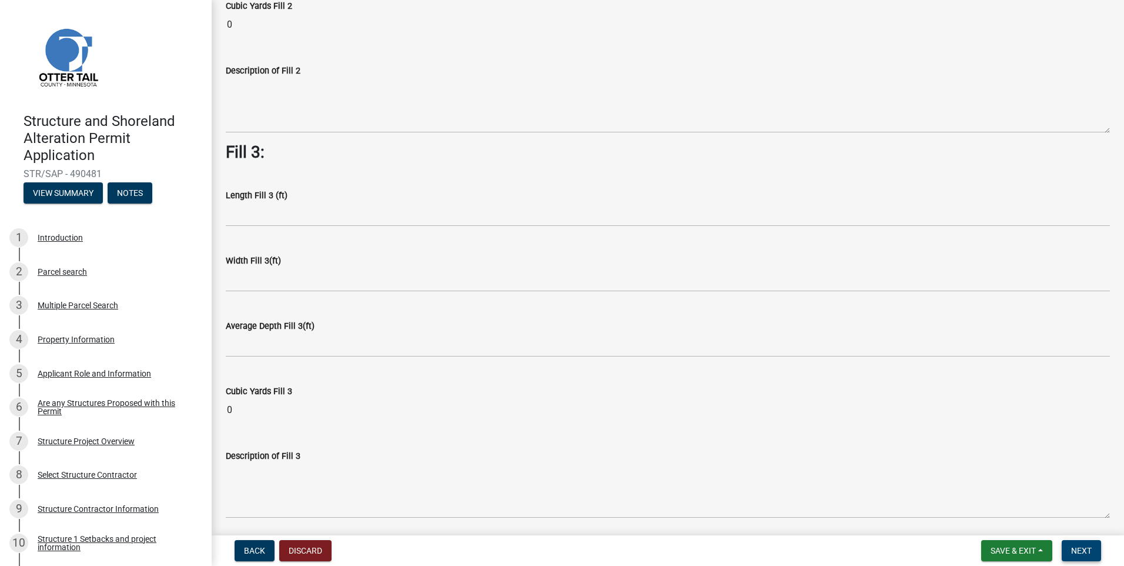
scroll to position [820, 0]
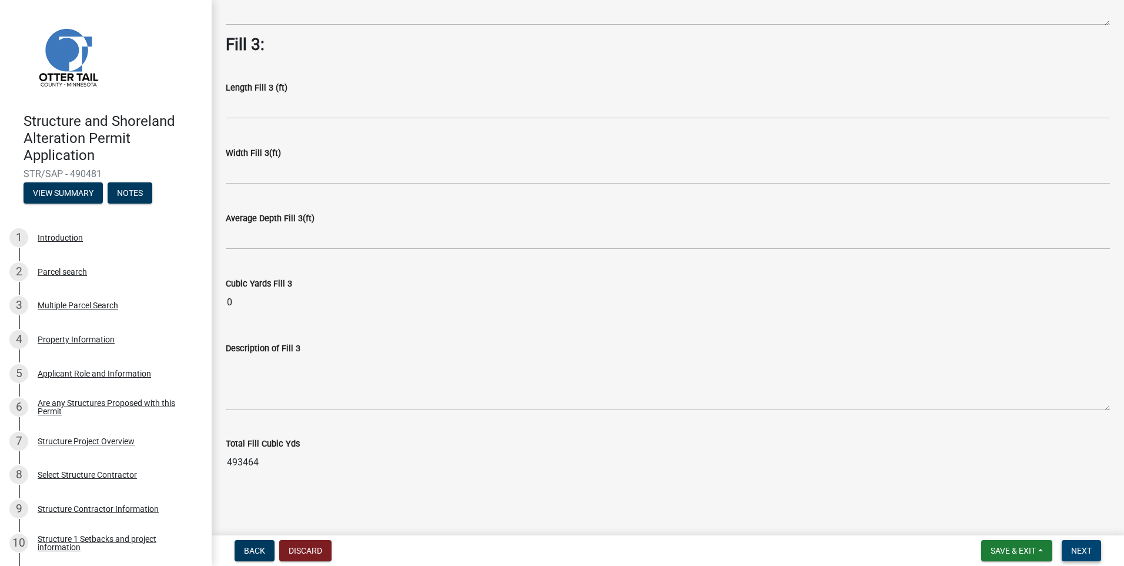
click at [1085, 547] on span "Next" at bounding box center [1081, 550] width 21 height 9
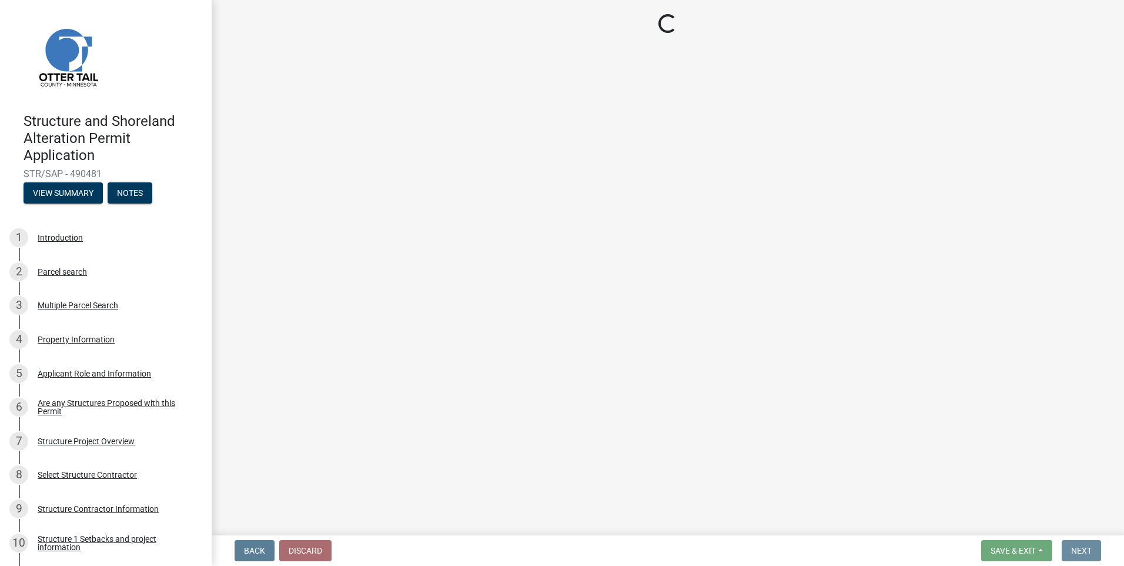
scroll to position [0, 0]
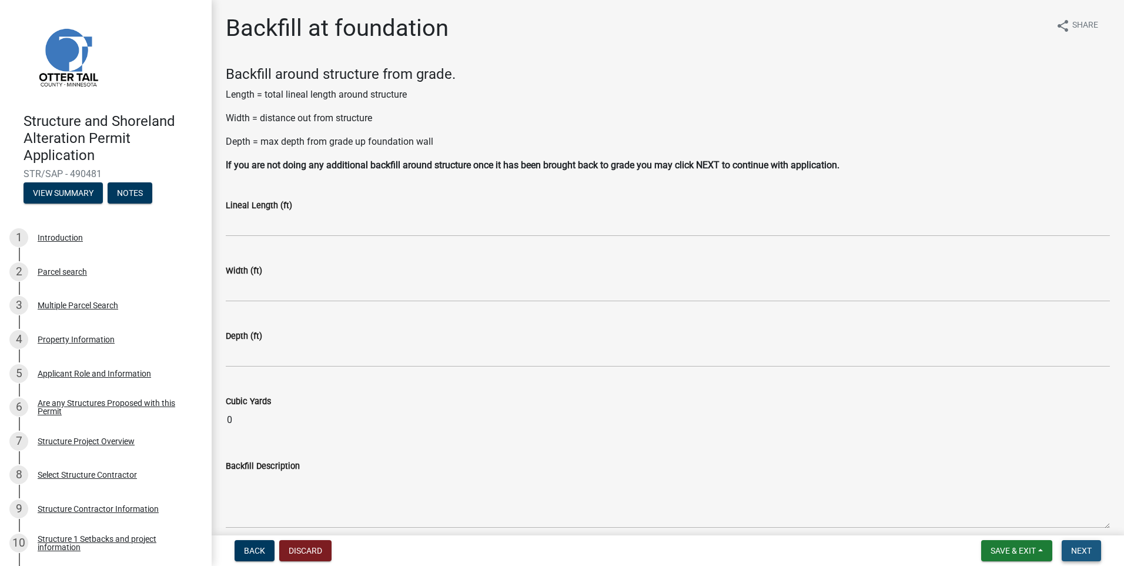
click at [1080, 552] on span "Next" at bounding box center [1081, 550] width 21 height 9
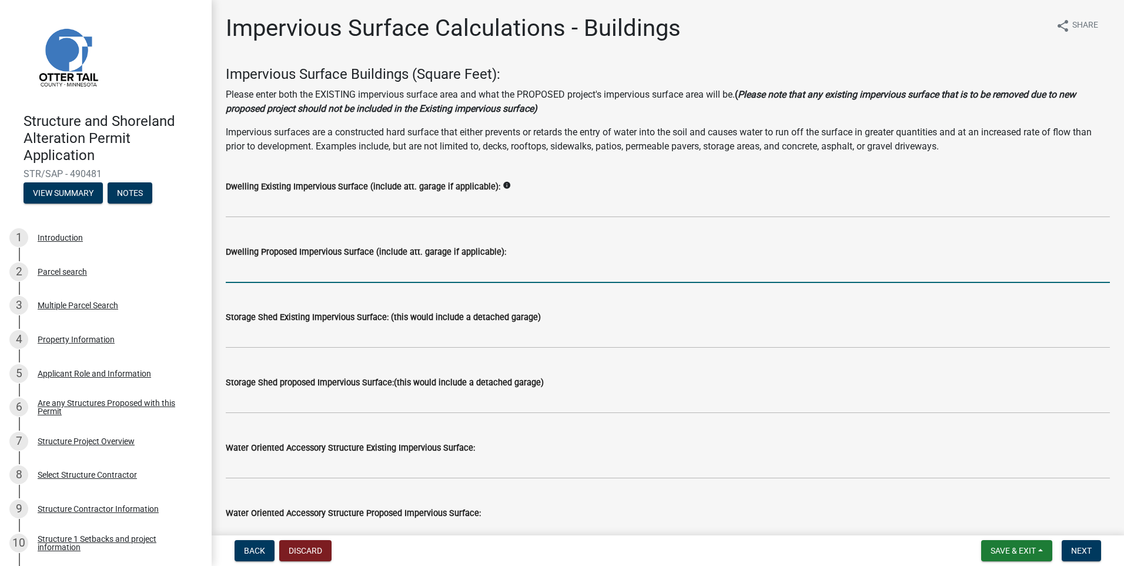
click at [321, 269] on input "text" at bounding box center [668, 271] width 884 height 24
type input "768"
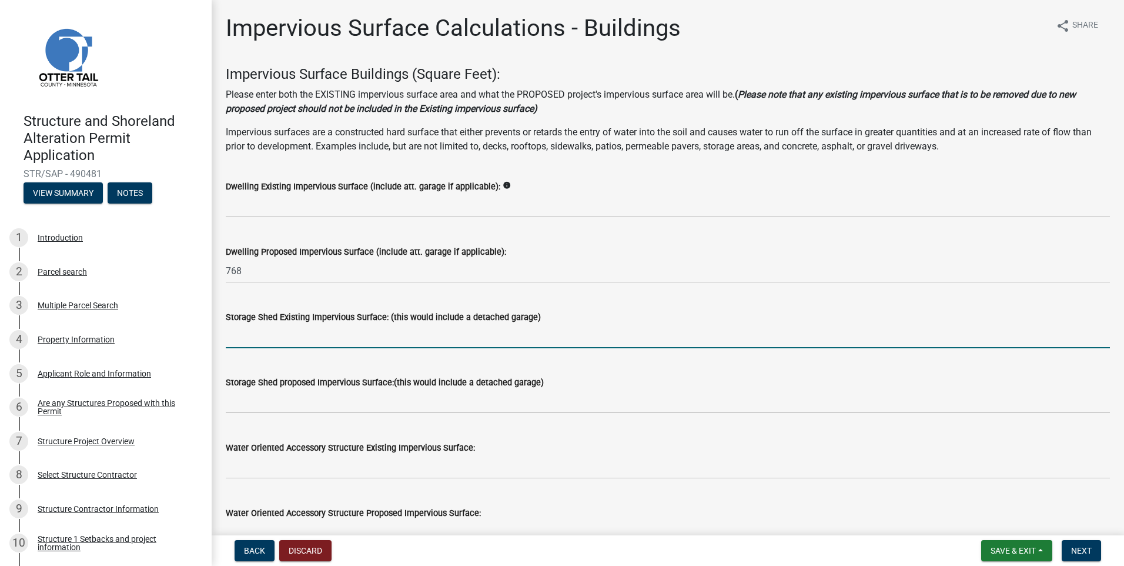
drag, startPoint x: 248, startPoint y: 335, endPoint x: 280, endPoint y: 351, distance: 36.8
click at [248, 335] on input "text" at bounding box center [668, 336] width 884 height 24
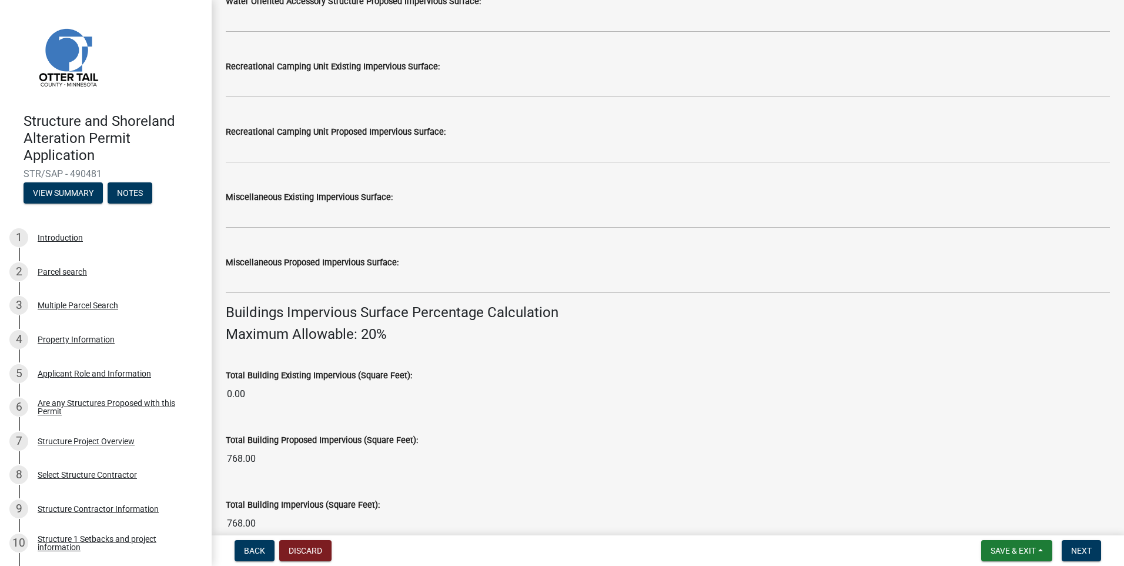
scroll to position [529, 0]
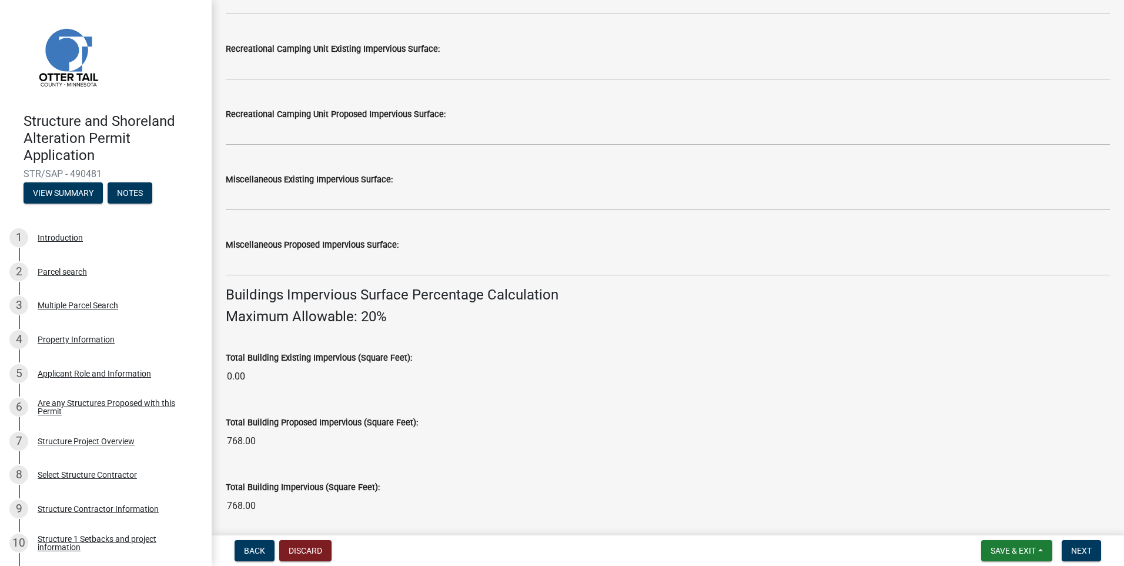
type input "1080"
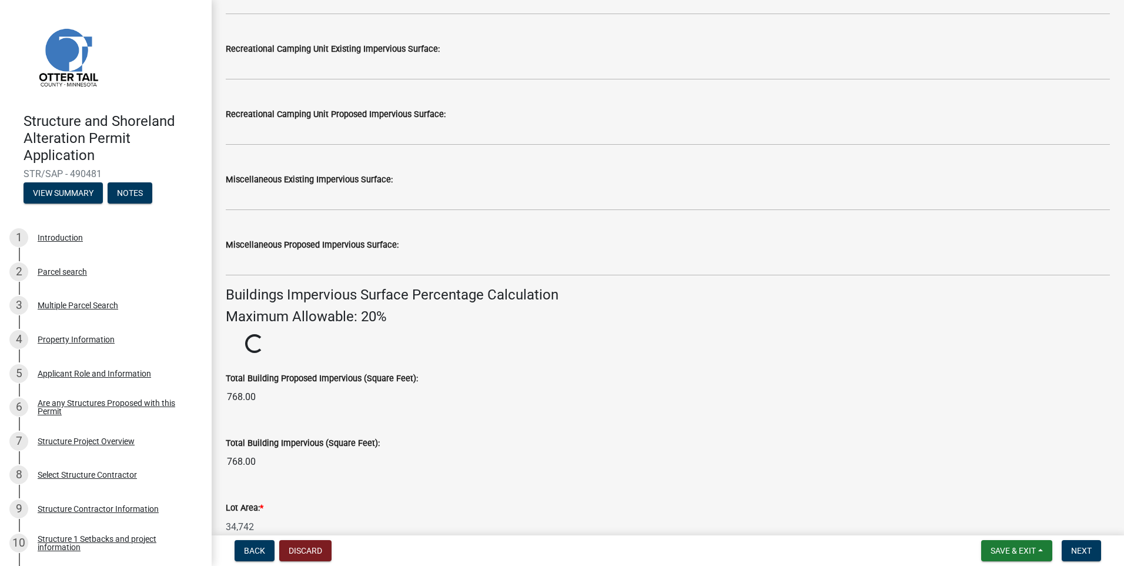
drag, startPoint x: 226, startPoint y: 373, endPoint x: 266, endPoint y: 393, distance: 44.7
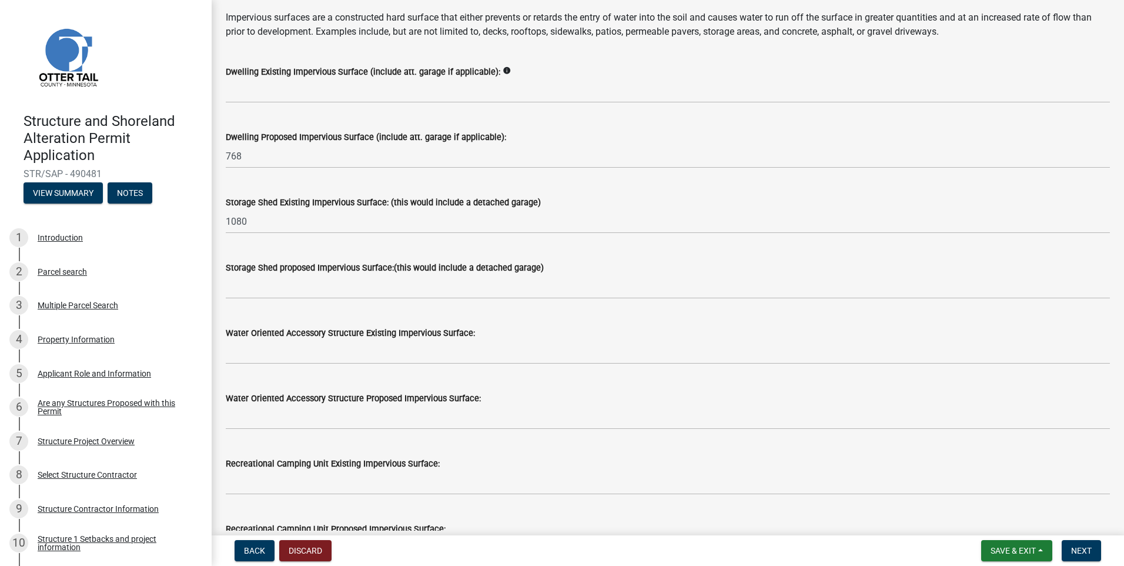
scroll to position [118, 0]
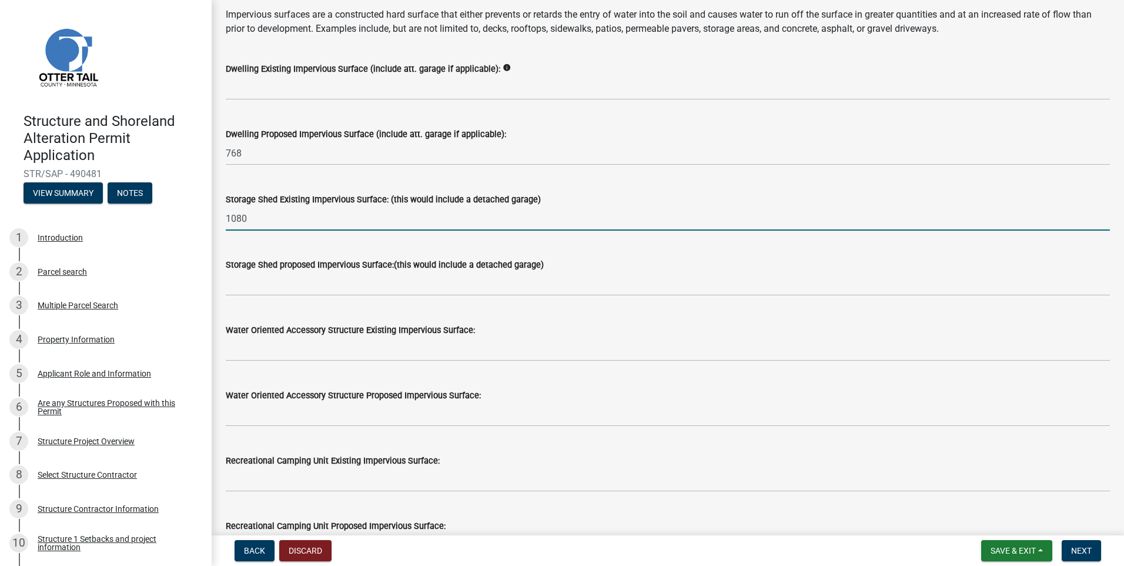
click at [250, 219] on input "1080" at bounding box center [668, 218] width 884 height 24
click at [1084, 549] on span "Next" at bounding box center [1081, 550] width 21 height 9
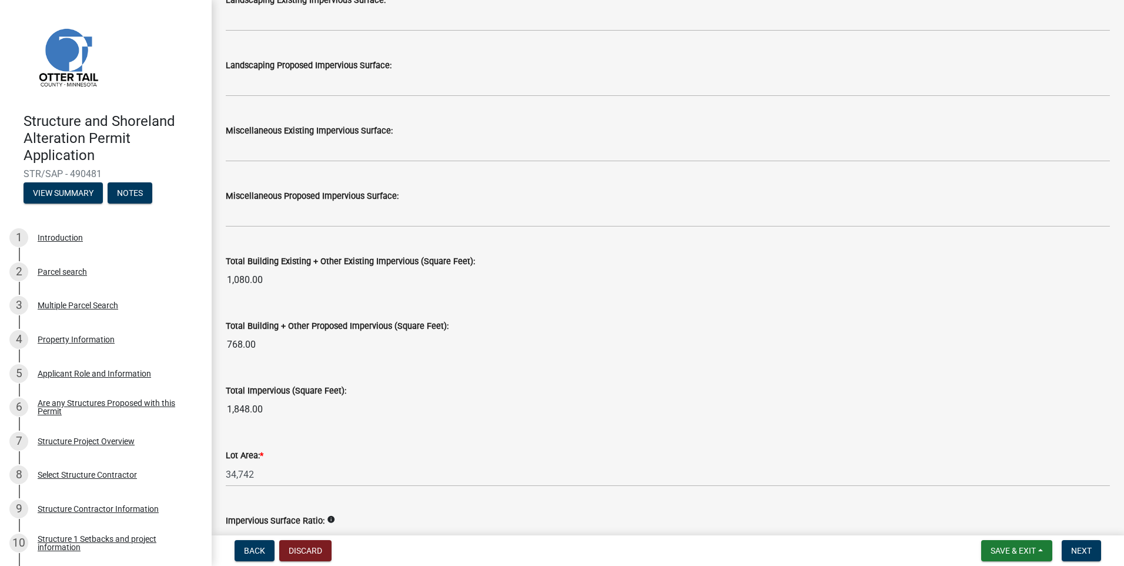
scroll to position [1117, 0]
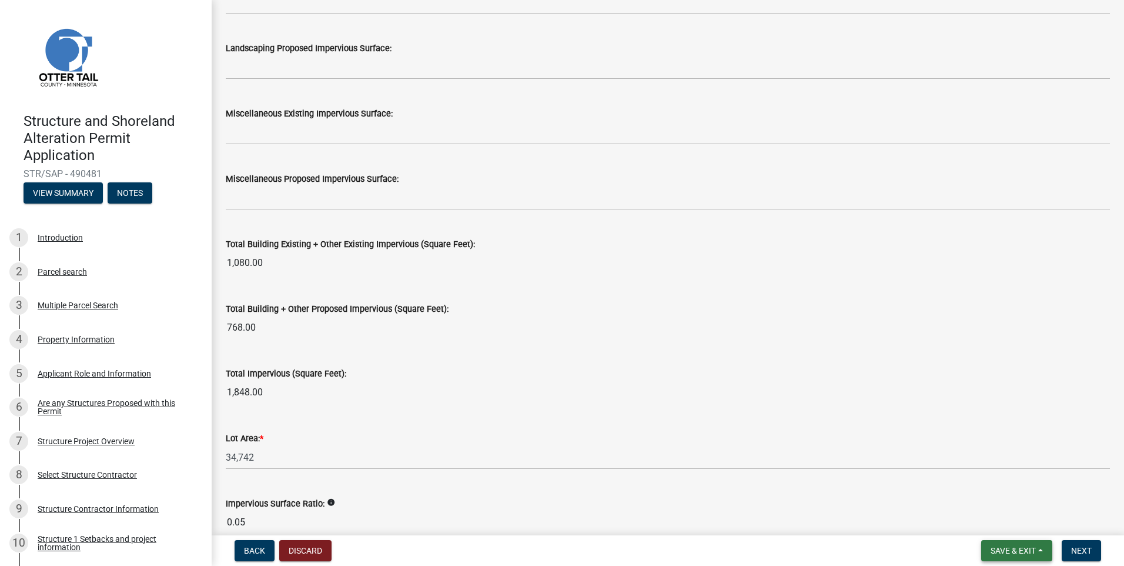
click at [1023, 548] on span "Save & Exit" at bounding box center [1013, 550] width 45 height 9
click at [991, 521] on button "Save & Exit" at bounding box center [1005, 520] width 94 height 28
